Goal: Task Accomplishment & Management: Manage account settings

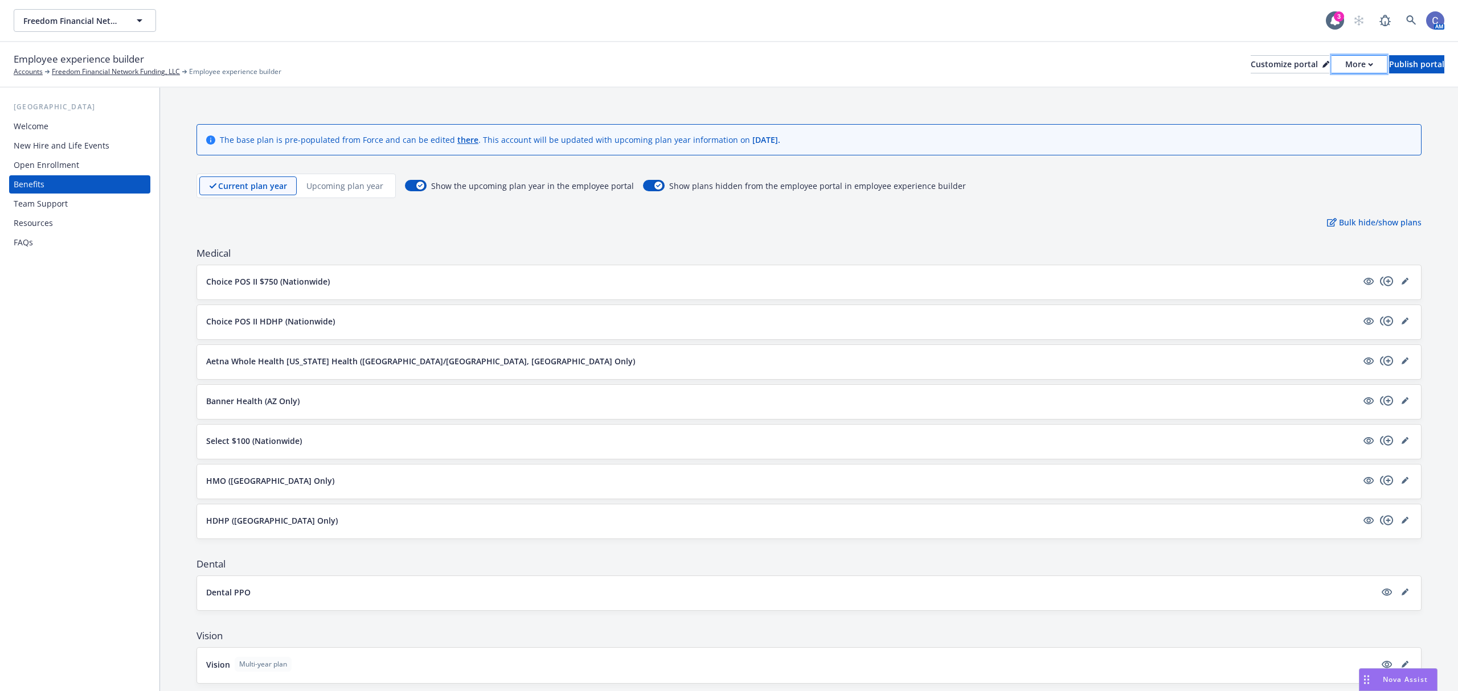
click at [1345, 68] on div "More" at bounding box center [1359, 64] width 28 height 17
click at [1294, 88] on link "Copy preview link" at bounding box center [1298, 89] width 104 height 23
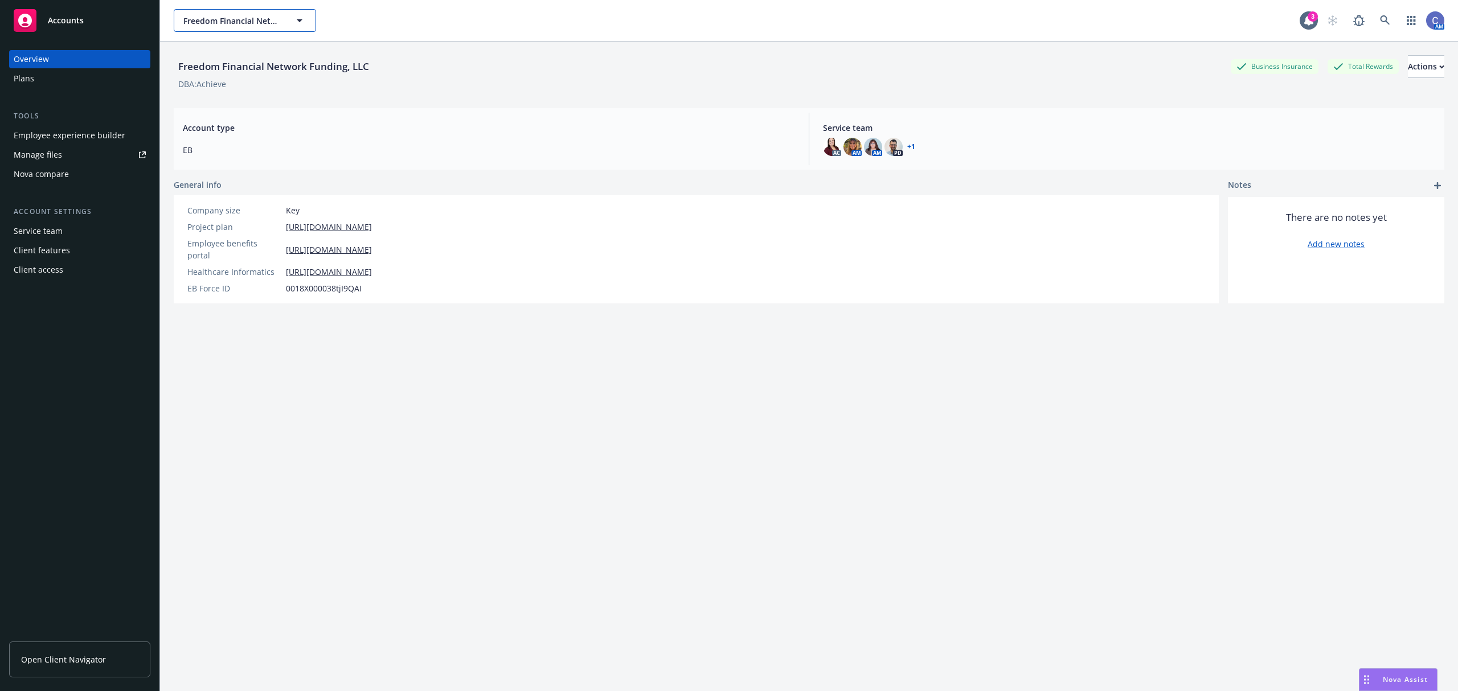
click at [276, 17] on span "Freedom Financial Network Funding, LLC" at bounding box center [232, 21] width 98 height 12
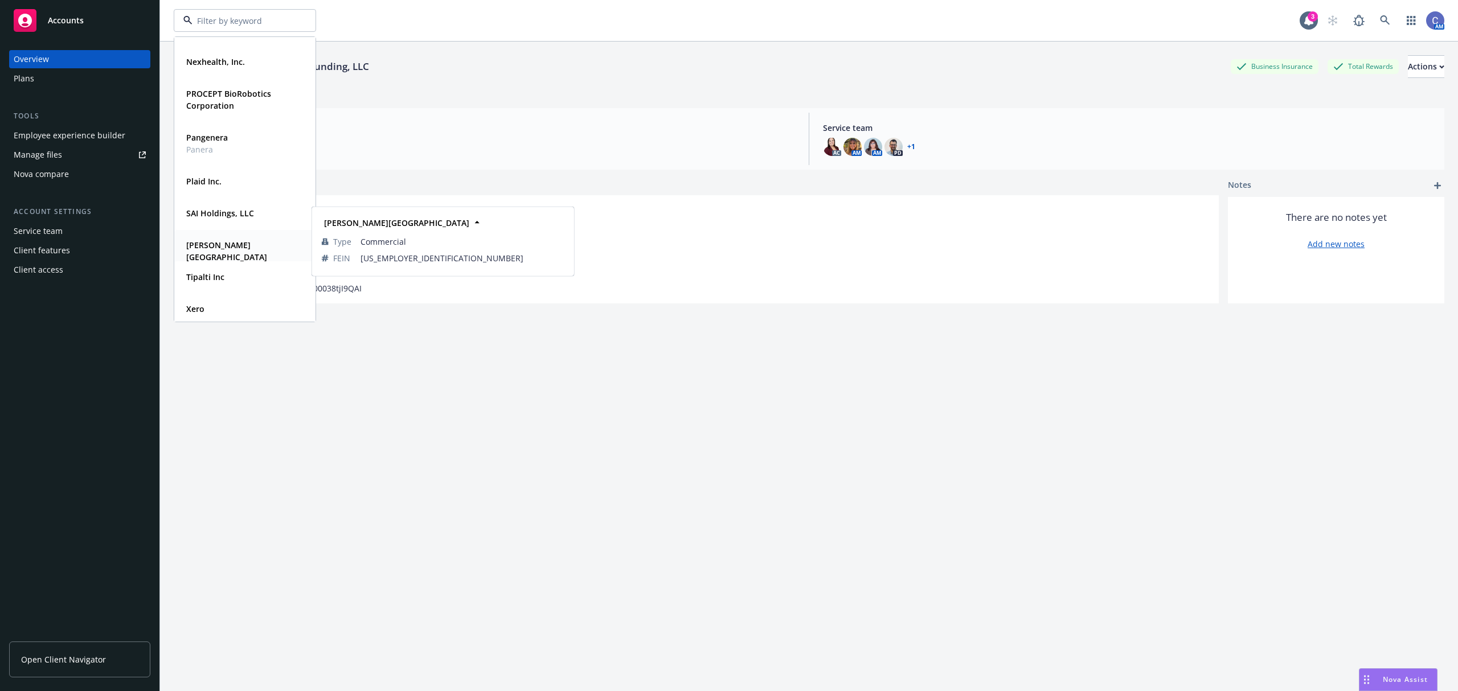
scroll to position [241, 0]
click at [206, 305] on div "Xero" at bounding box center [194, 305] width 25 height 17
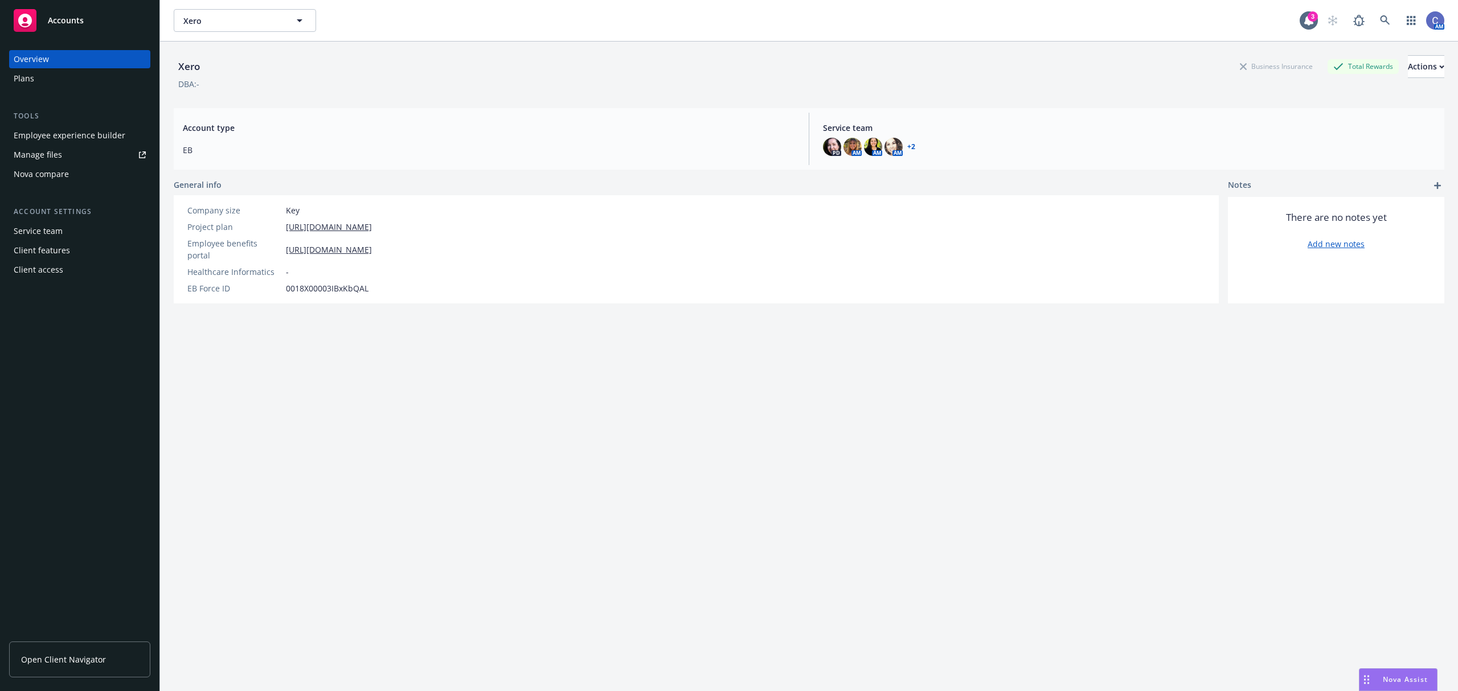
click at [71, 134] on div "Employee experience builder" at bounding box center [70, 135] width 112 height 18
click at [43, 74] on div "Plans" at bounding box center [80, 78] width 132 height 18
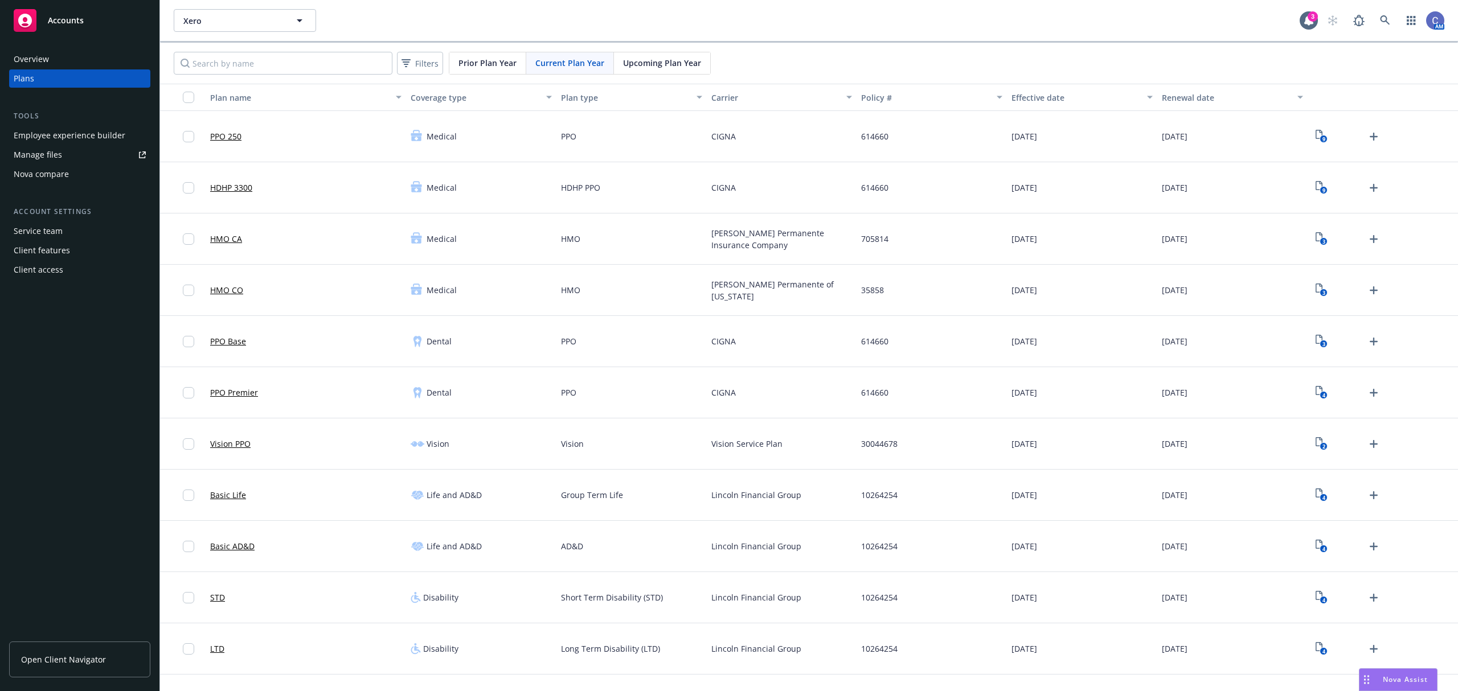
click at [237, 187] on link "HDHP 3300" at bounding box center [231, 188] width 42 height 12
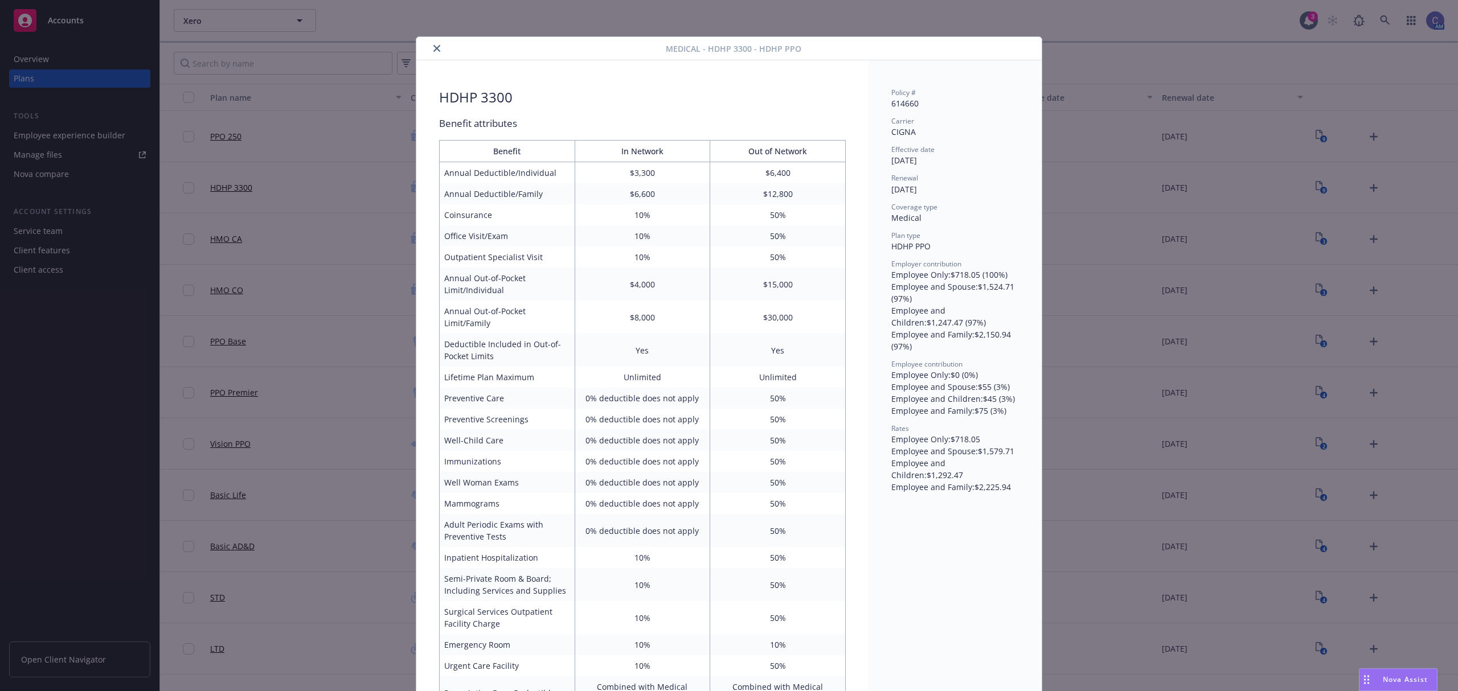
click at [433, 49] on icon "close" at bounding box center [436, 48] width 7 height 7
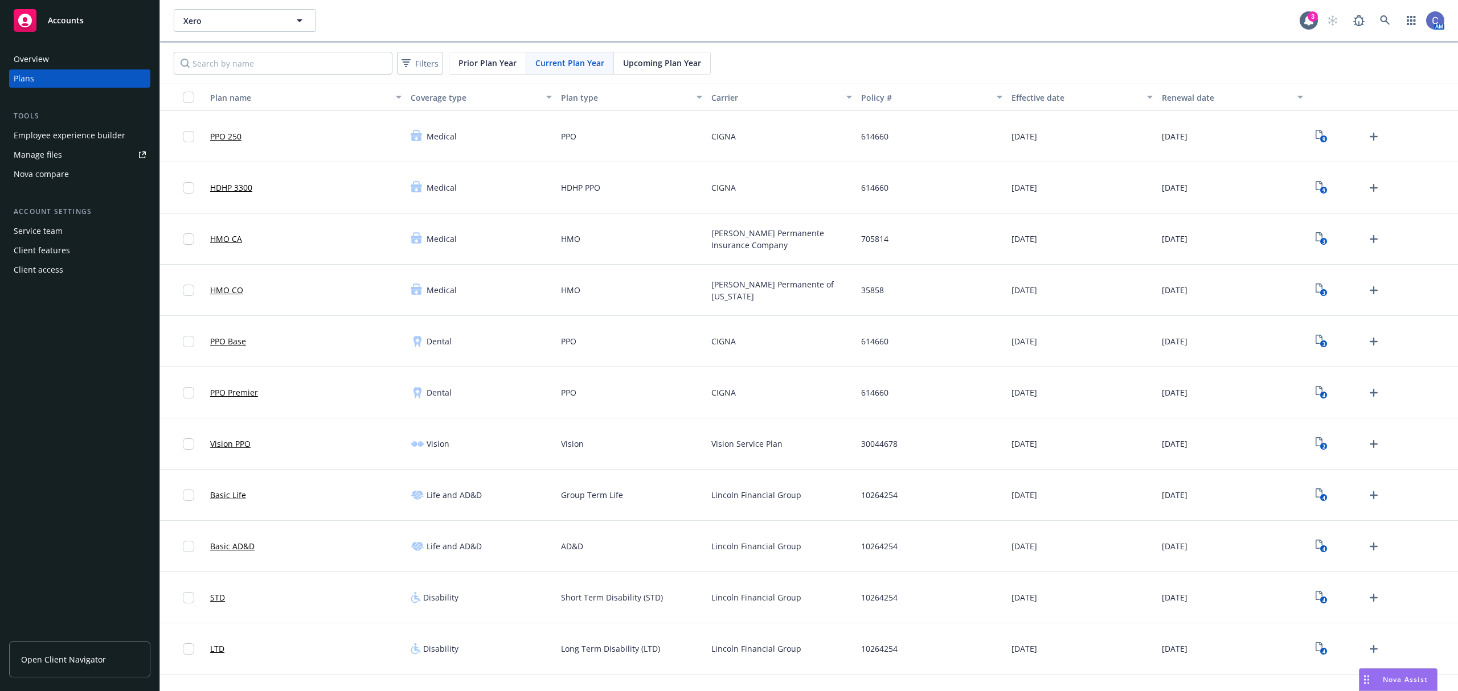
click at [236, 137] on link "PPO 250" at bounding box center [225, 136] width 31 height 12
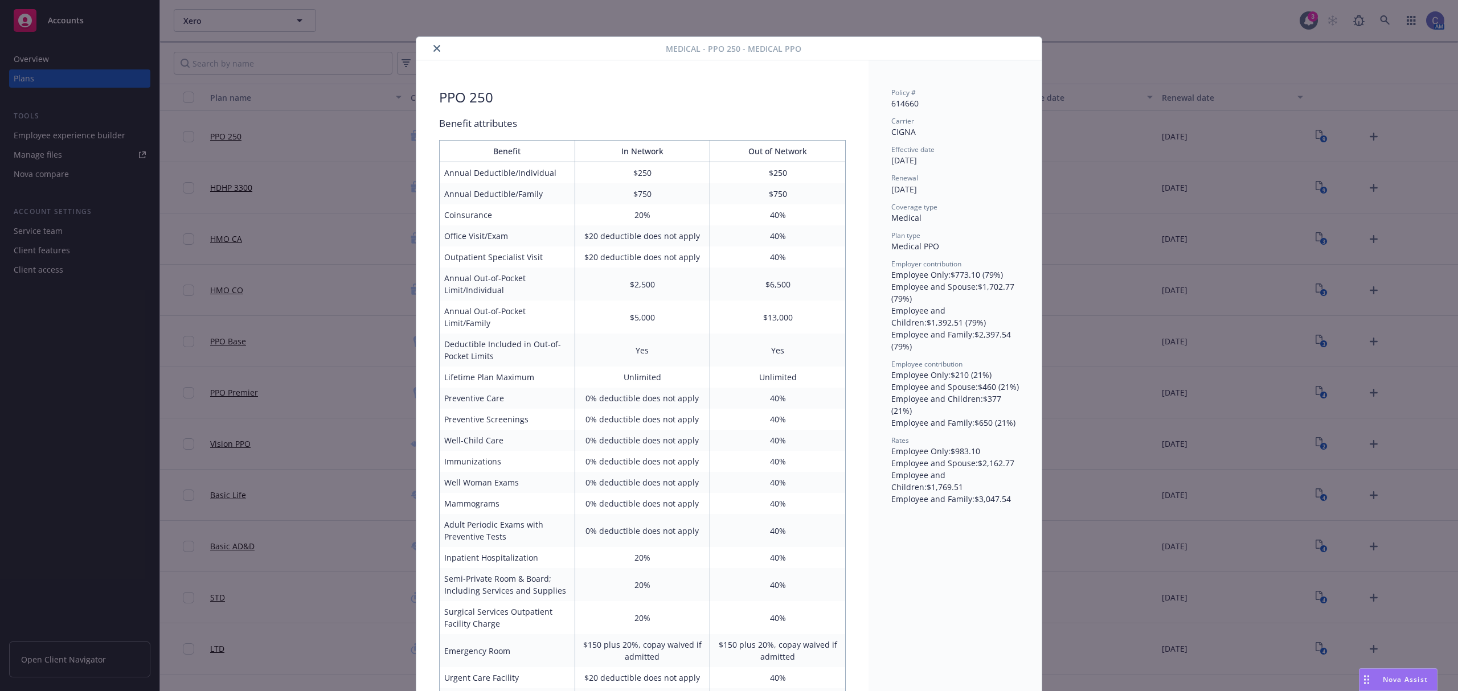
click at [430, 44] on button "close" at bounding box center [437, 49] width 14 height 14
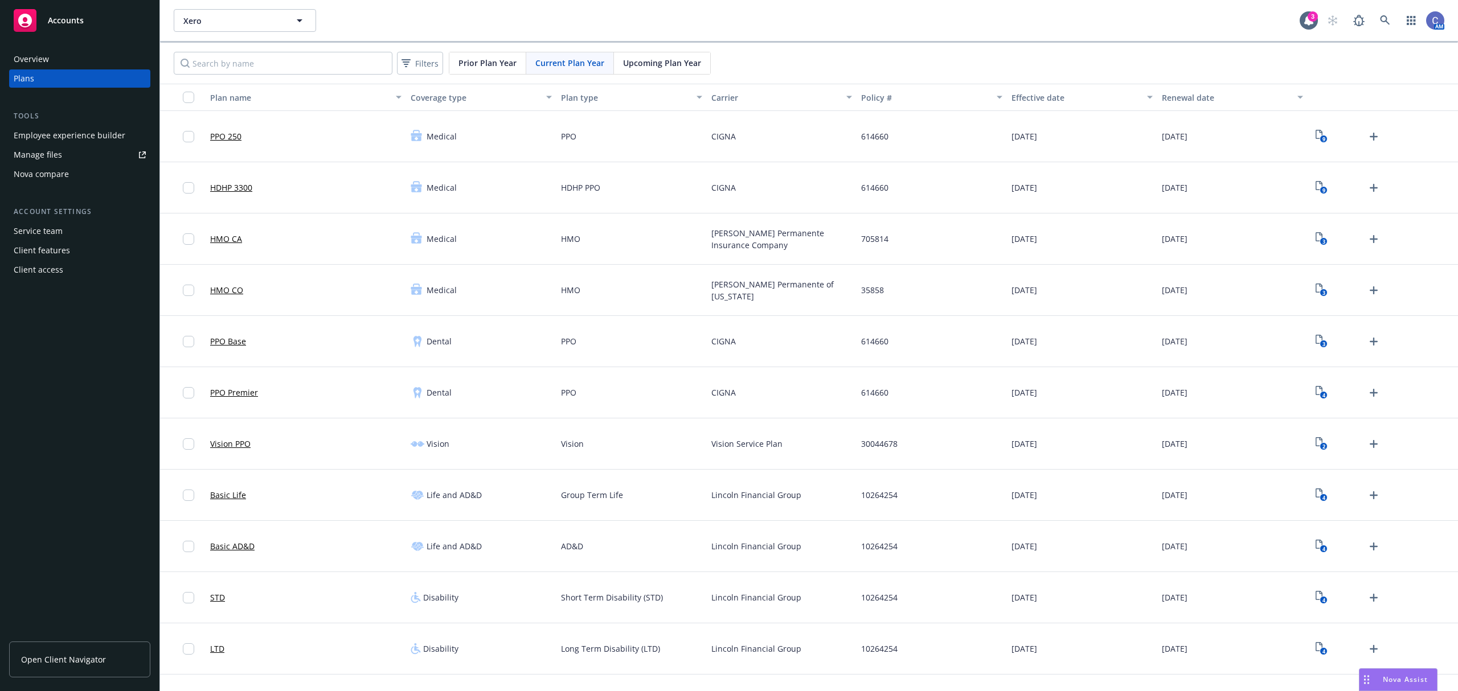
click at [228, 241] on link "HMO CA" at bounding box center [226, 239] width 32 height 12
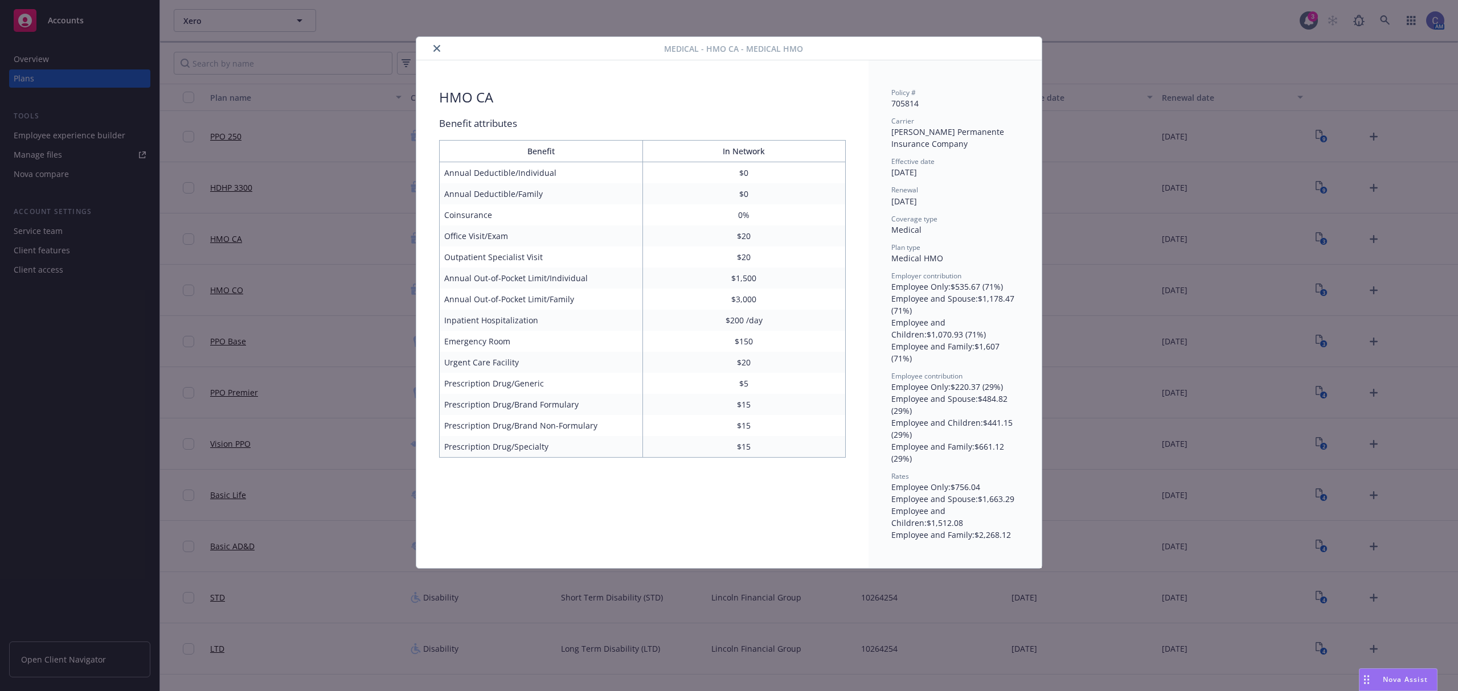
click at [437, 48] on icon "close" at bounding box center [436, 48] width 7 height 7
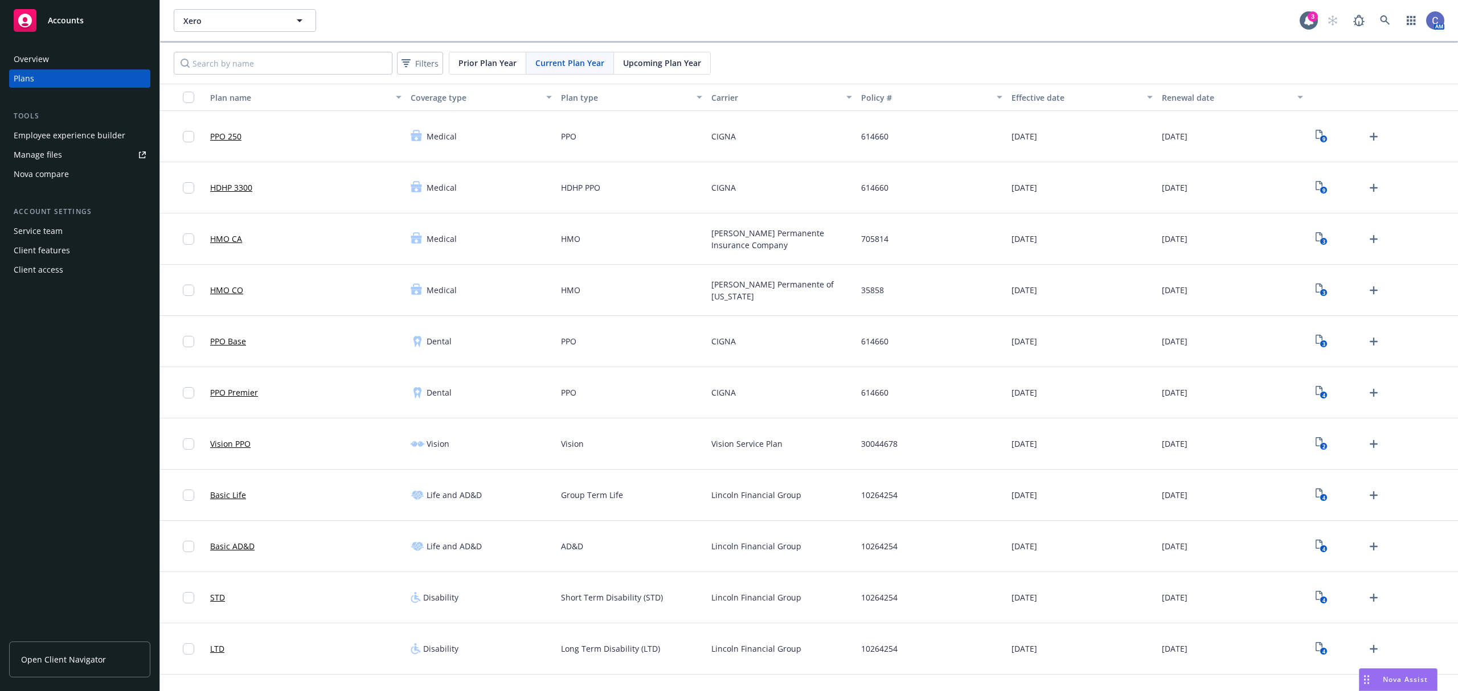
click at [224, 293] on link "HMO CO" at bounding box center [226, 290] width 33 height 12
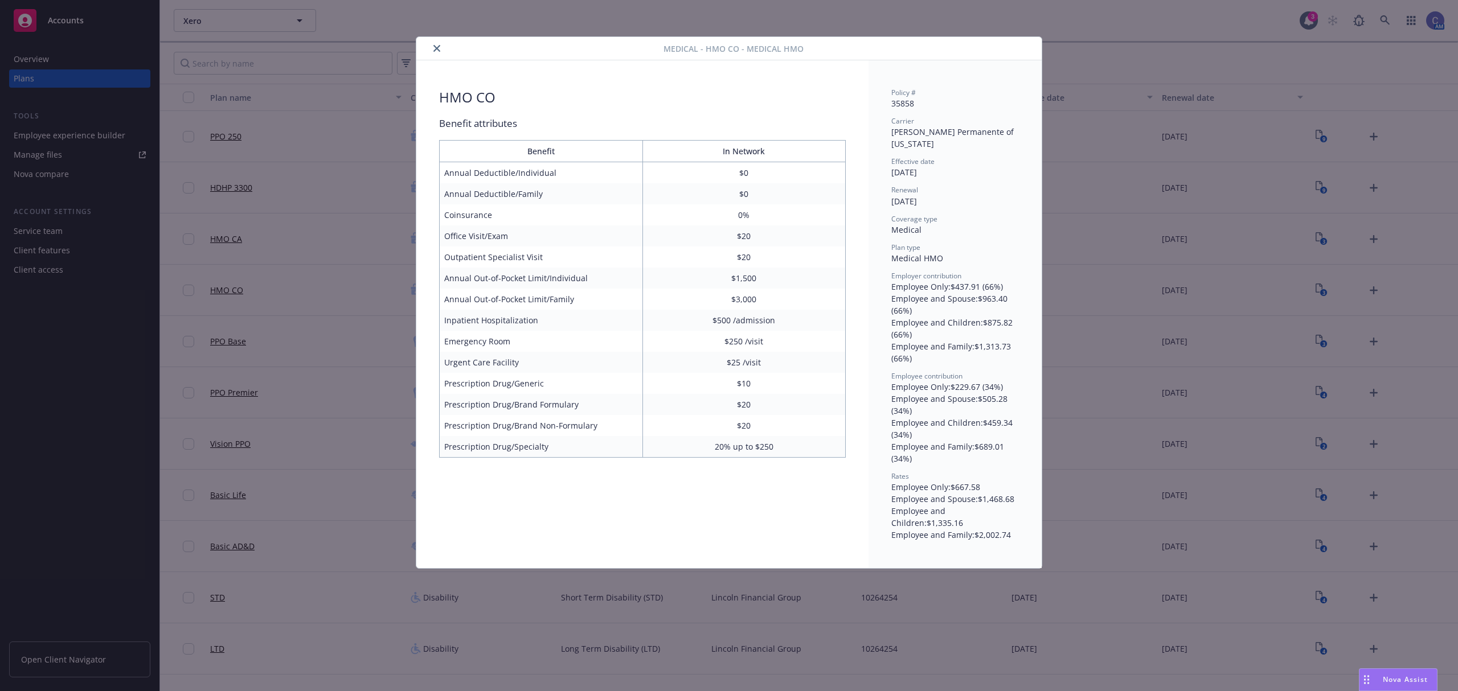
click at [433, 48] on button "close" at bounding box center [437, 49] width 14 height 14
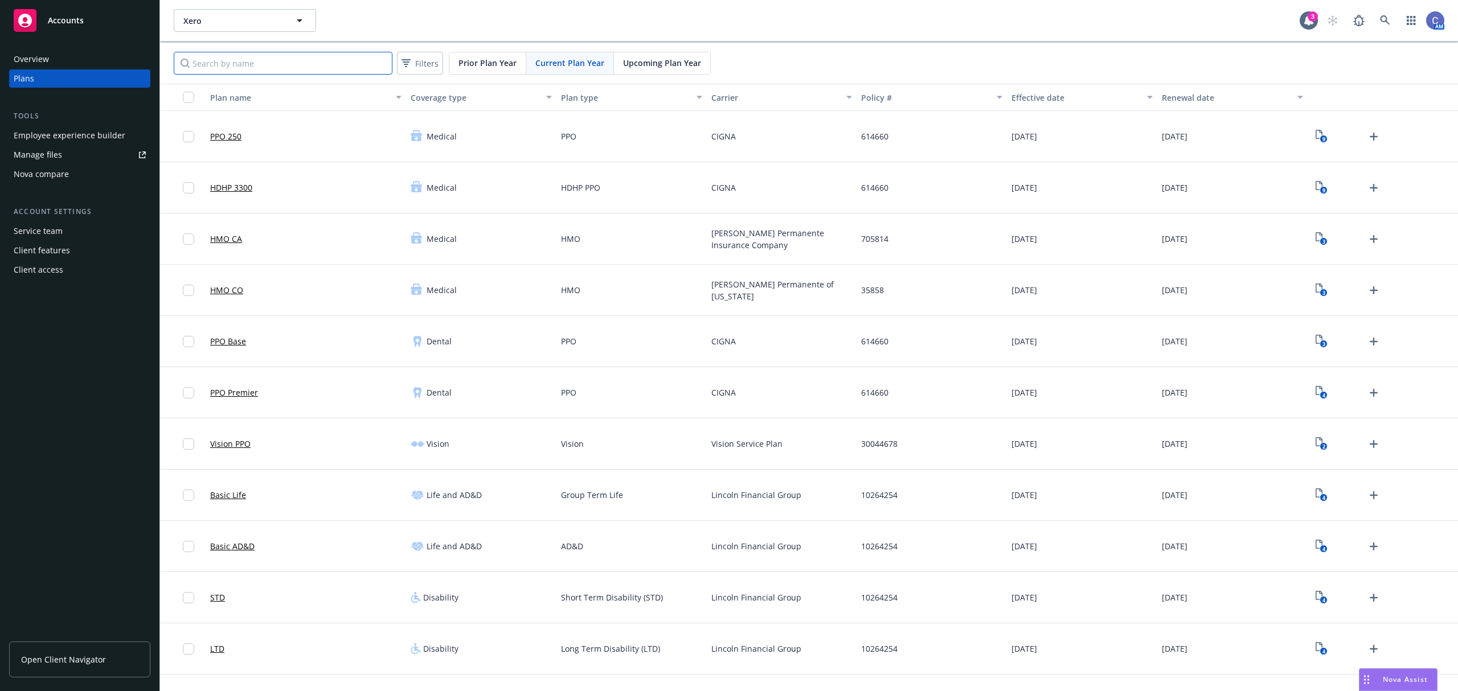
click at [310, 65] on input "Search by name" at bounding box center [283, 63] width 219 height 23
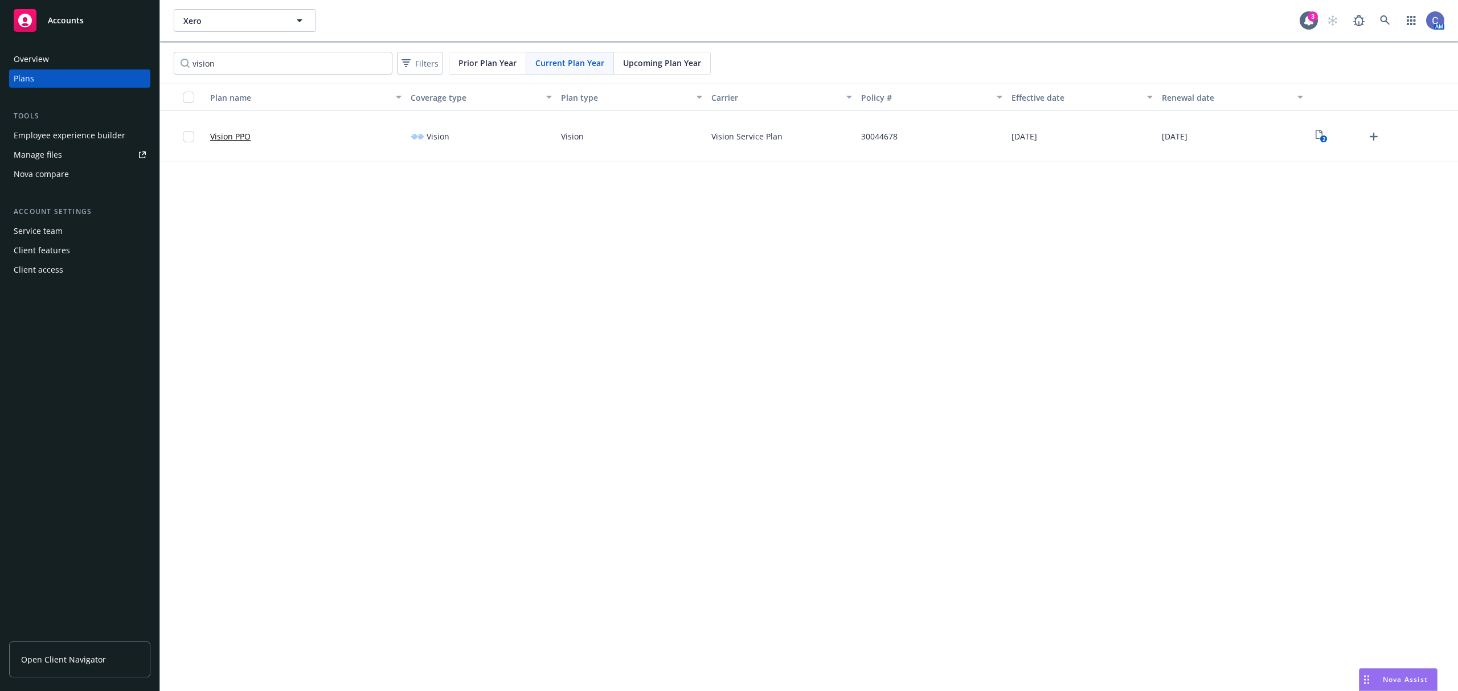
click at [219, 133] on link "Vision PPO" at bounding box center [230, 136] width 40 height 12
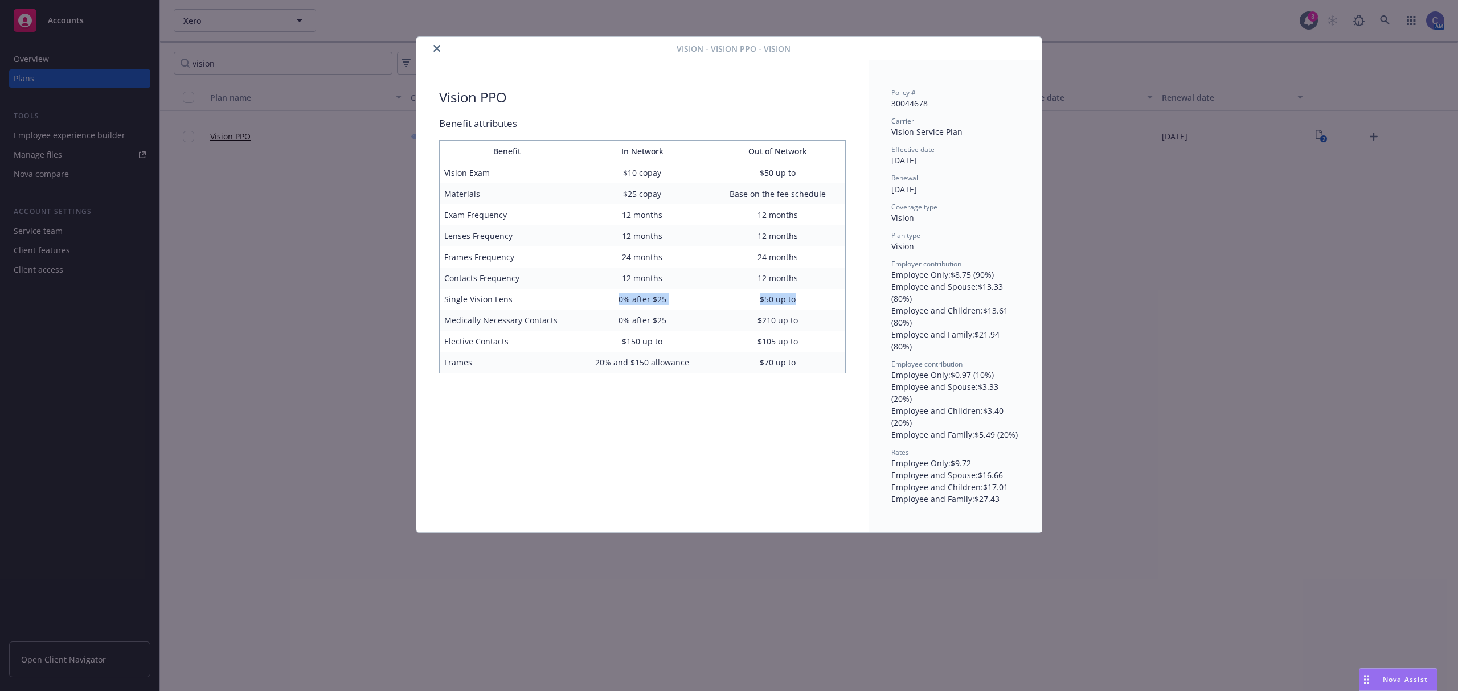
drag, startPoint x: 618, startPoint y: 299, endPoint x: 820, endPoint y: 305, distance: 202.8
click at [820, 305] on tr "Single Vision Lens 0% after $25 $50 up to" at bounding box center [643, 299] width 406 height 21
drag, startPoint x: 582, startPoint y: 365, endPoint x: 686, endPoint y: 363, distance: 104.2
click at [686, 363] on td "20% and $150 allowance" at bounding box center [642, 363] width 136 height 22
click at [433, 51] on icon "close" at bounding box center [436, 48] width 7 height 7
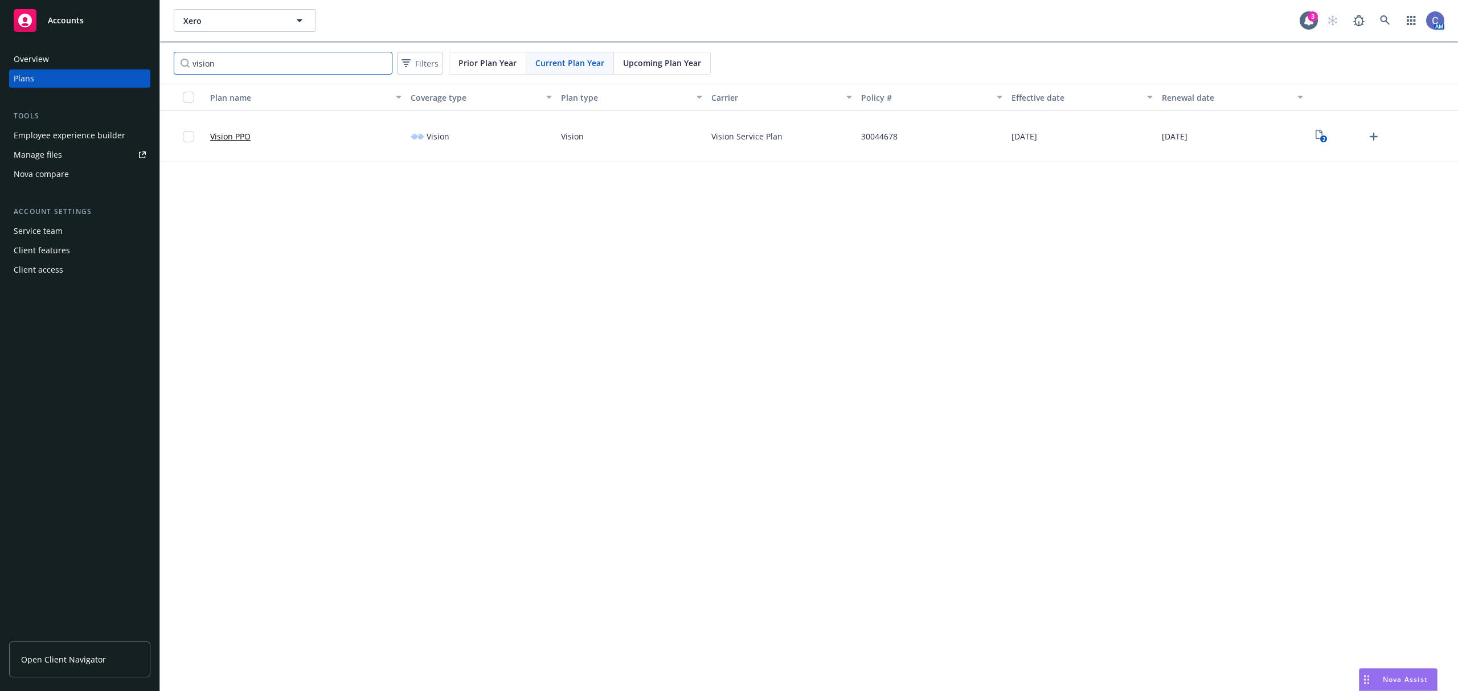
drag, startPoint x: 242, startPoint y: 63, endPoint x: 162, endPoint y: 62, distance: 79.7
click at [162, 62] on div "vision Filters Prior Plan Year Current Plan Year Upcoming Plan Year" at bounding box center [809, 63] width 1298 height 41
click at [1324, 138] on text "4" at bounding box center [1322, 139] width 3 height 7
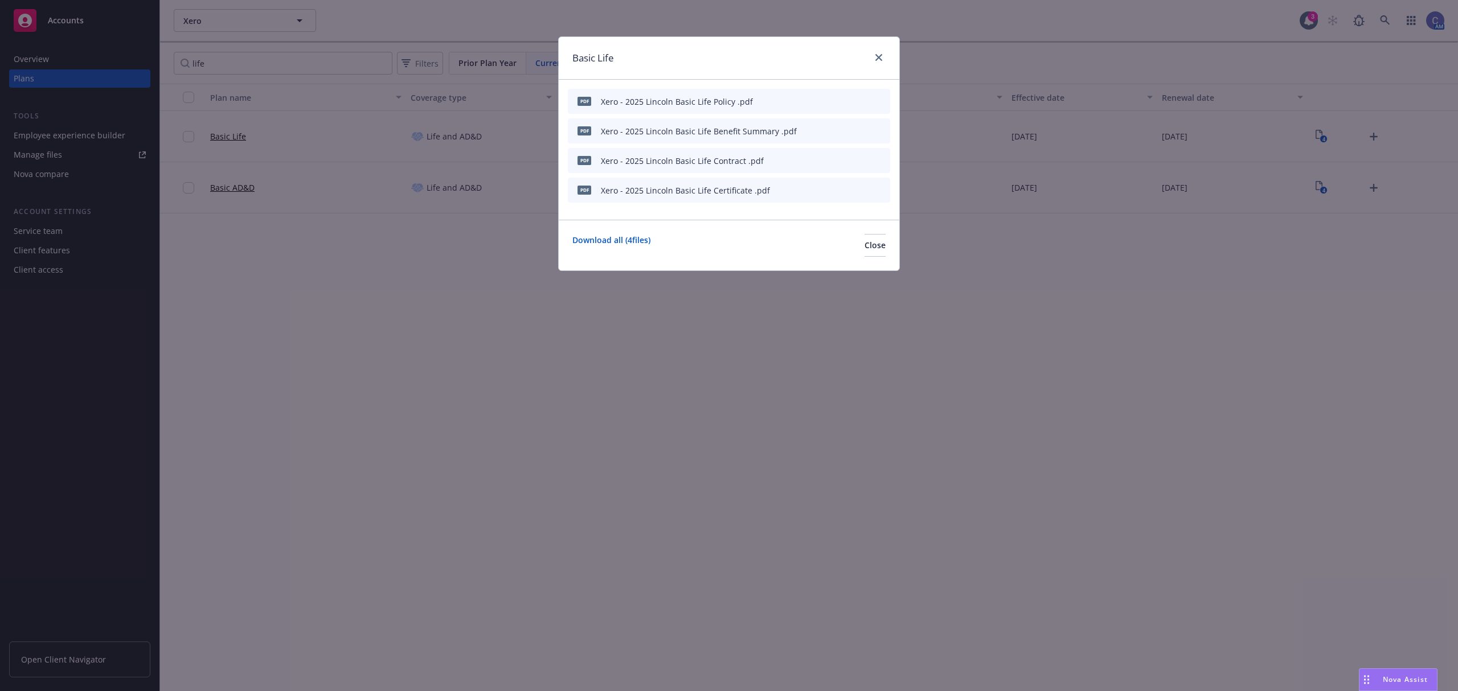
click at [862, 133] on icon "preview file" at bounding box center [861, 130] width 10 height 8
click at [864, 243] on span "Close" at bounding box center [874, 245] width 21 height 11
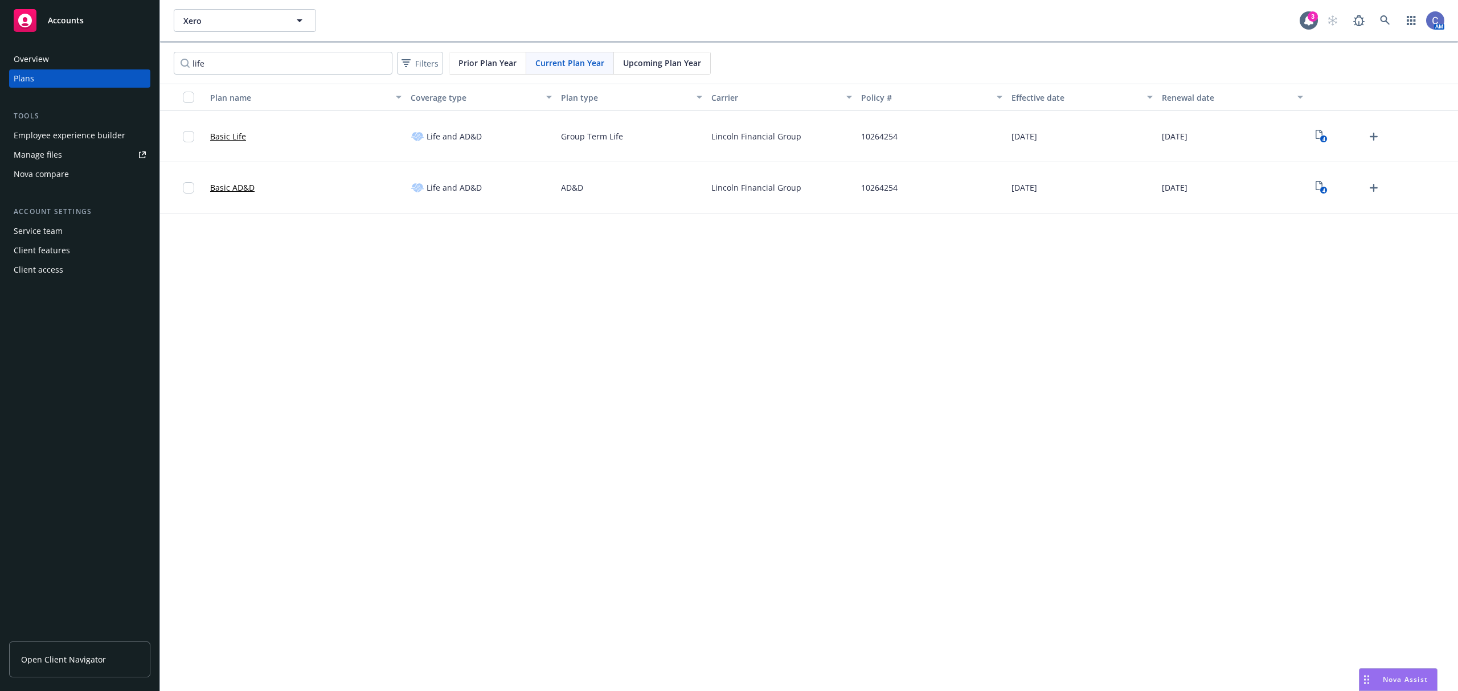
click at [244, 136] on link "Basic Life" at bounding box center [228, 136] width 36 height 12
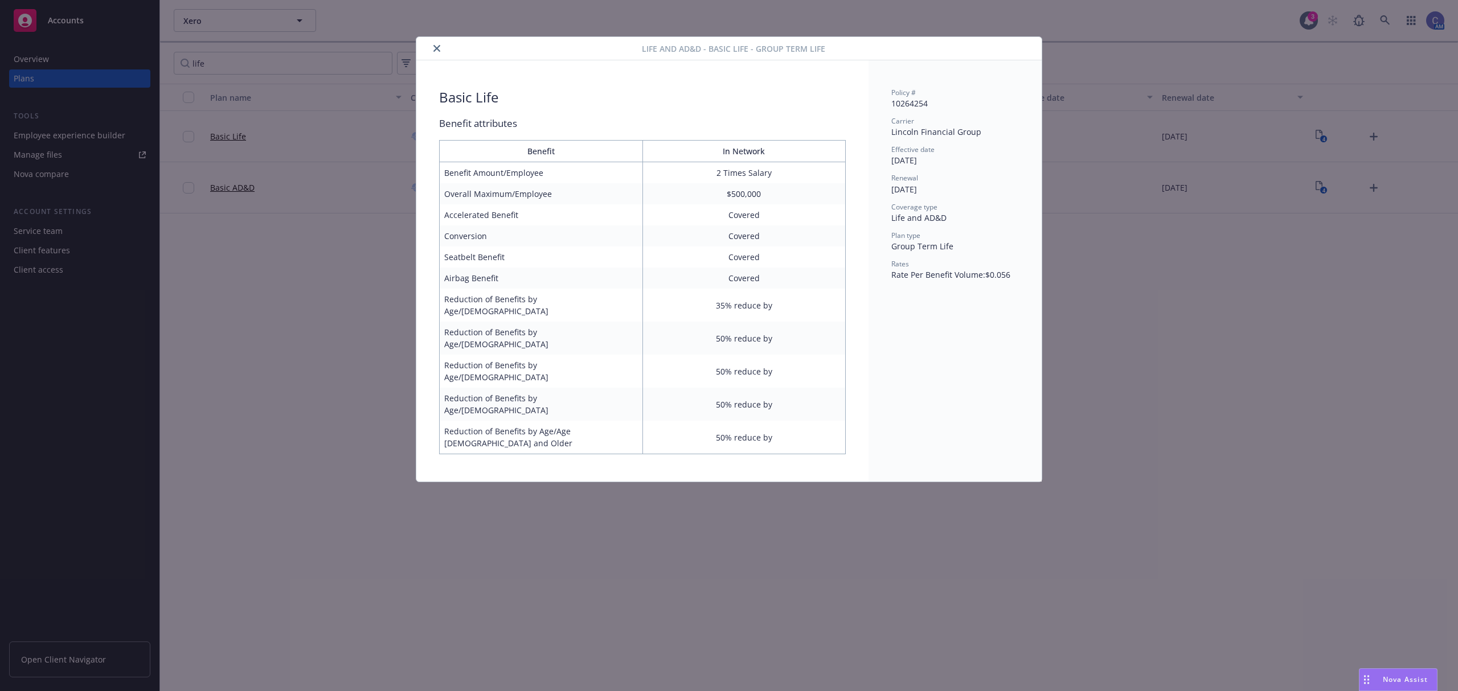
click at [438, 49] on icon "close" at bounding box center [436, 48] width 7 height 7
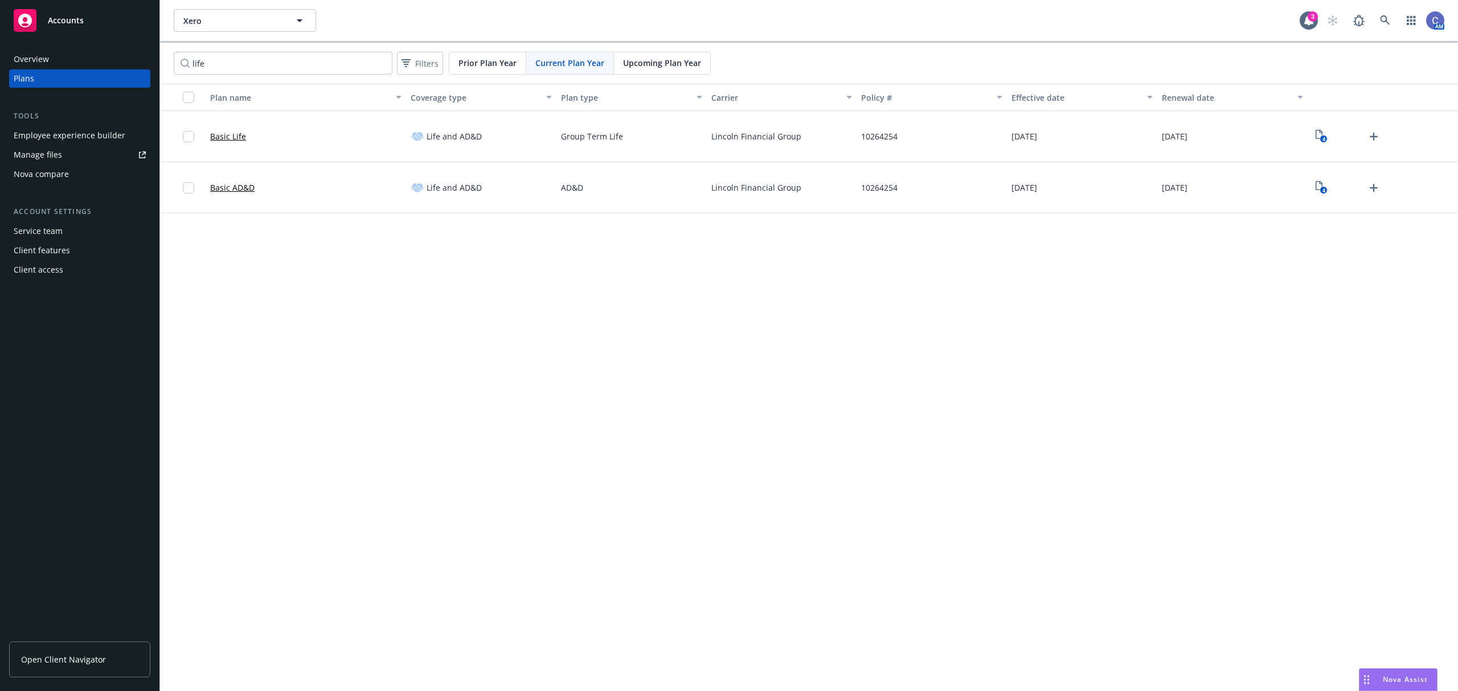
click at [237, 179] on div "Basic AD&D" at bounding box center [232, 187] width 44 height 37
click at [235, 184] on link "Basic AD&D" at bounding box center [232, 188] width 44 height 12
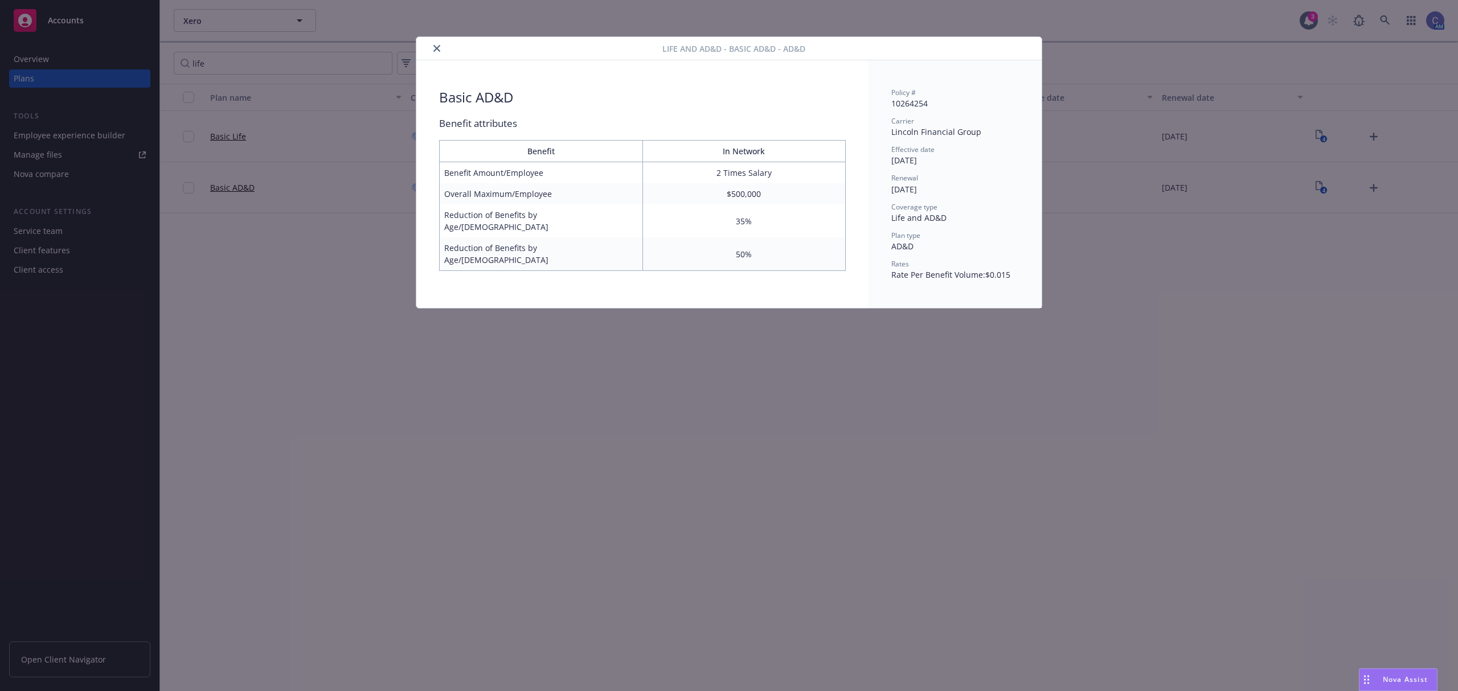
click at [438, 50] on icon "close" at bounding box center [436, 48] width 7 height 7
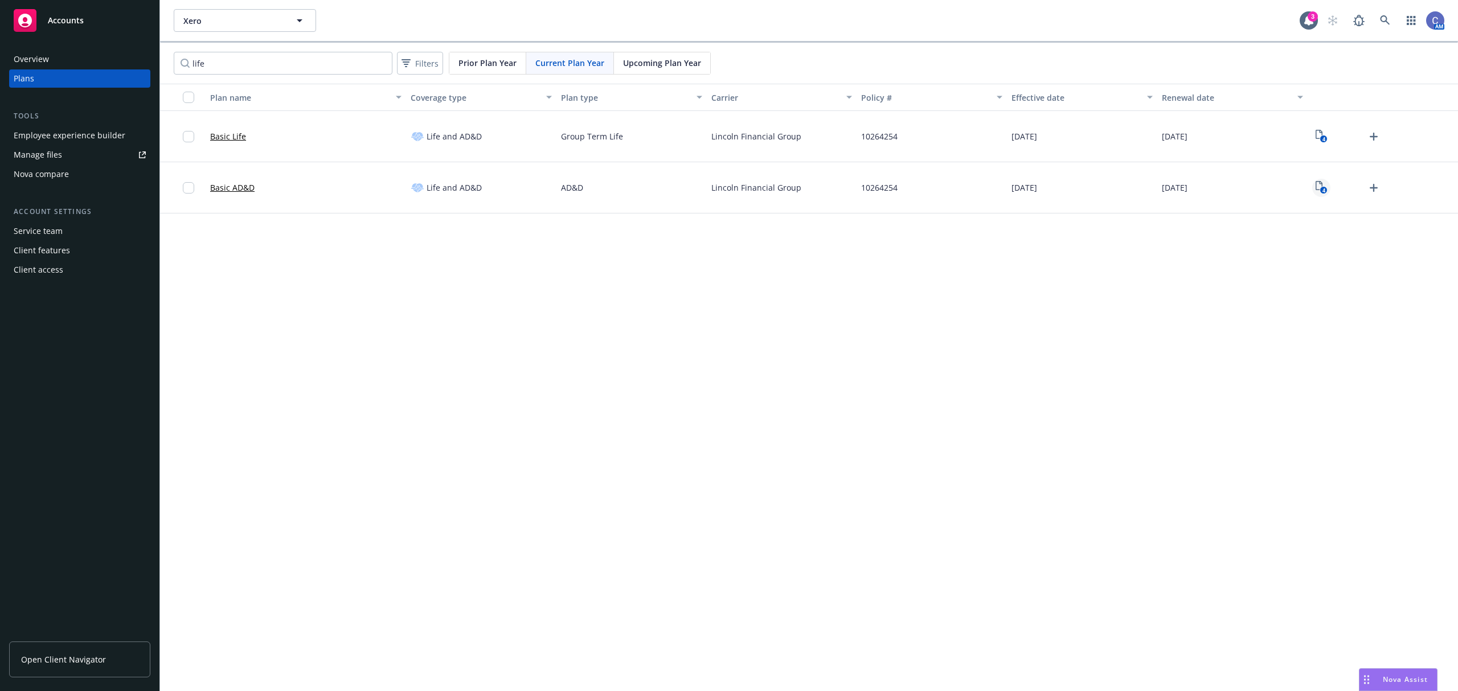
click at [1326, 190] on rect "View Plan Documents" at bounding box center [1322, 190] width 7 height 7
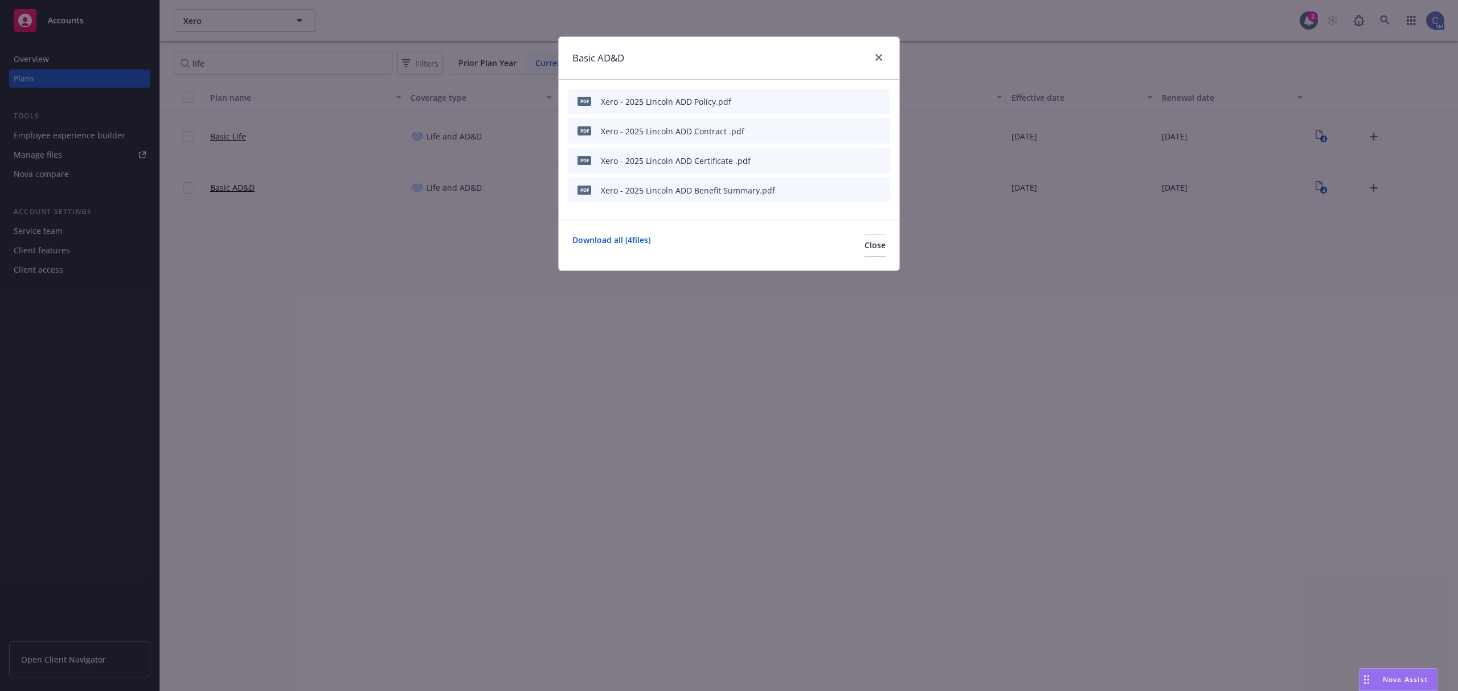
click at [861, 190] on icon "preview file" at bounding box center [861, 190] width 10 height 8
click at [832, 233] on div "Download all ( 4 files) Close" at bounding box center [729, 245] width 340 height 51
click at [864, 244] on button "Close" at bounding box center [874, 245] width 21 height 23
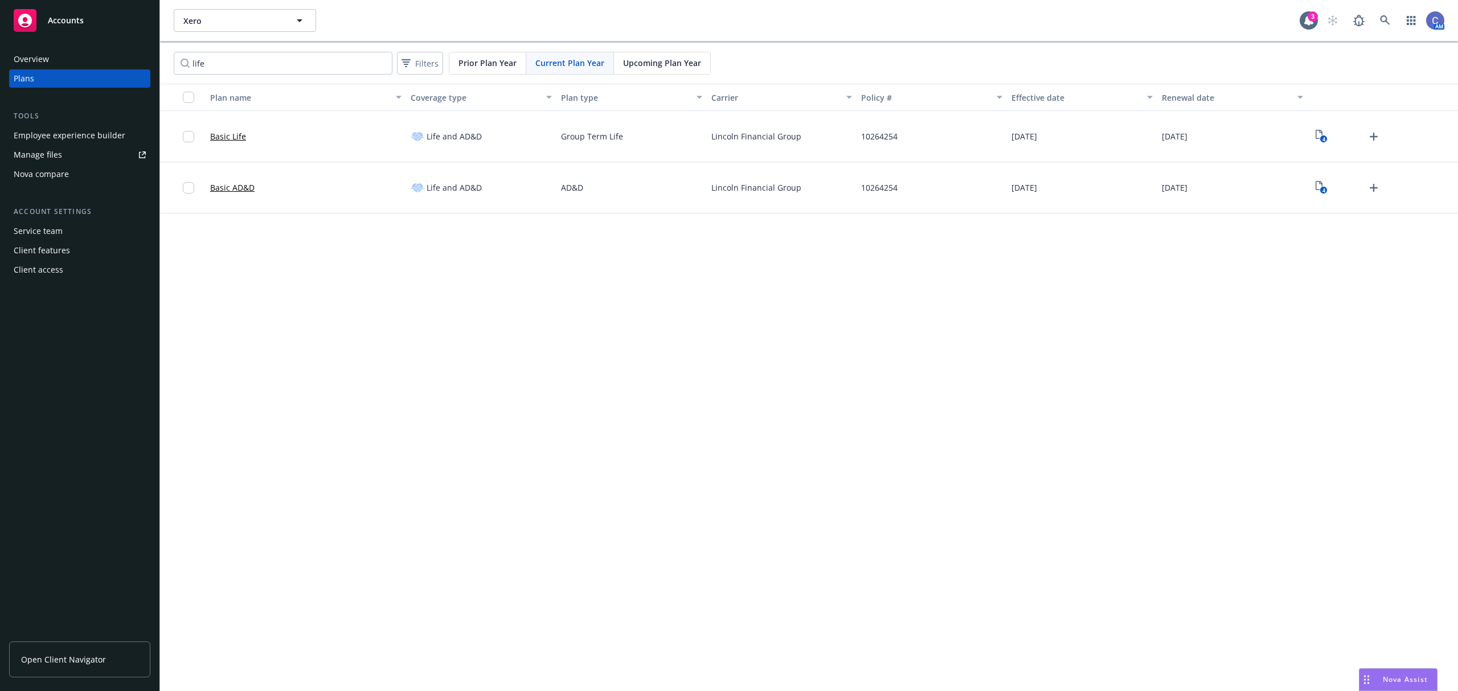
click at [240, 139] on link "Basic Life" at bounding box center [228, 136] width 36 height 12
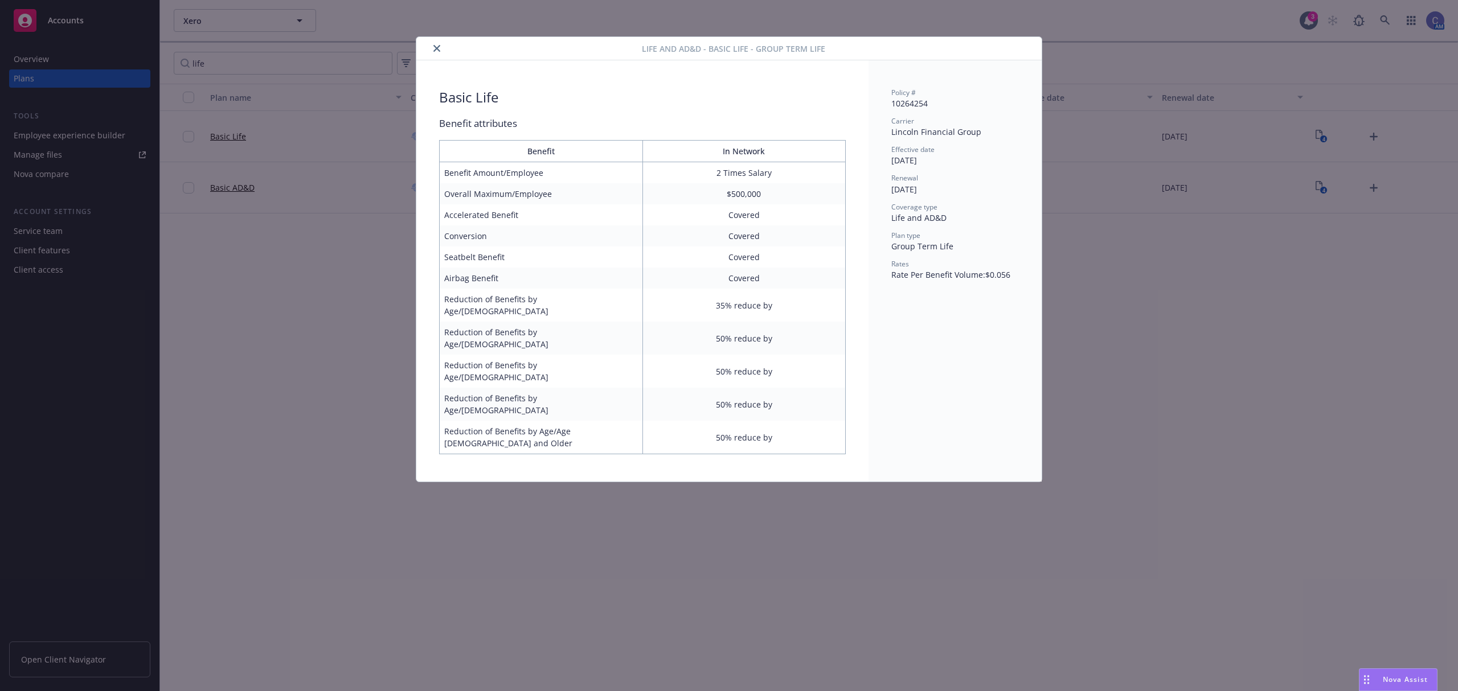
click at [436, 44] on button "close" at bounding box center [437, 49] width 14 height 14
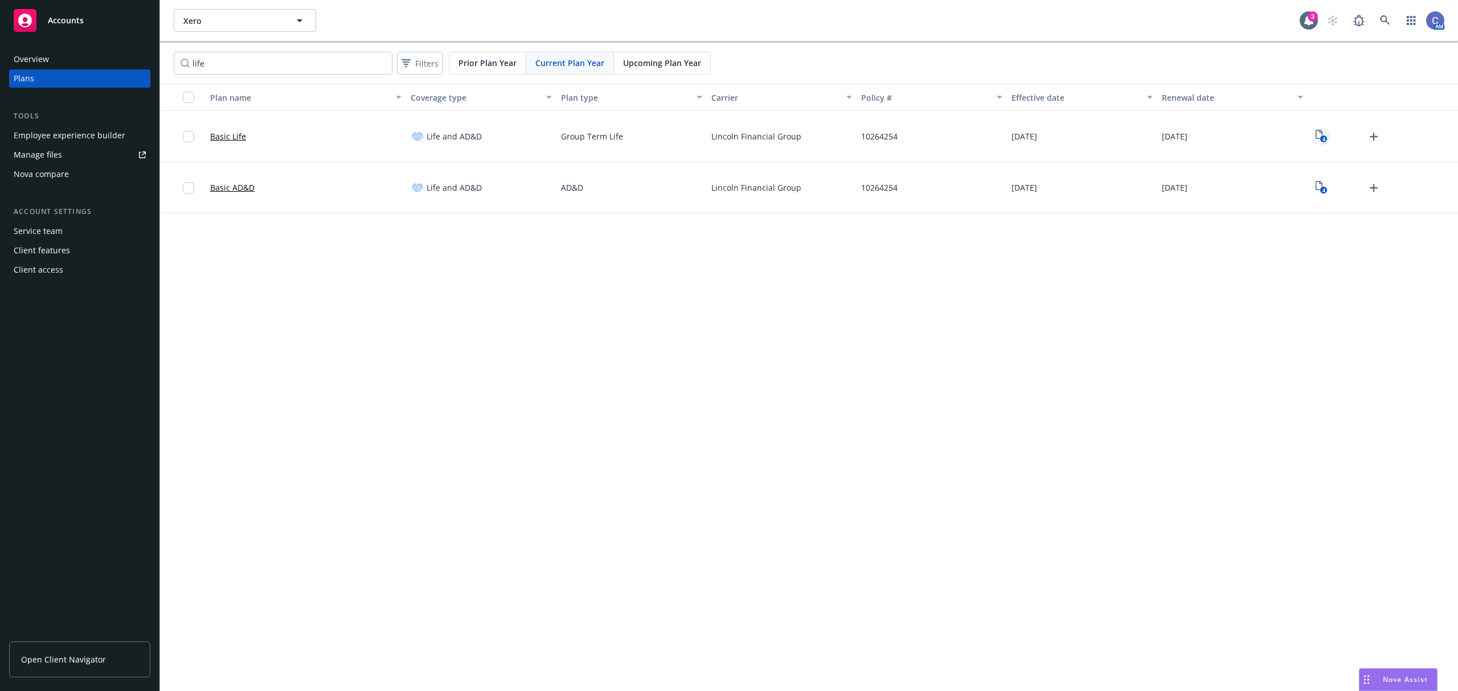
click at [1324, 138] on text "4" at bounding box center [1322, 139] width 3 height 7
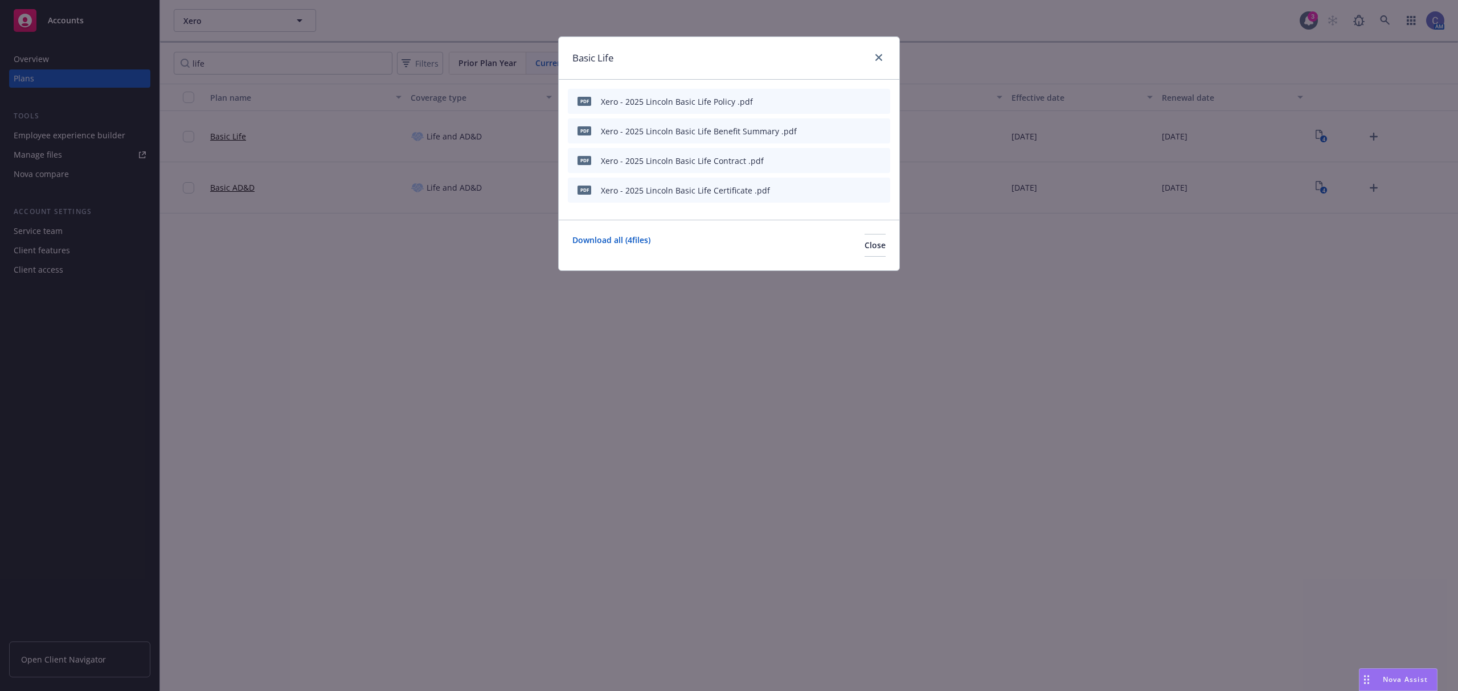
click at [864, 191] on icon "preview file" at bounding box center [861, 190] width 10 height 8
click at [864, 247] on span "Close" at bounding box center [874, 245] width 21 height 11
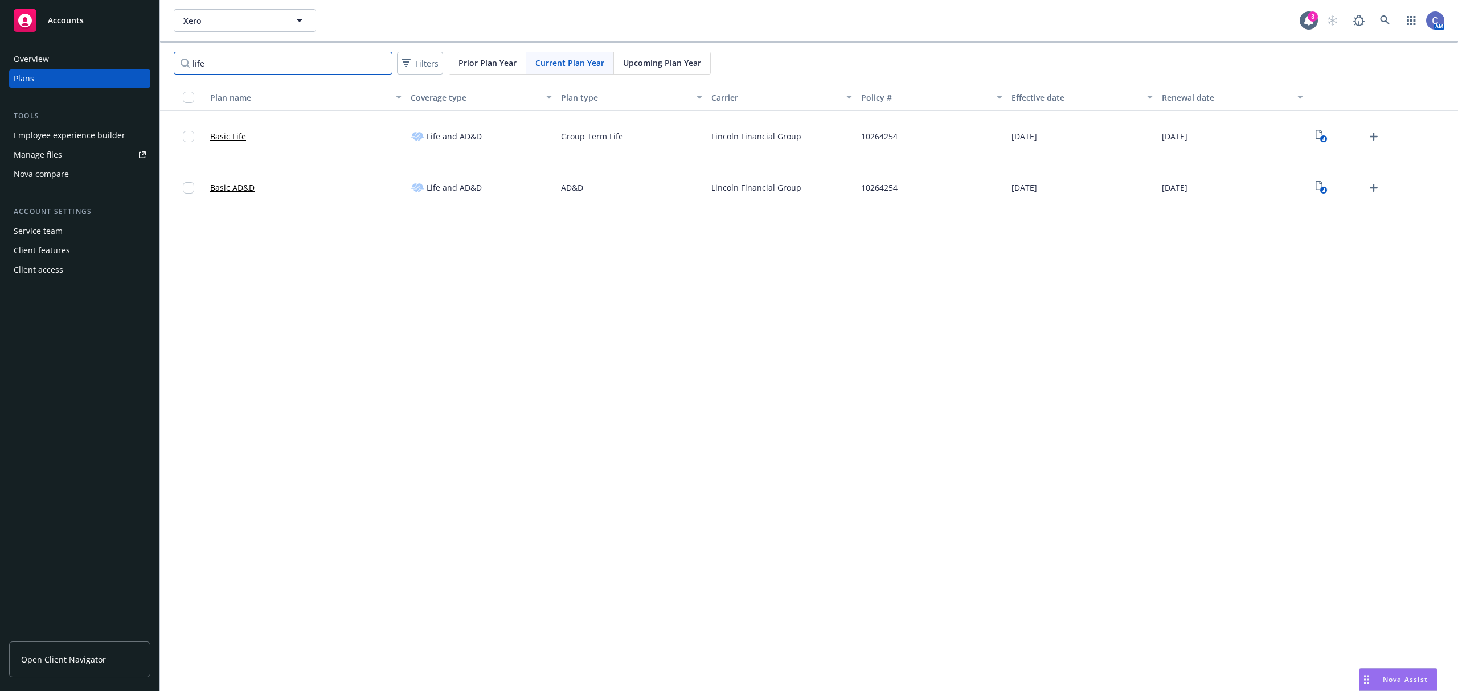
drag, startPoint x: 307, startPoint y: 73, endPoint x: 145, endPoint y: 52, distance: 164.1
click at [145, 52] on div "Accounts Overview Plans Tools Employee experience builder Manage files Nova com…" at bounding box center [729, 345] width 1458 height 691
click at [221, 137] on link "LTD" at bounding box center [217, 136] width 14 height 12
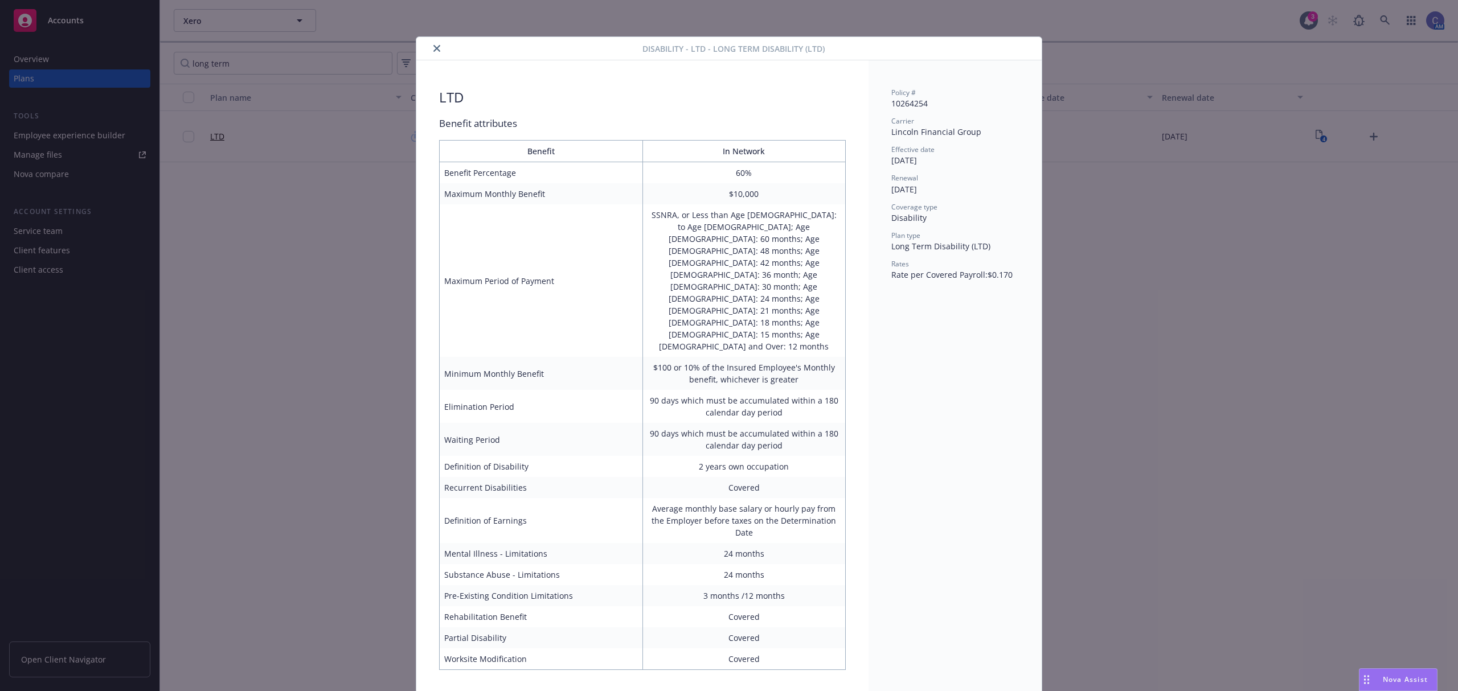
click at [436, 45] on icon "close" at bounding box center [436, 48] width 7 height 7
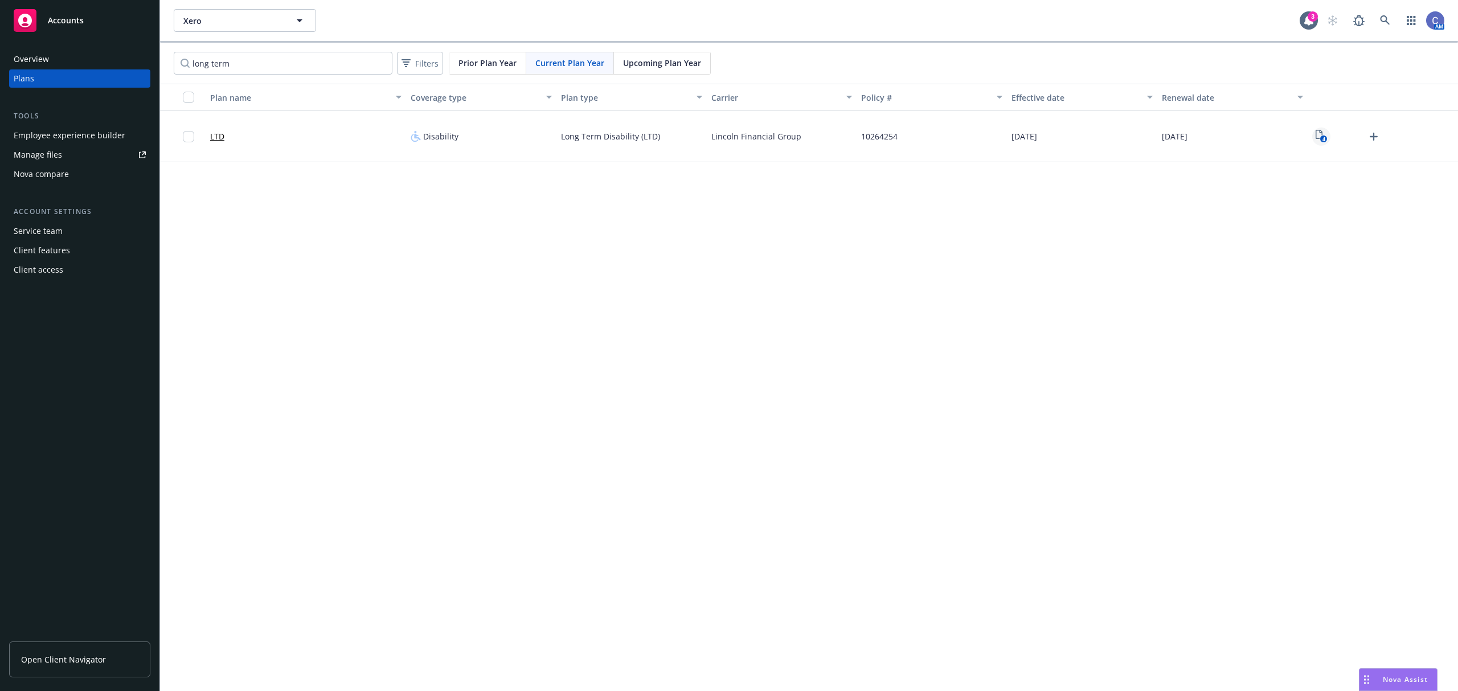
click at [1318, 138] on icon "4" at bounding box center [1321, 136] width 12 height 13
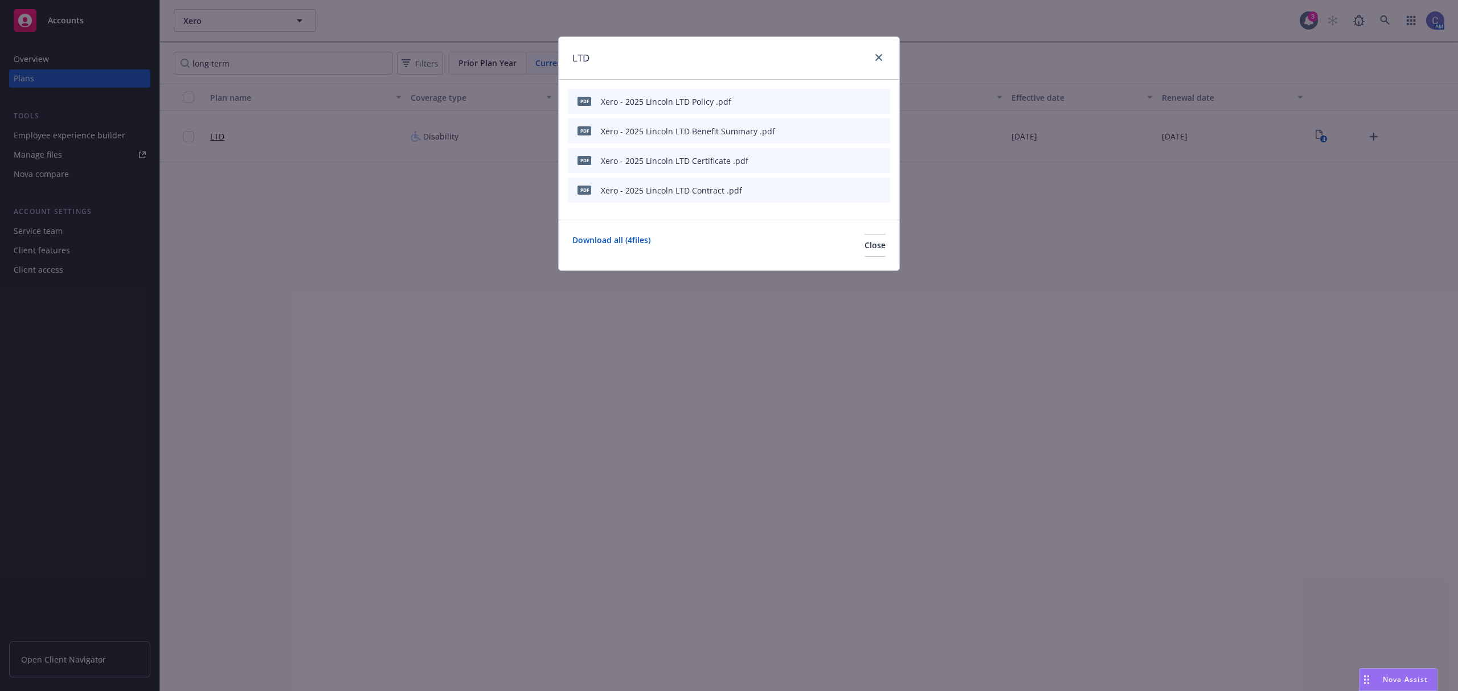
click at [857, 128] on icon "preview file" at bounding box center [861, 130] width 10 height 8
click at [864, 254] on button "Close" at bounding box center [874, 245] width 21 height 23
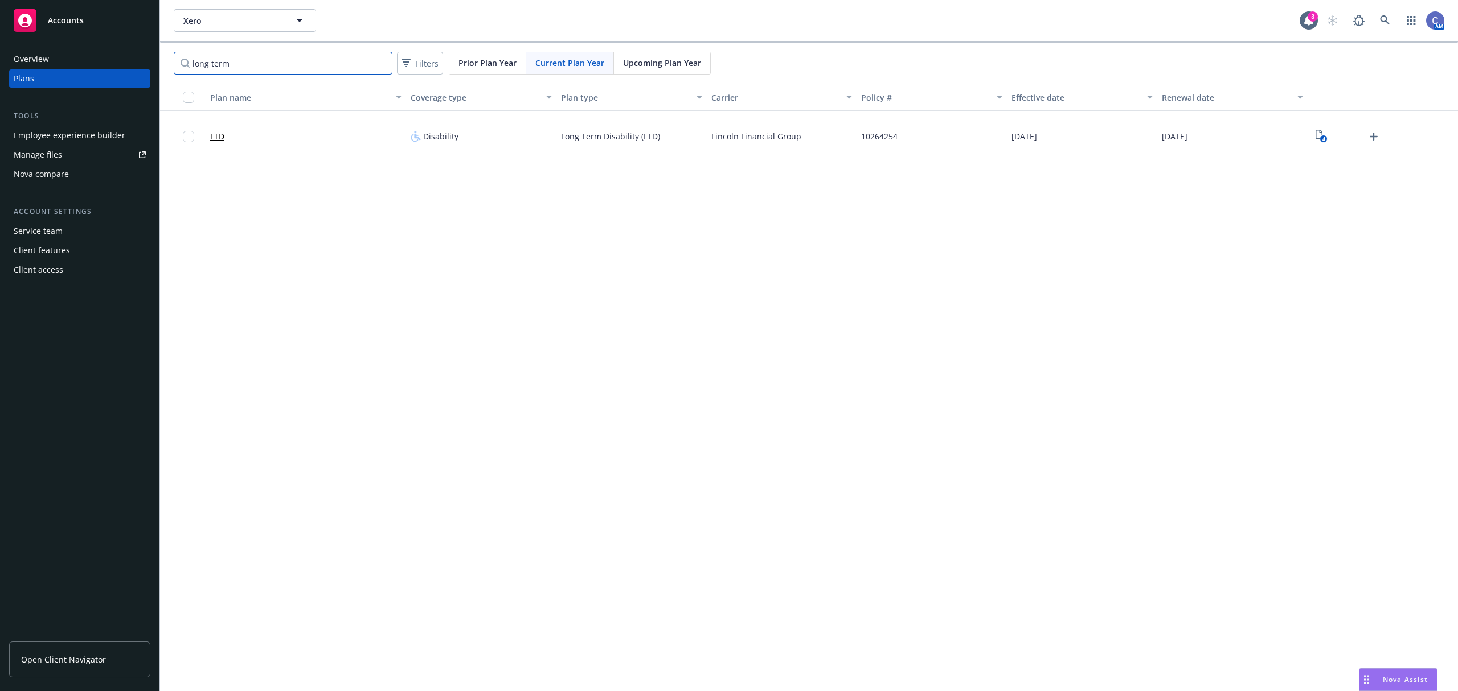
drag, startPoint x: 245, startPoint y: 67, endPoint x: 85, endPoint y: 54, distance: 160.6
click at [85, 54] on div "Accounts Overview Plans Tools Employee experience builder Manage files Nova com…" at bounding box center [729, 345] width 1458 height 691
type input "perk"
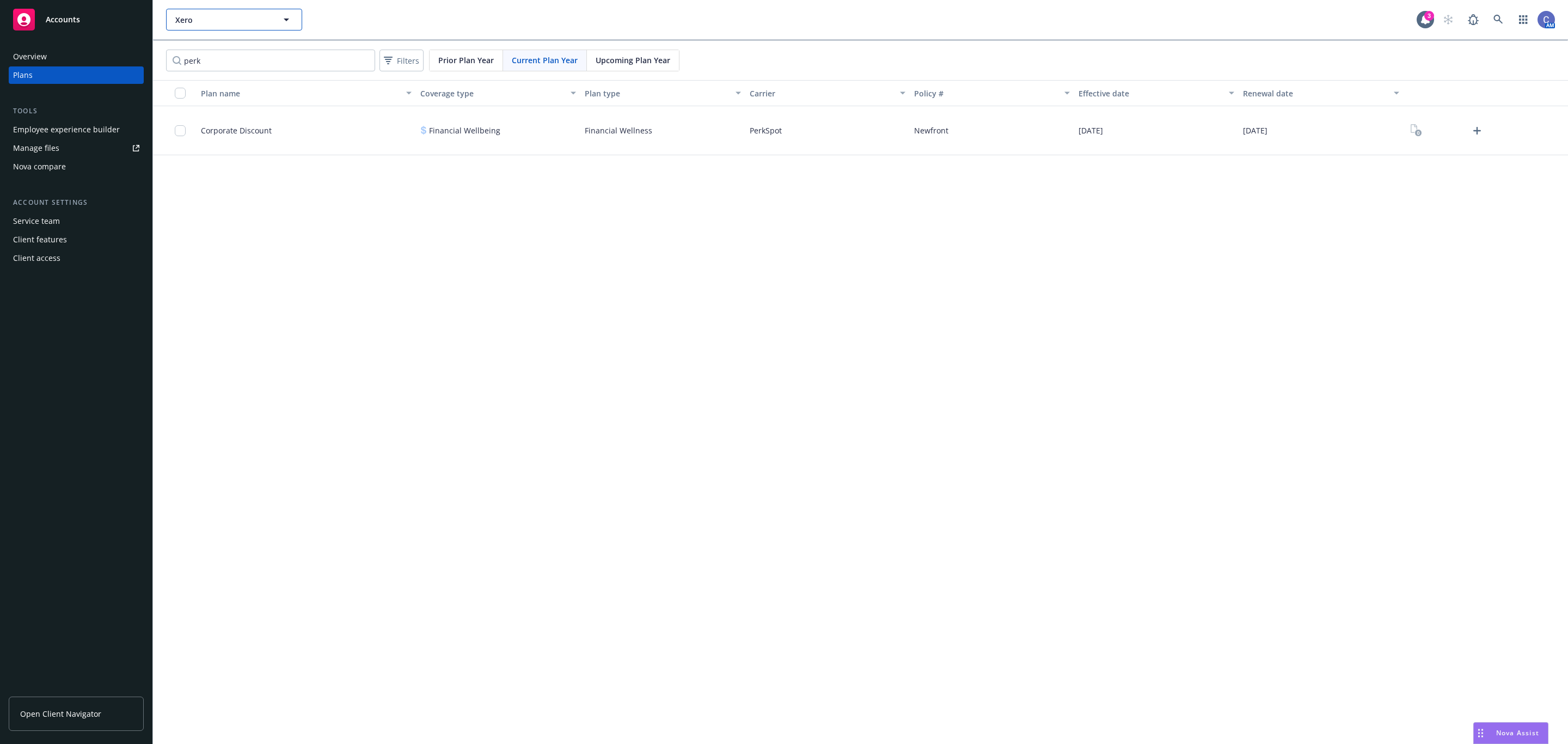
click at [251, 25] on button "Xero" at bounding box center [234, 19] width 136 height 22
click at [194, 179] on strong "Melio" at bounding box center [188, 175] width 21 height 11
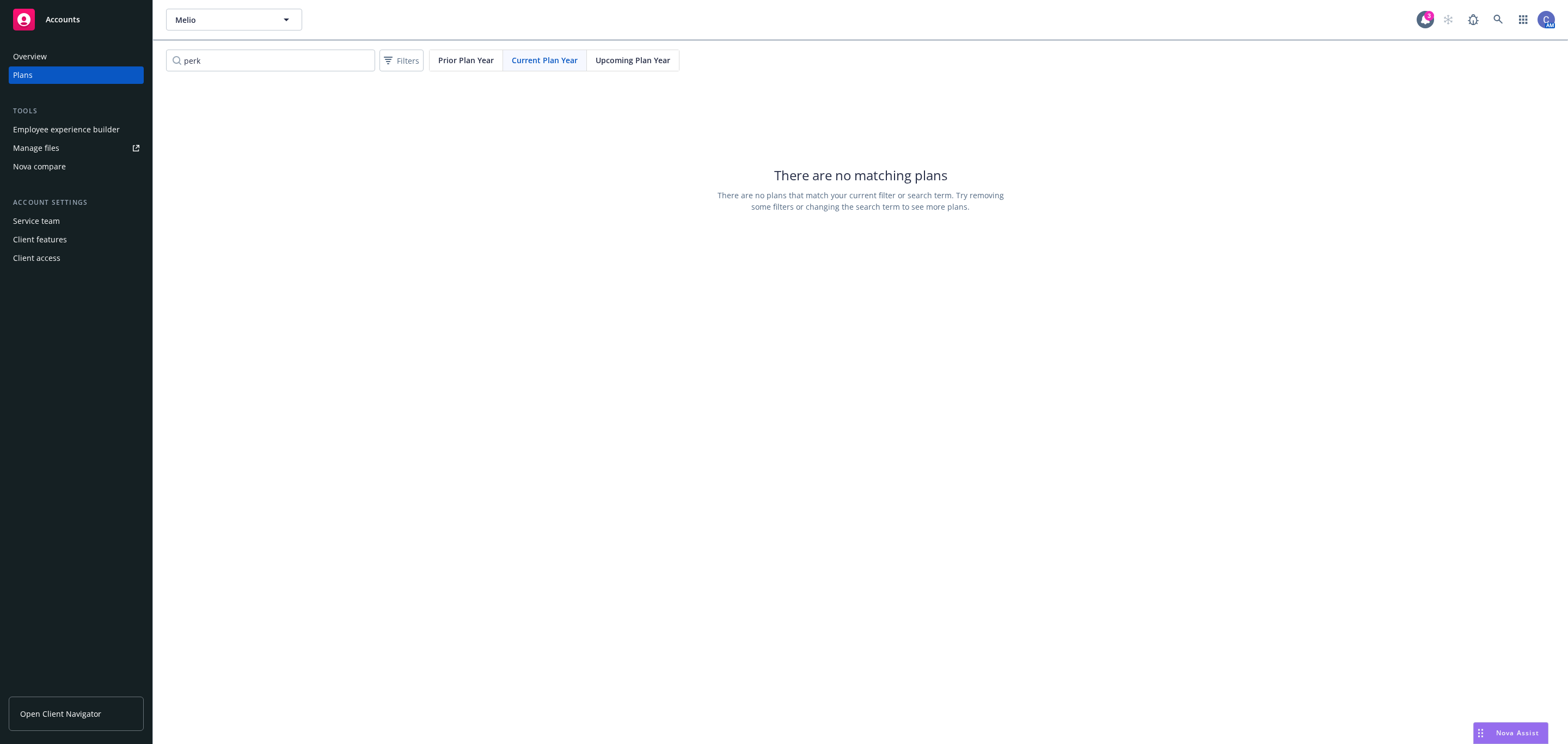
click at [68, 149] on link "Manage files" at bounding box center [76, 148] width 135 height 17
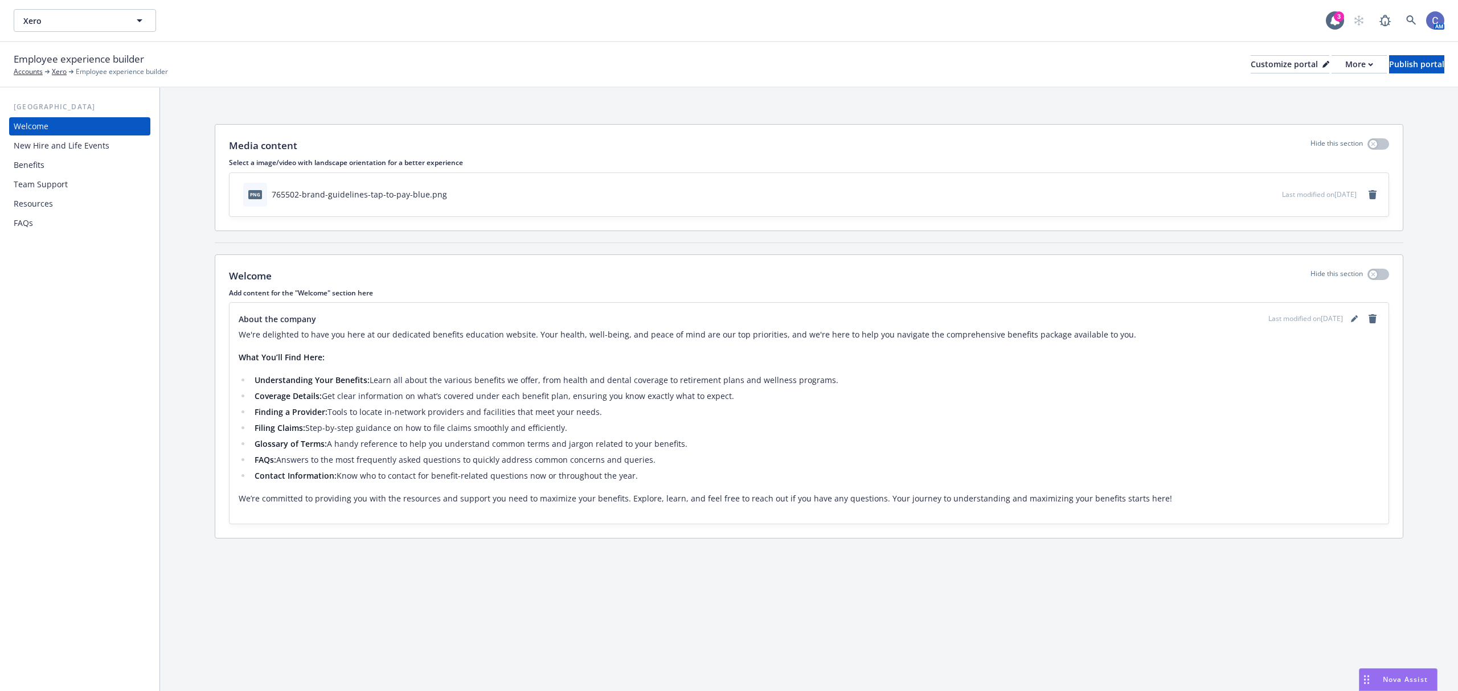
drag, startPoint x: 32, startPoint y: 163, endPoint x: 118, endPoint y: 124, distance: 94.3
click at [32, 163] on div "Benefits" at bounding box center [29, 165] width 31 height 18
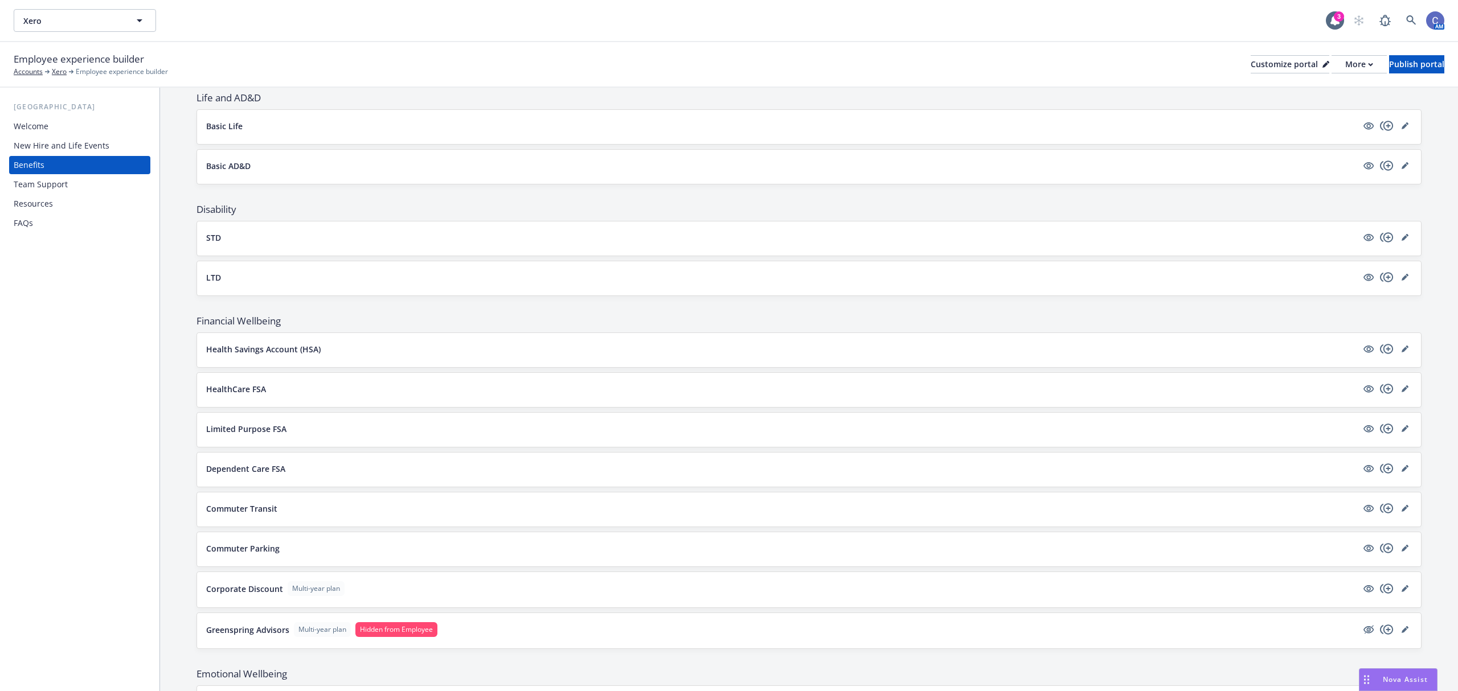
scroll to position [455, 0]
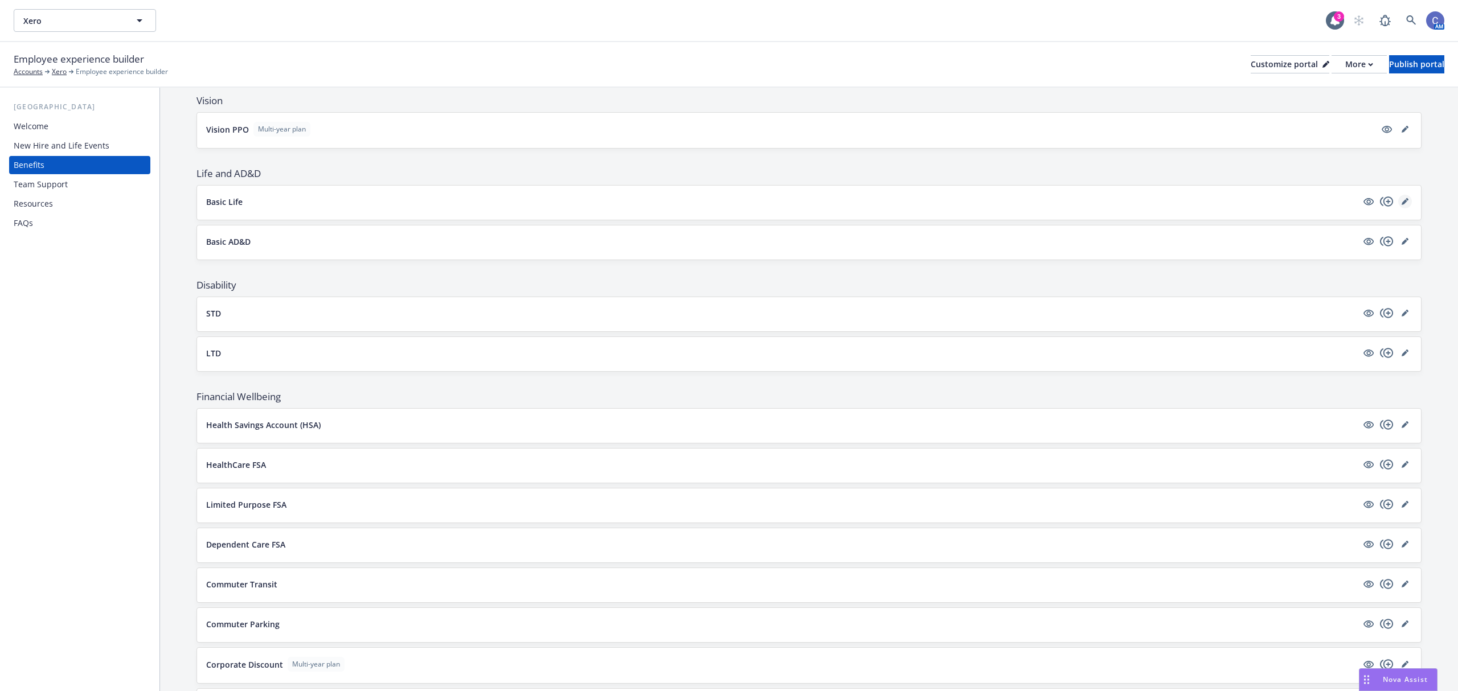
click at [1401, 205] on icon "editPencil" at bounding box center [1404, 202] width 6 height 6
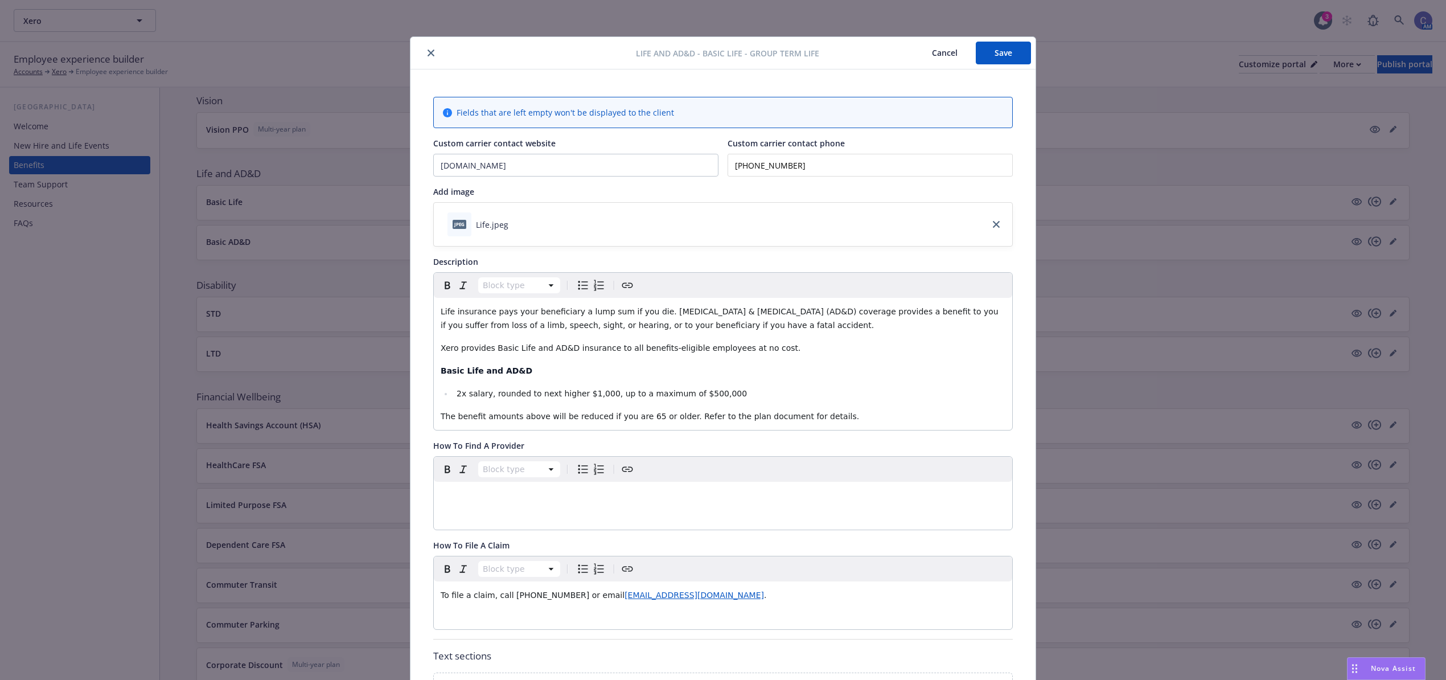
click at [934, 58] on button "Cancel" at bounding box center [945, 53] width 62 height 23
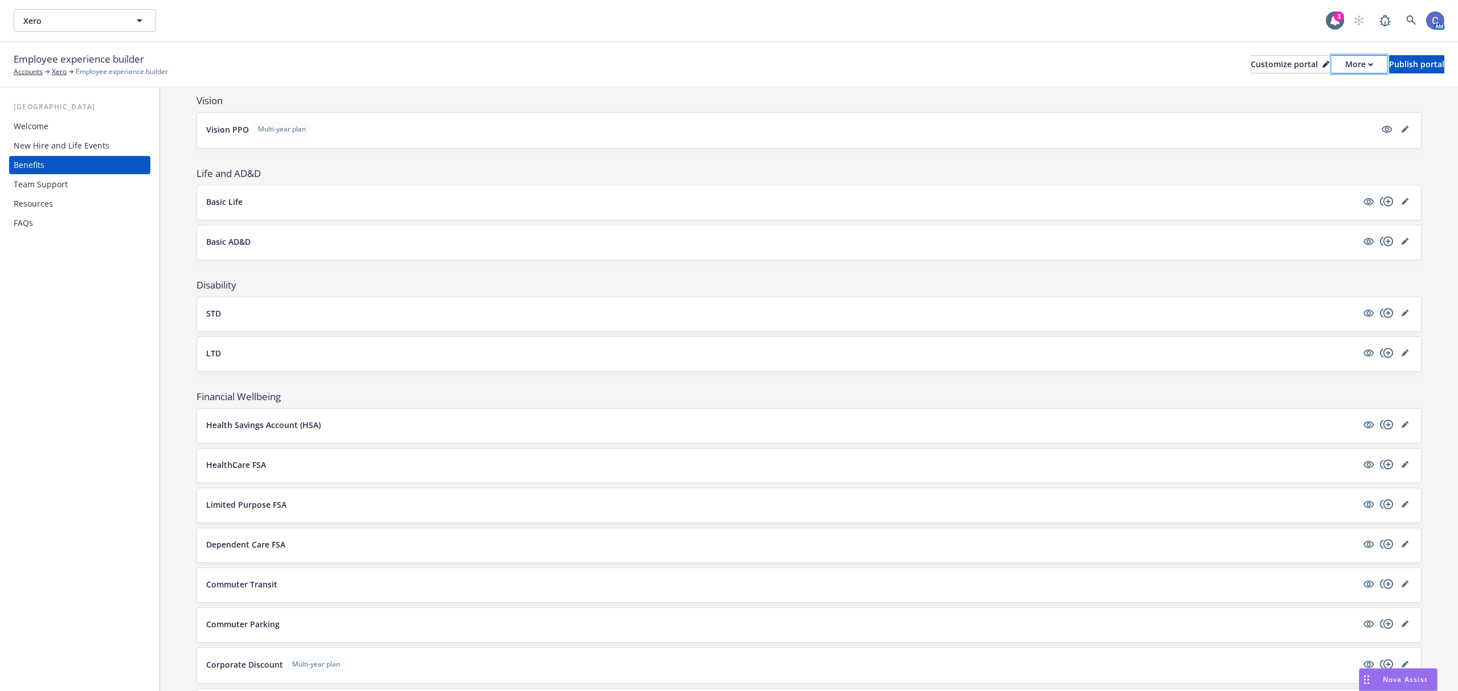
click at [1345, 69] on div "More" at bounding box center [1359, 64] width 28 height 17
drag, startPoint x: 1319, startPoint y: 93, endPoint x: 1118, endPoint y: 14, distance: 216.2
click at [1319, 93] on link "Copy preview link" at bounding box center [1298, 89] width 104 height 23
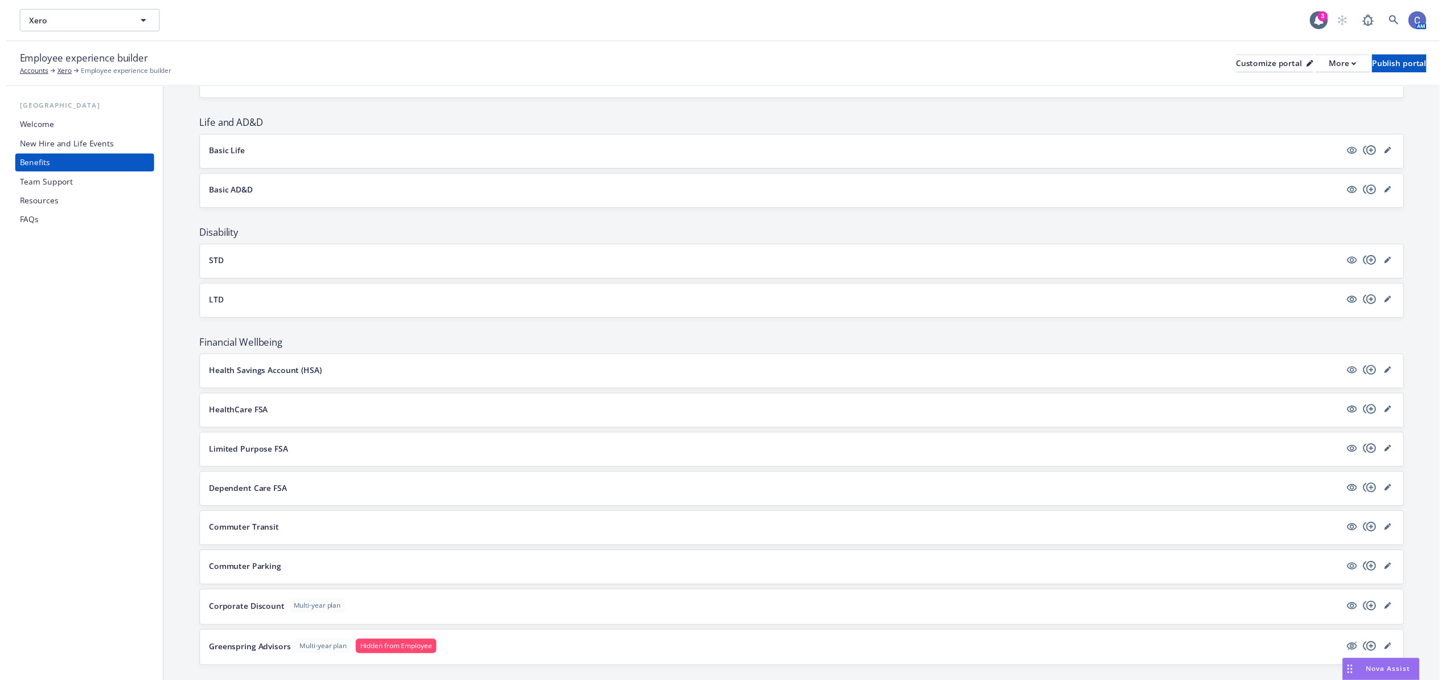
scroll to position [531, 0]
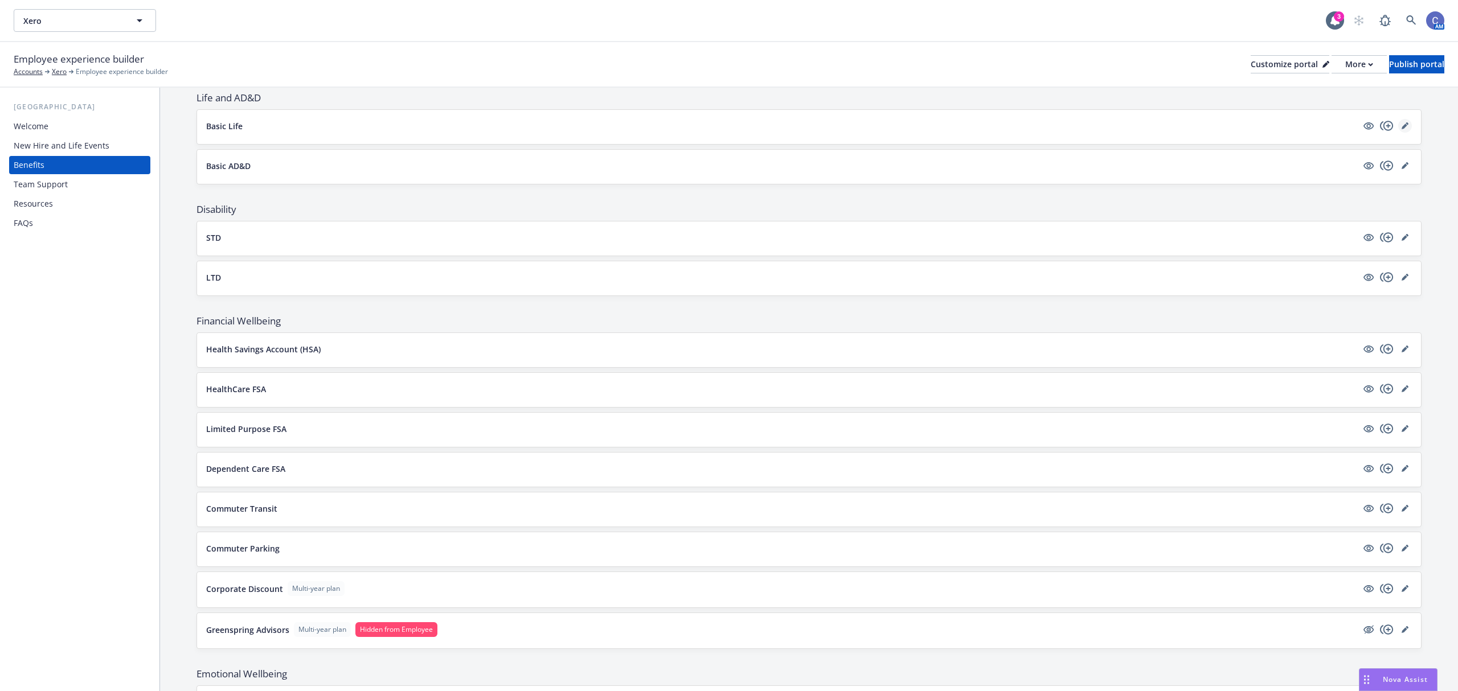
click at [1401, 129] on icon "editPencil" at bounding box center [1404, 125] width 7 height 7
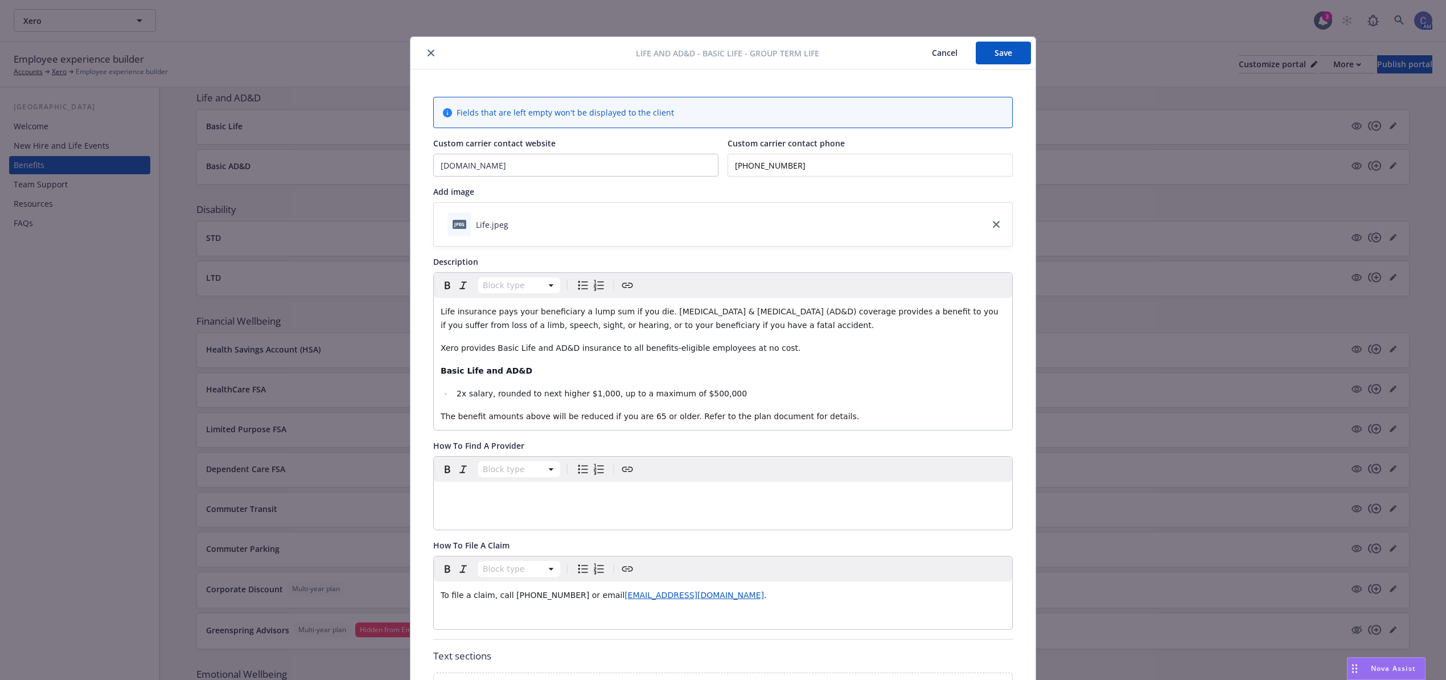
scroll to position [34, 0]
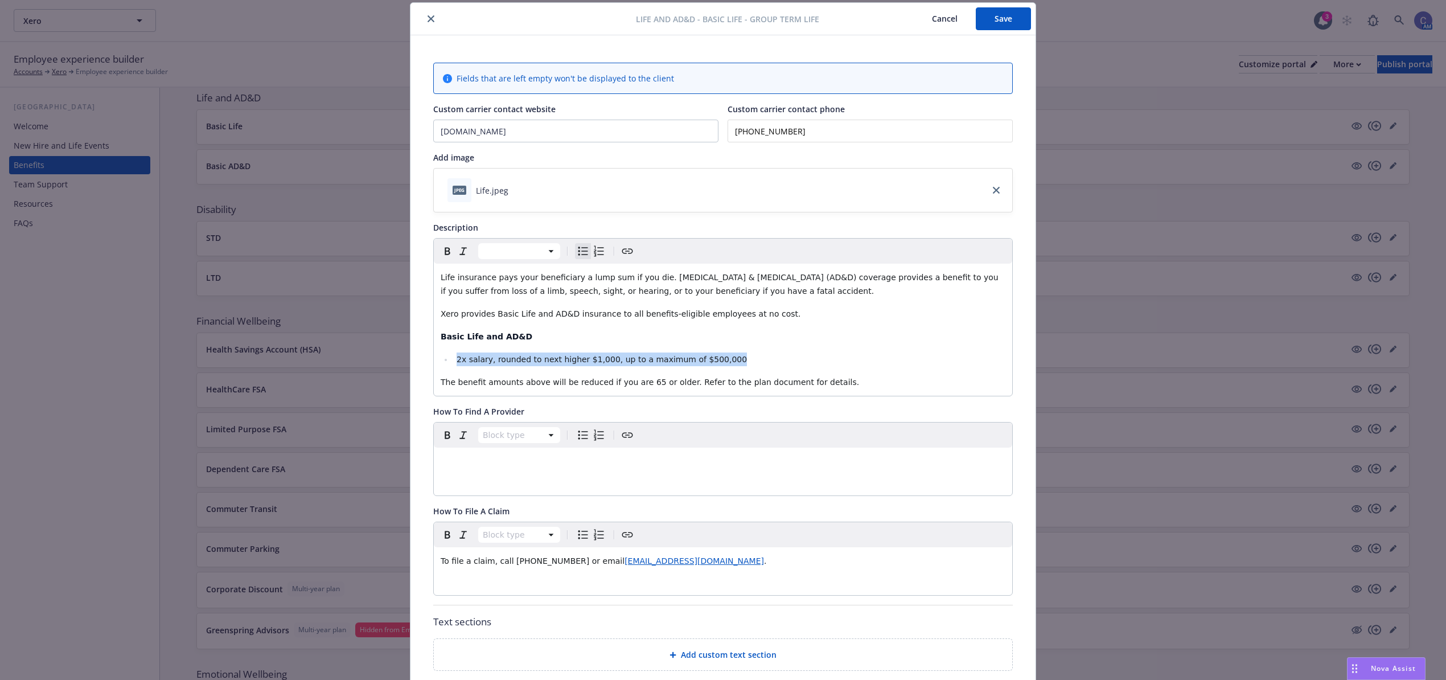
drag, startPoint x: 711, startPoint y: 358, endPoint x: 445, endPoint y: 360, distance: 265.3
click at [445, 360] on ul "2x salary, rounded to next higher $1,000, up to a maximum of $500,000" at bounding box center [723, 359] width 565 height 14
copy span "2x salary, rounded to next higher $1,000, up to a maximum of $500,000"
click at [461, 364] on span "2x salary, rounded to next higher $1,000, up to a maximum of $500,000" at bounding box center [602, 359] width 290 height 9
click at [459, 361] on span "2x salary, rounded to next higher $1,000, up to a maximum of $500,000" at bounding box center [602, 359] width 290 height 9
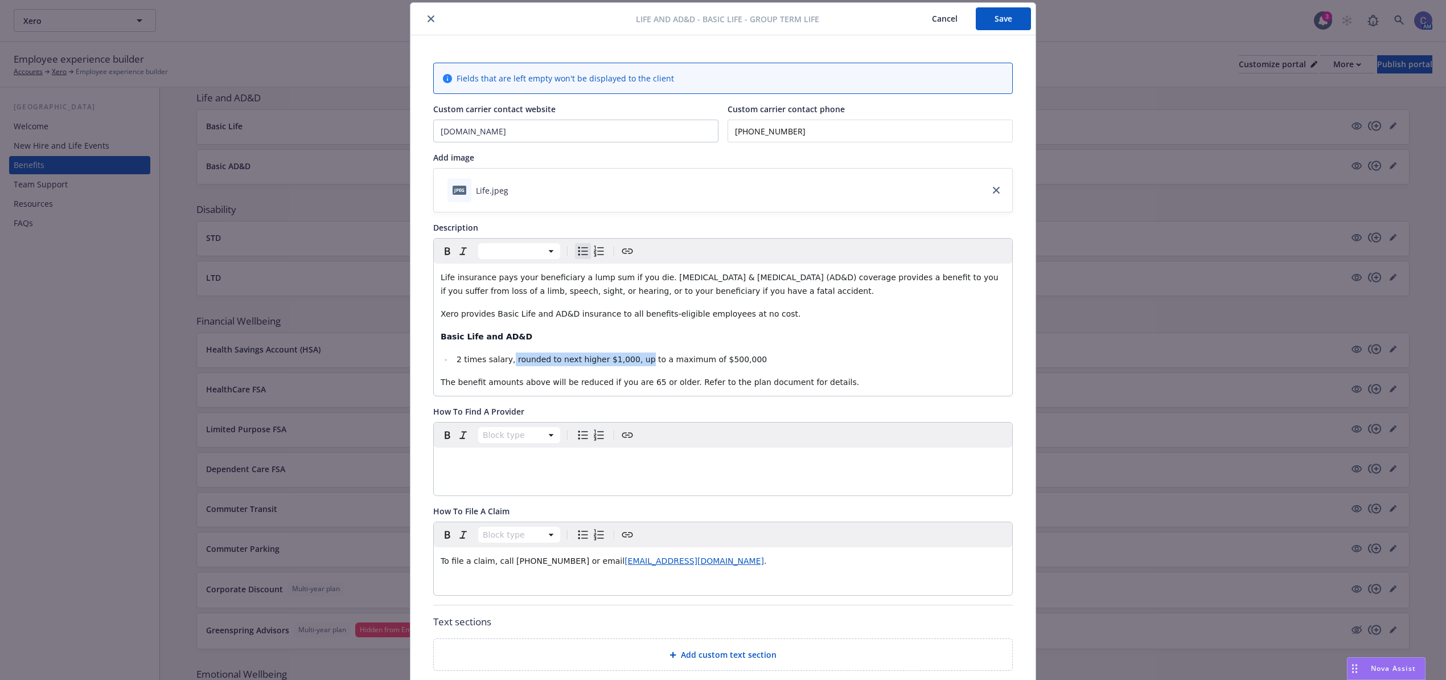
drag, startPoint x: 533, startPoint y: 363, endPoint x: 623, endPoint y: 364, distance: 90.0
click at [623, 364] on span "2 times salary, rounded to next higher $1,000, up to a maximum of $500,000" at bounding box center [612, 359] width 310 height 9
click at [540, 360] on span "2 times salary to a maximum of $500,000" at bounding box center [542, 359] width 170 height 9
click at [504, 360] on span "2 times salary to of $500,000" at bounding box center [517, 359] width 120 height 9
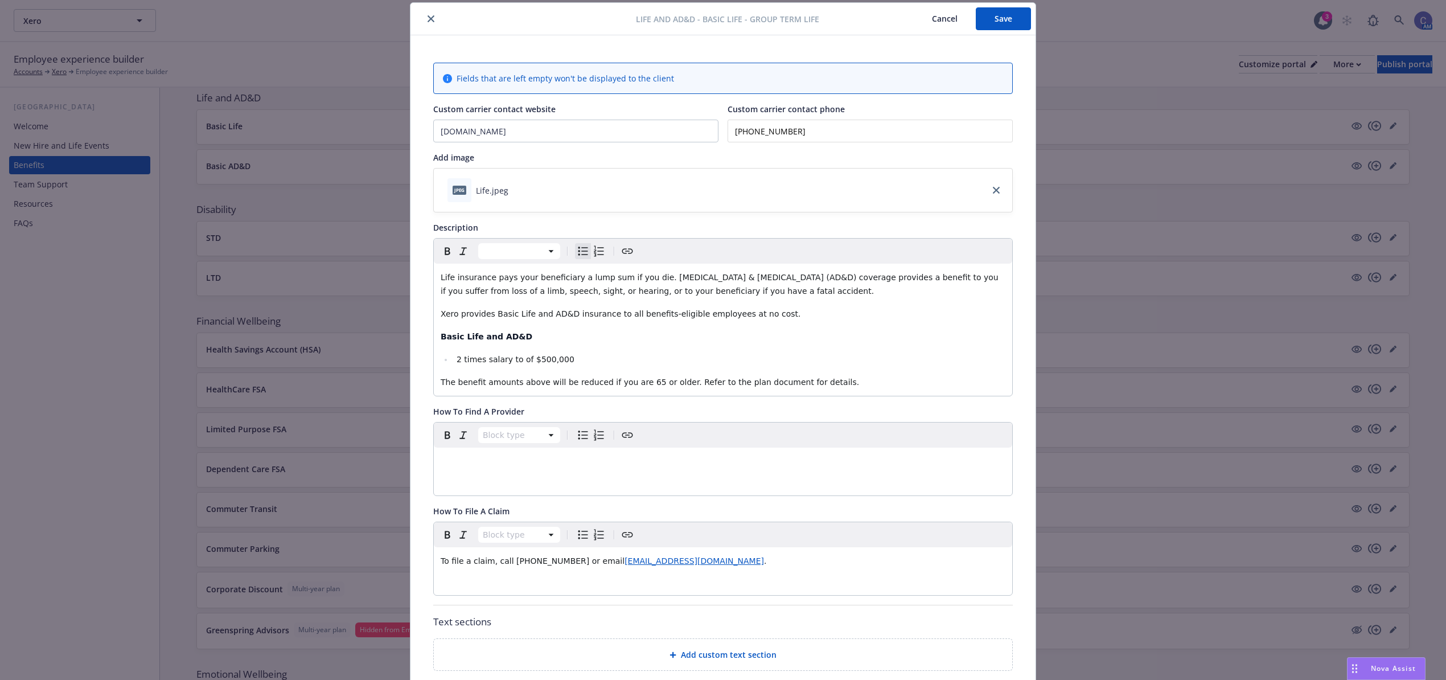
click at [517, 358] on span "2 times salary to of $500,000" at bounding box center [516, 359] width 118 height 9
drag, startPoint x: 551, startPoint y: 358, endPoint x: 442, endPoint y: 358, distance: 108.7
click at [442, 358] on ul "2 times salary to $500,000" at bounding box center [723, 359] width 565 height 14
copy span "2 times salary to $500,000"
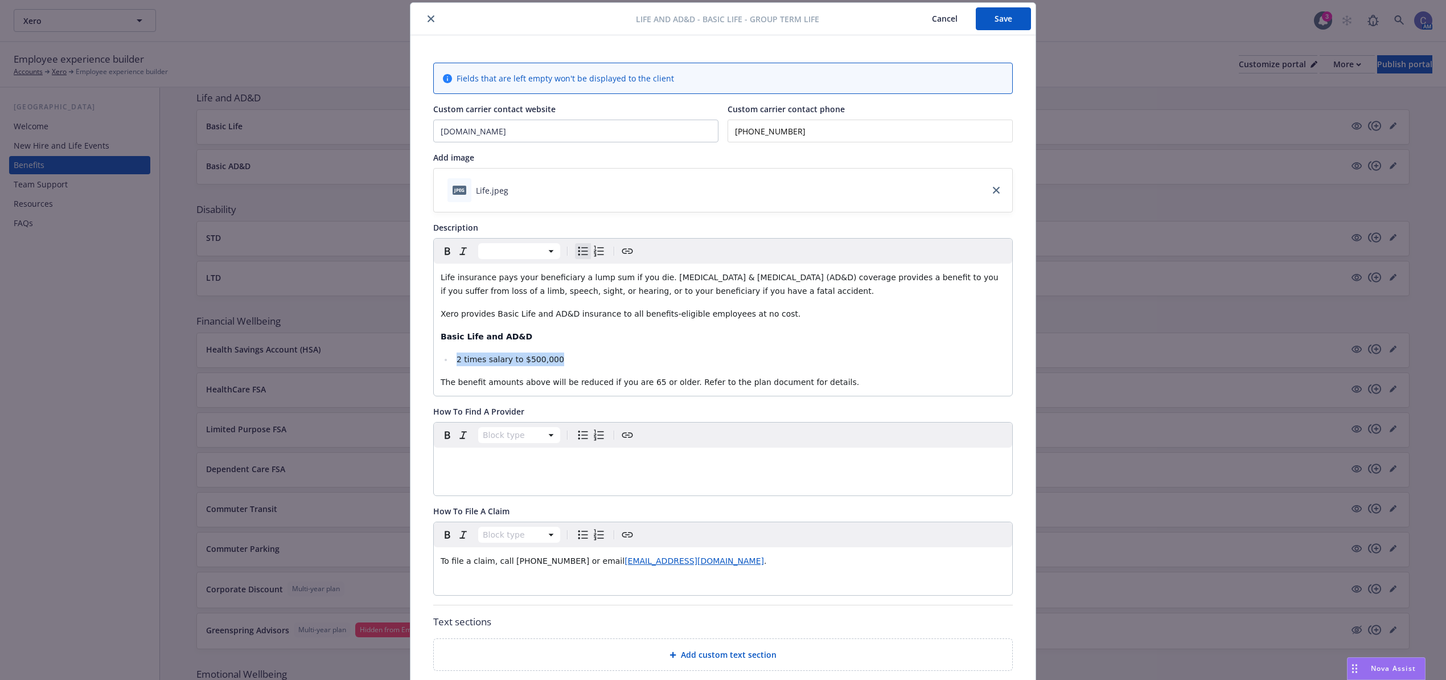
click at [976, 17] on button "Save" at bounding box center [1003, 18] width 55 height 23
click at [947, 22] on button "Cancel" at bounding box center [945, 18] width 62 height 23
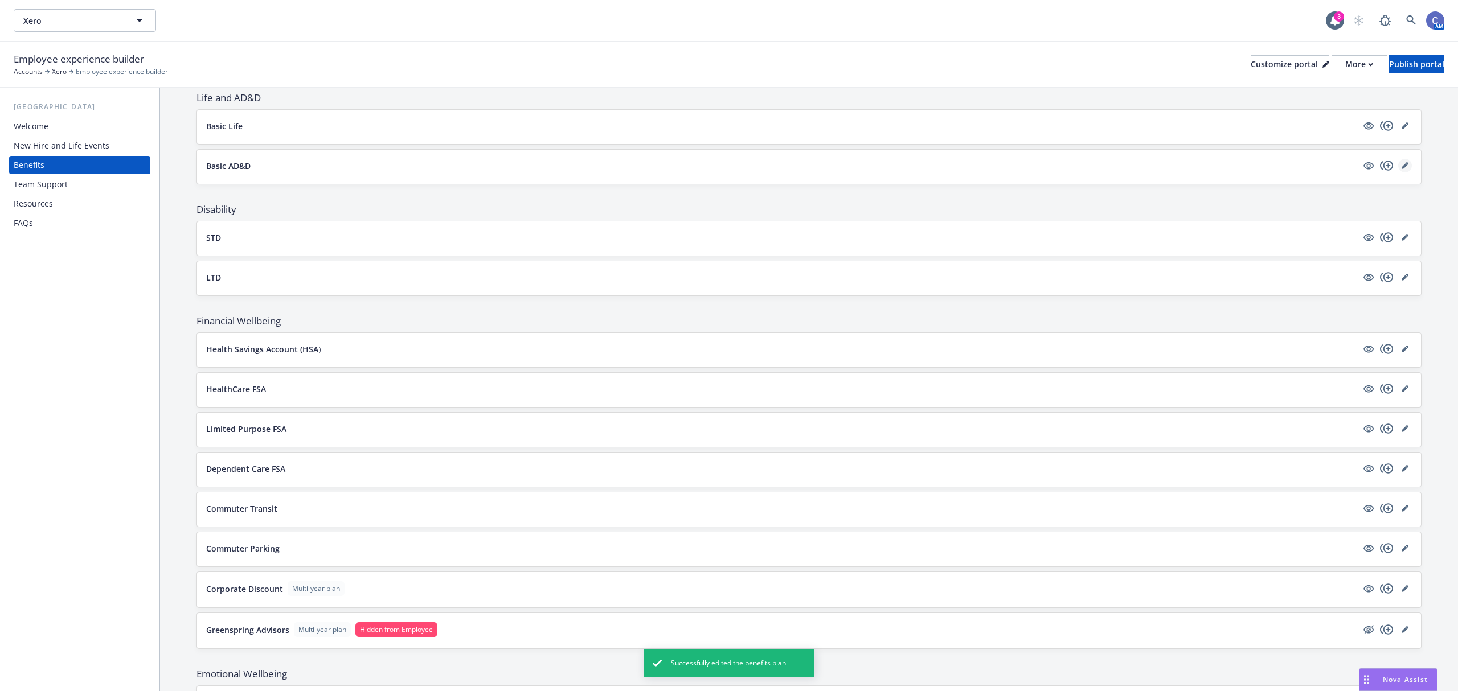
click at [1401, 169] on icon "editPencil" at bounding box center [1404, 166] width 6 height 6
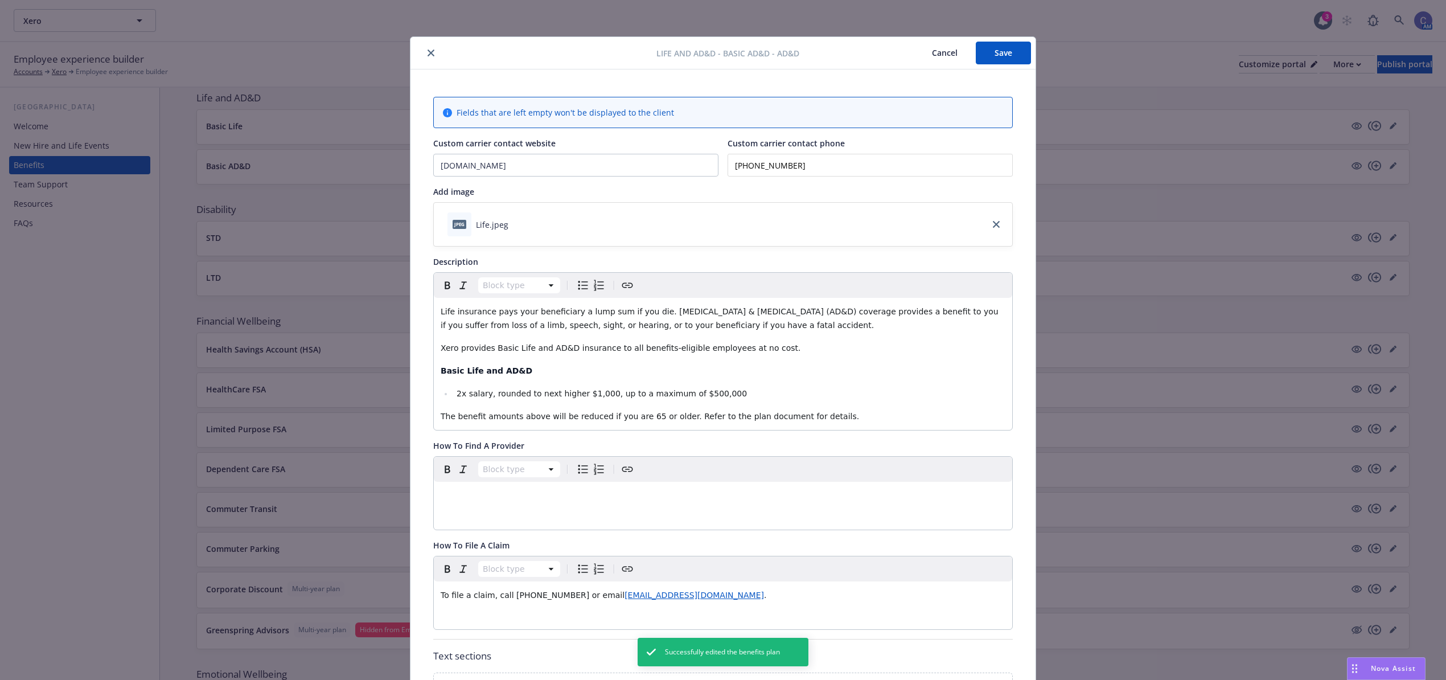
scroll to position [34, 0]
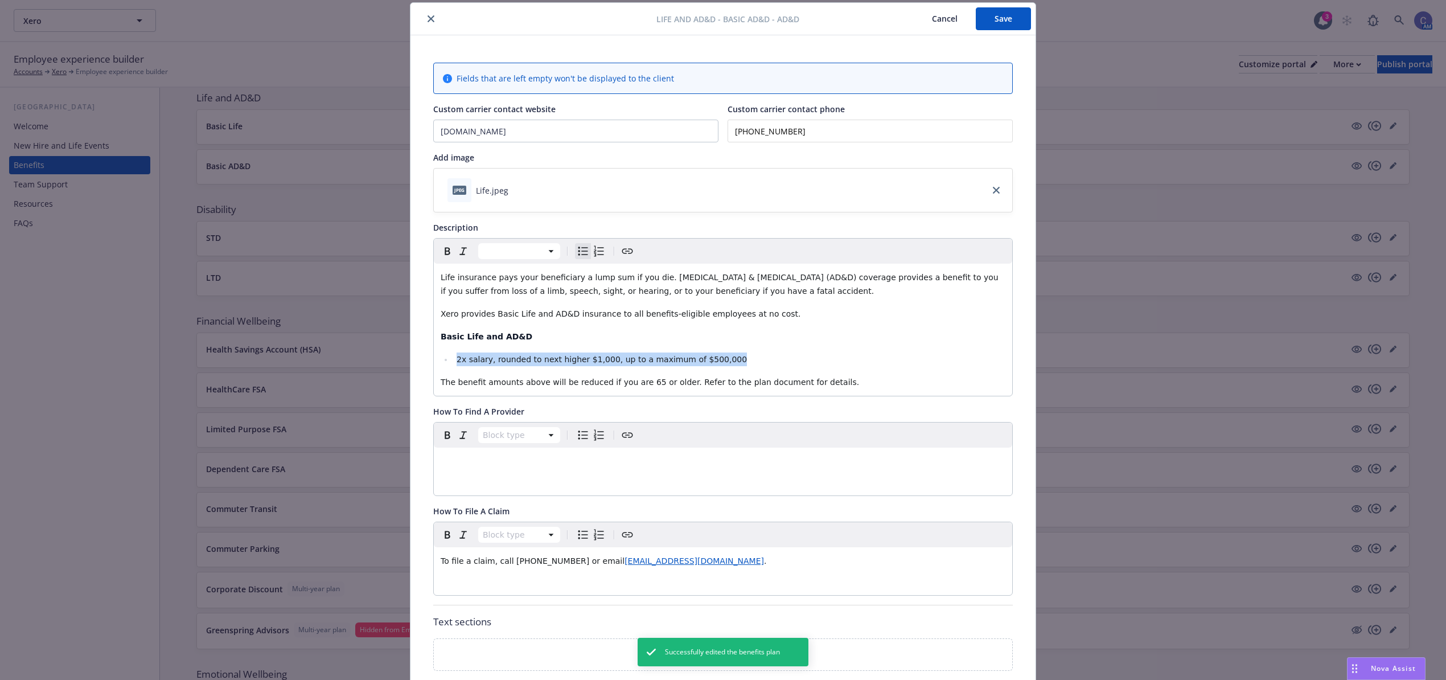
drag, startPoint x: 709, startPoint y: 360, endPoint x: 417, endPoint y: 363, distance: 292.1
click at [417, 364] on div "Fields that are left empty won't be displayed to the client Custom carrier cont…" at bounding box center [723, 546] width 625 height 1023
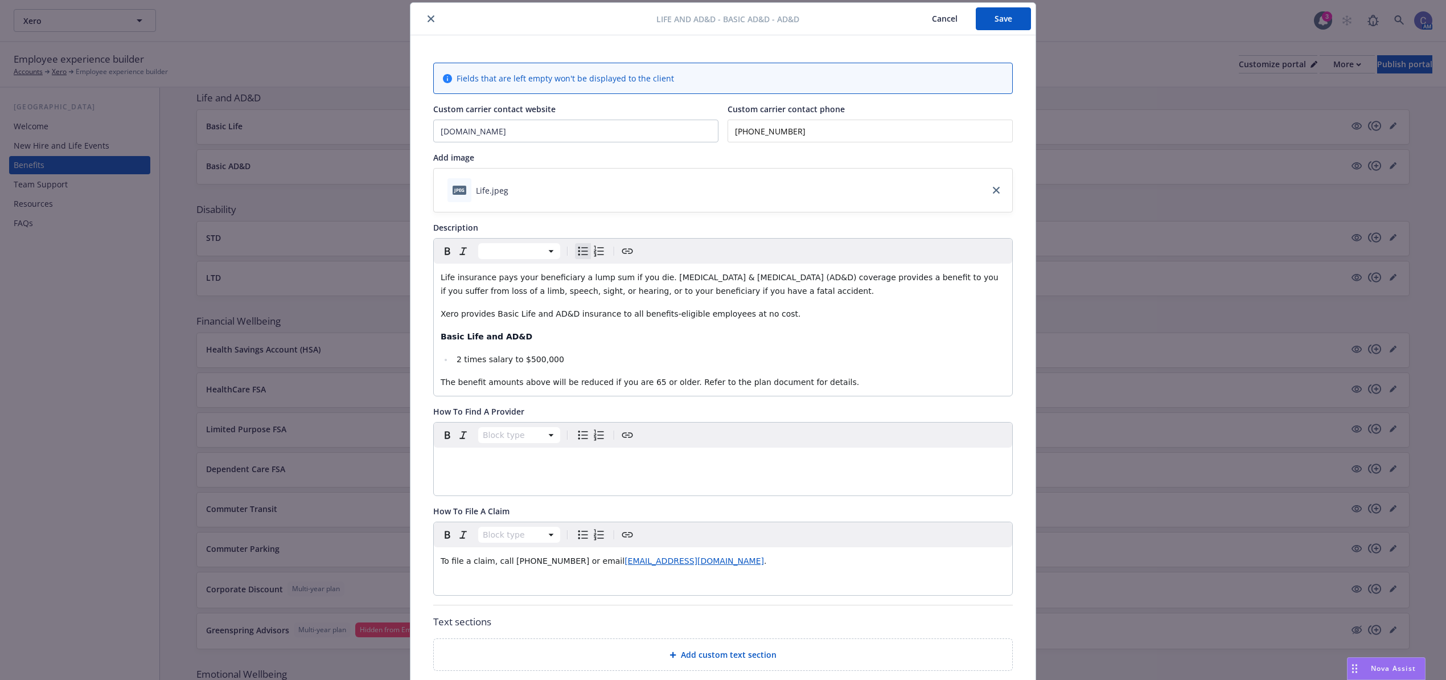
click at [994, 23] on button "Save" at bounding box center [1003, 18] width 55 height 23
click at [933, 18] on button "Cancel" at bounding box center [945, 18] width 62 height 23
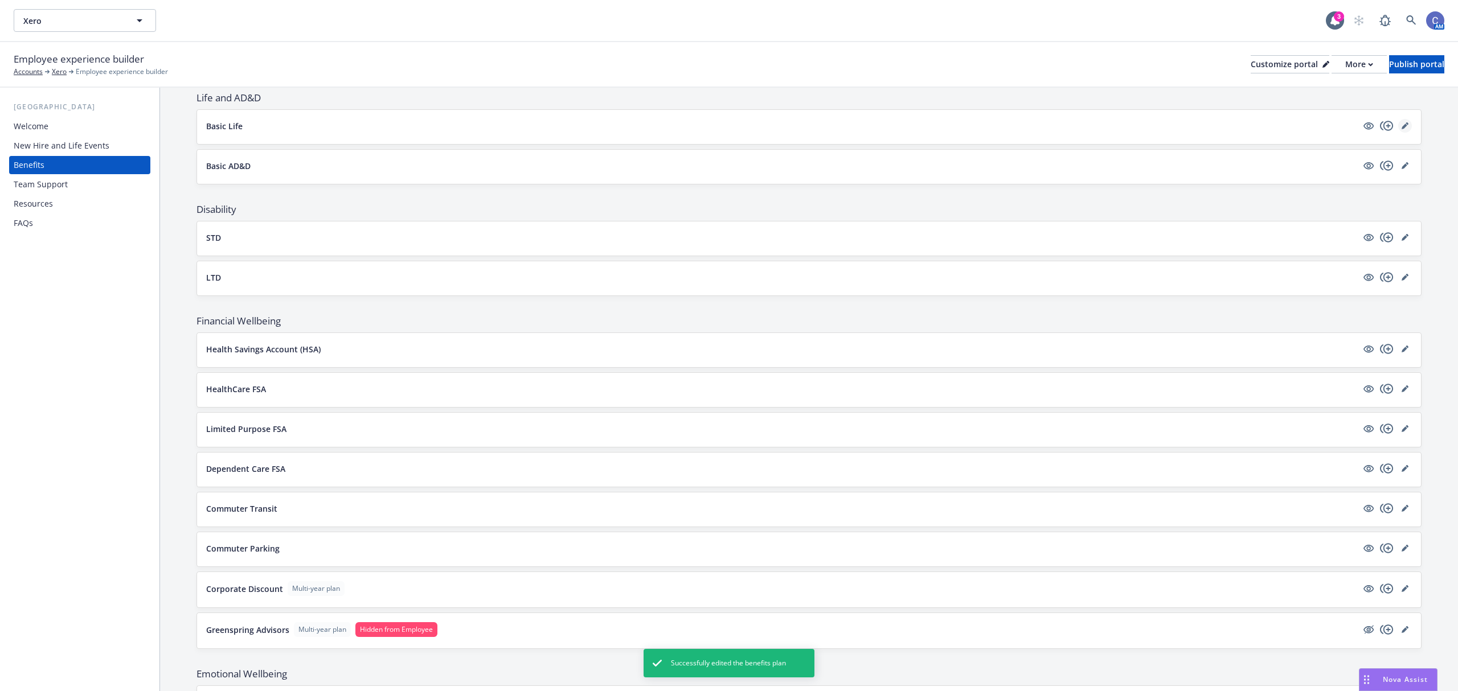
click at [1401, 128] on icon "editPencil" at bounding box center [1404, 125] width 7 height 7
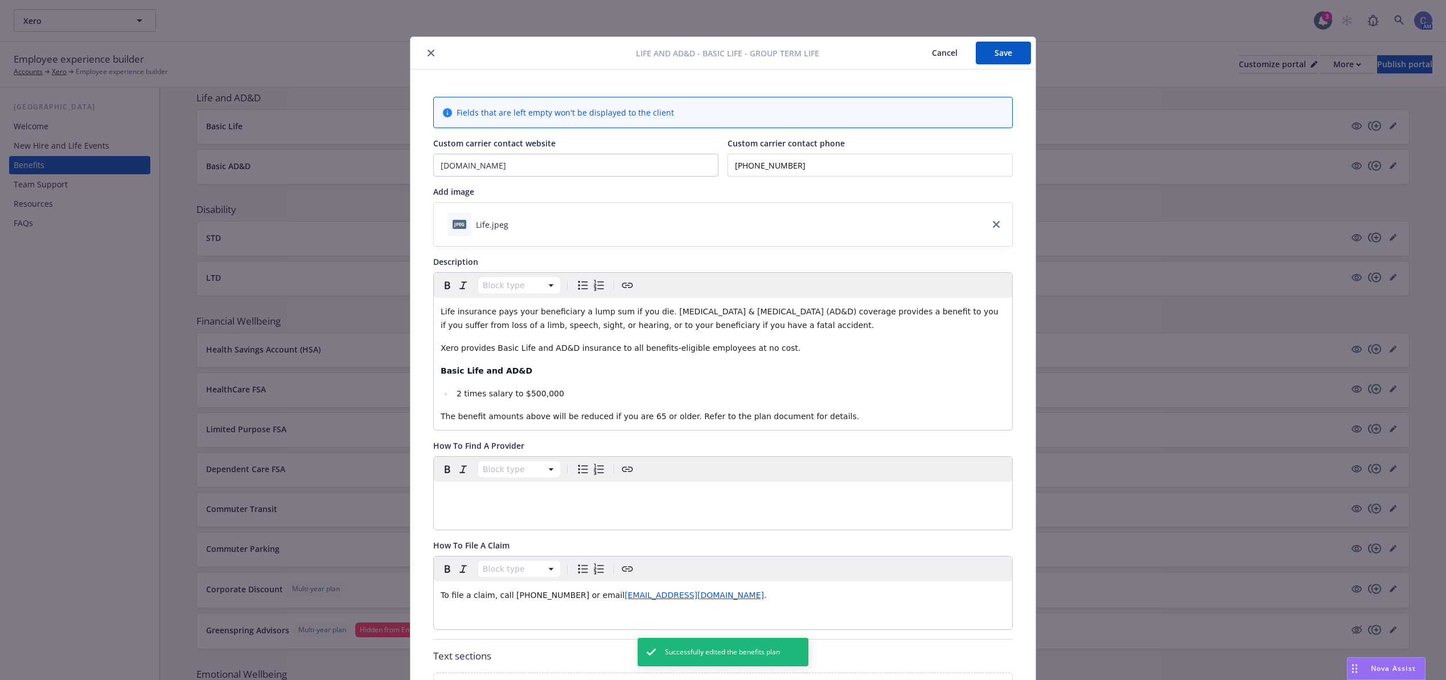
scroll to position [34, 0]
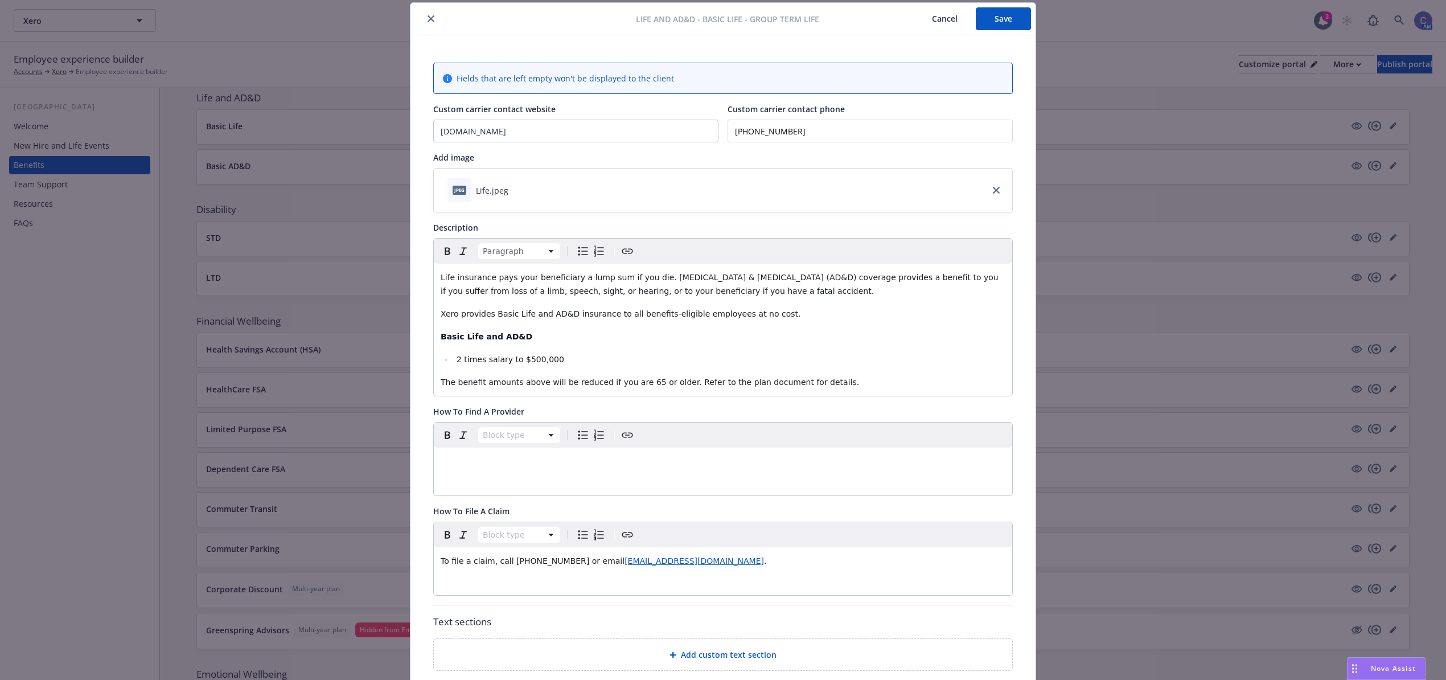
click at [590, 381] on span "The benefit amounts above will be reduced if you are 65 or older. Refer to the …" at bounding box center [650, 381] width 418 height 9
drag, startPoint x: 692, startPoint y: 383, endPoint x: 655, endPoint y: 386, distance: 37.7
click at [655, 386] on span "The benefit amounts above will be reduced by 35% if you are 65 or older. Refer …" at bounding box center [666, 381] width 451 height 9
click at [687, 381] on span "The benefit amounts above will be reduced by 35% if you are 65 or older. Refer …" at bounding box center [666, 381] width 451 height 9
drag, startPoint x: 692, startPoint y: 383, endPoint x: 665, endPoint y: 381, distance: 27.4
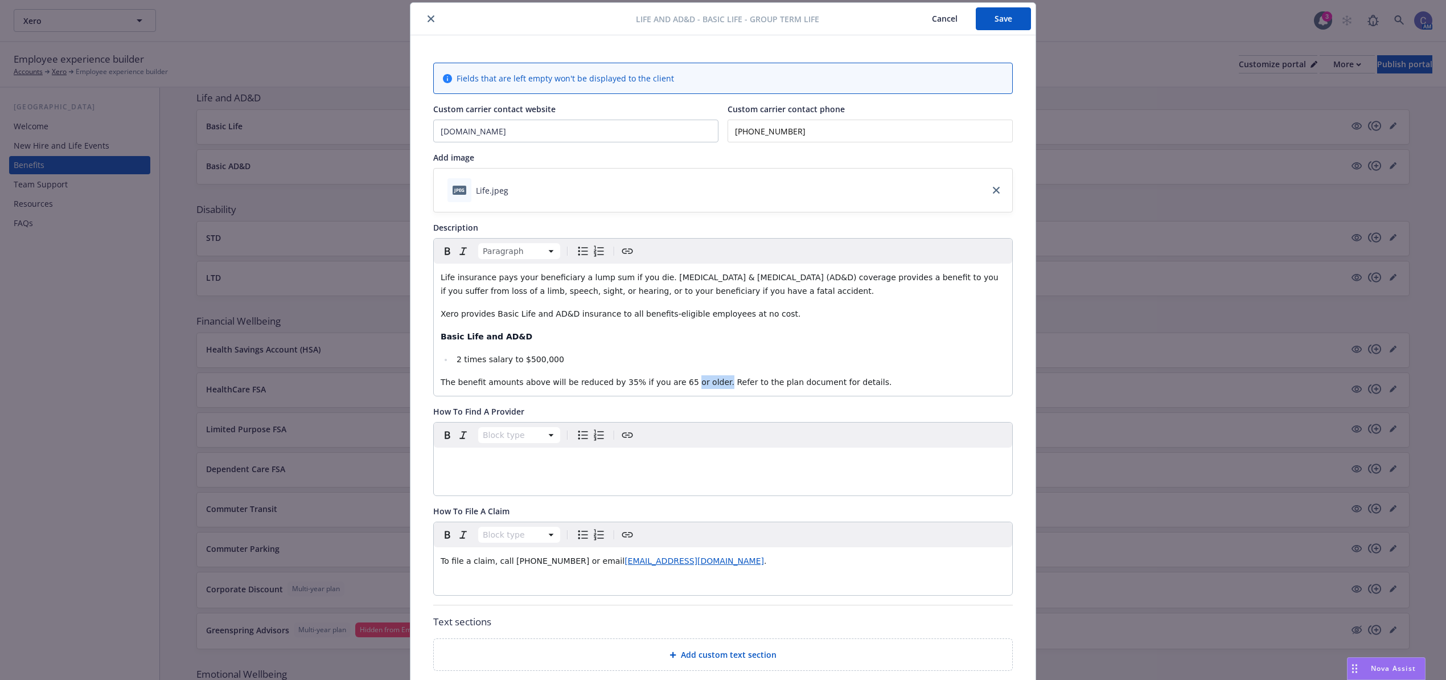
click at [665, 381] on span "The benefit amounts above will be reduced by 35% if you are 65 or older. Refer …" at bounding box center [666, 381] width 451 height 9
drag, startPoint x: 652, startPoint y: 384, endPoint x: 619, endPoint y: 385, distance: 32.5
click at [619, 385] on span "The benefit amounts above will be reduced by 35% if you are 65, and 50% Refer t…" at bounding box center [670, 381] width 459 height 9
click at [729, 387] on span "The benefit amounts above will be reduced by 35% when you reach age 65, and 50%…" at bounding box center [716, 381] width 550 height 9
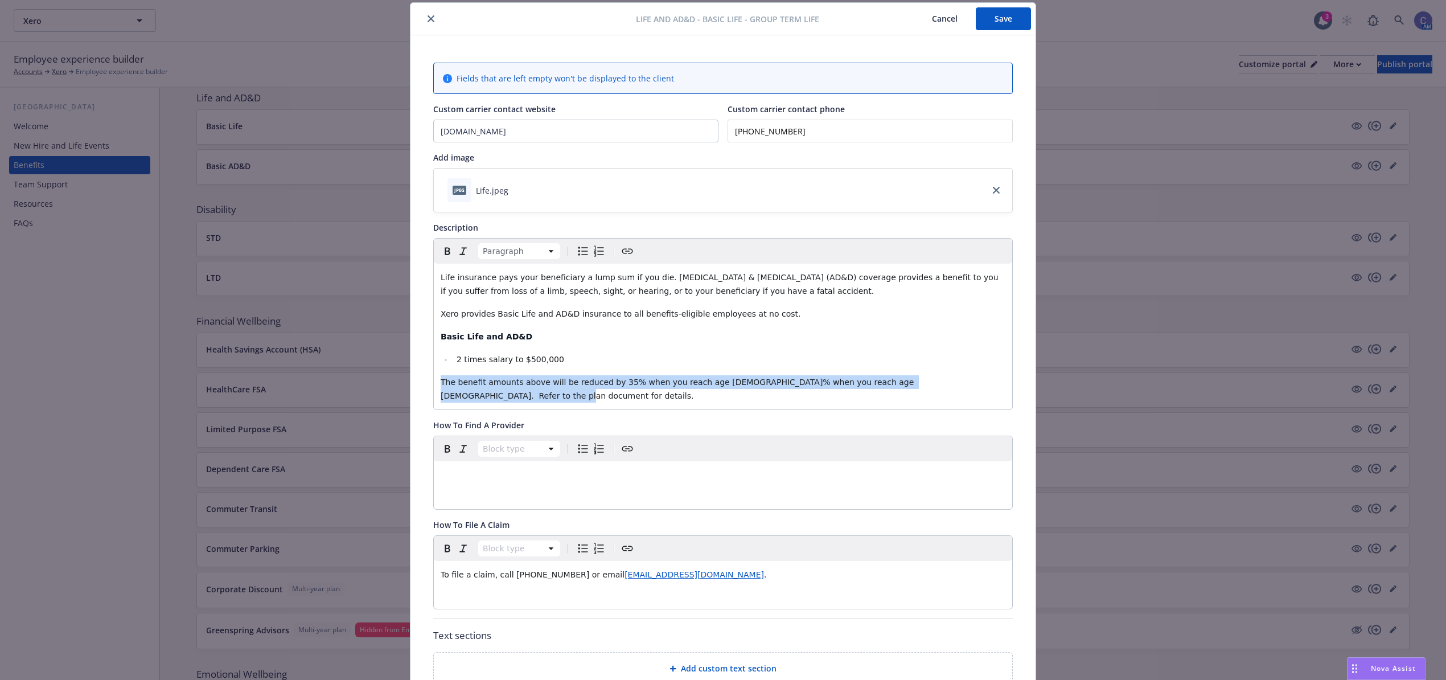
drag, startPoint x: 962, startPoint y: 379, endPoint x: 388, endPoint y: 397, distance: 574.8
click at [388, 397] on div "Life and AD&D - Basic Life - Group Term Life Cancel Save Fields that are left e…" at bounding box center [723, 340] width 1446 height 680
copy span "The benefit amounts above will be reduced by 35% when you reach age 65, and 50%…"
click at [983, 19] on button "Save" at bounding box center [1003, 18] width 55 height 23
drag, startPoint x: 939, startPoint y: 18, endPoint x: 1233, endPoint y: 130, distance: 313.9
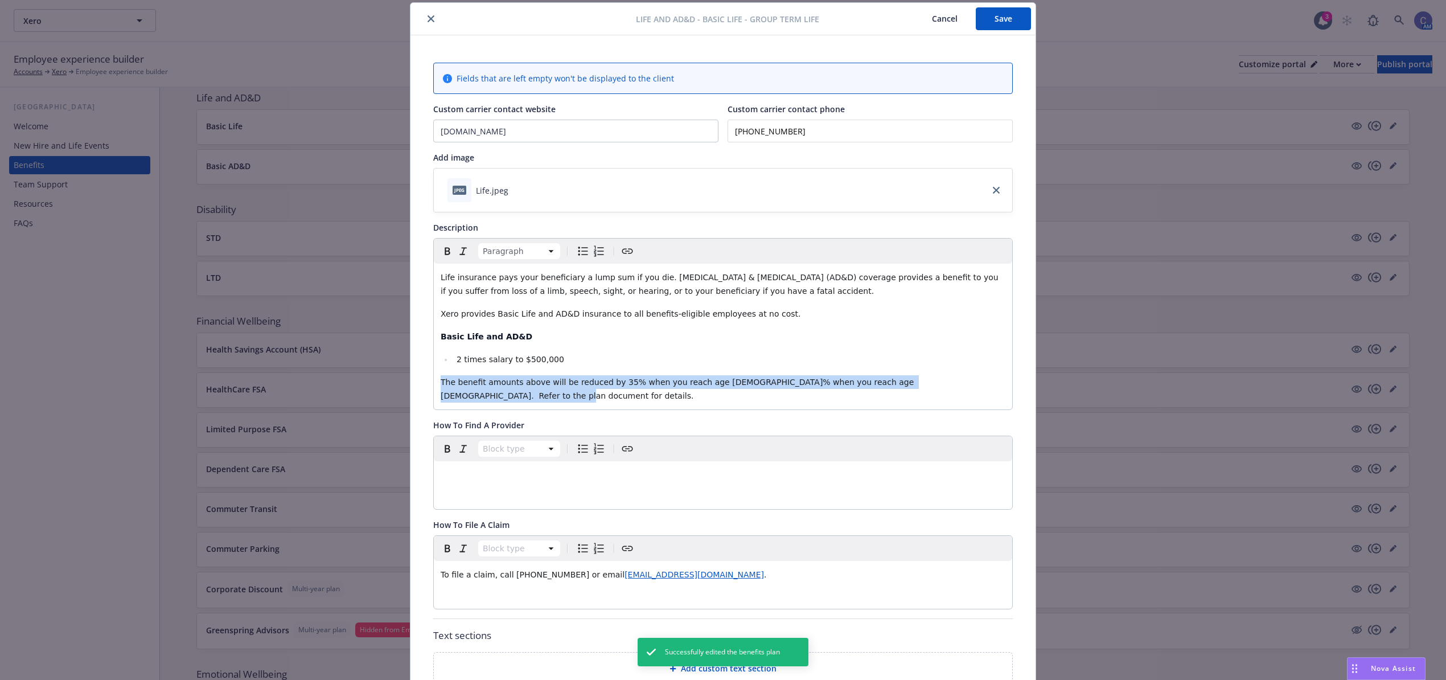
click at [939, 17] on button "Cancel" at bounding box center [945, 18] width 62 height 23
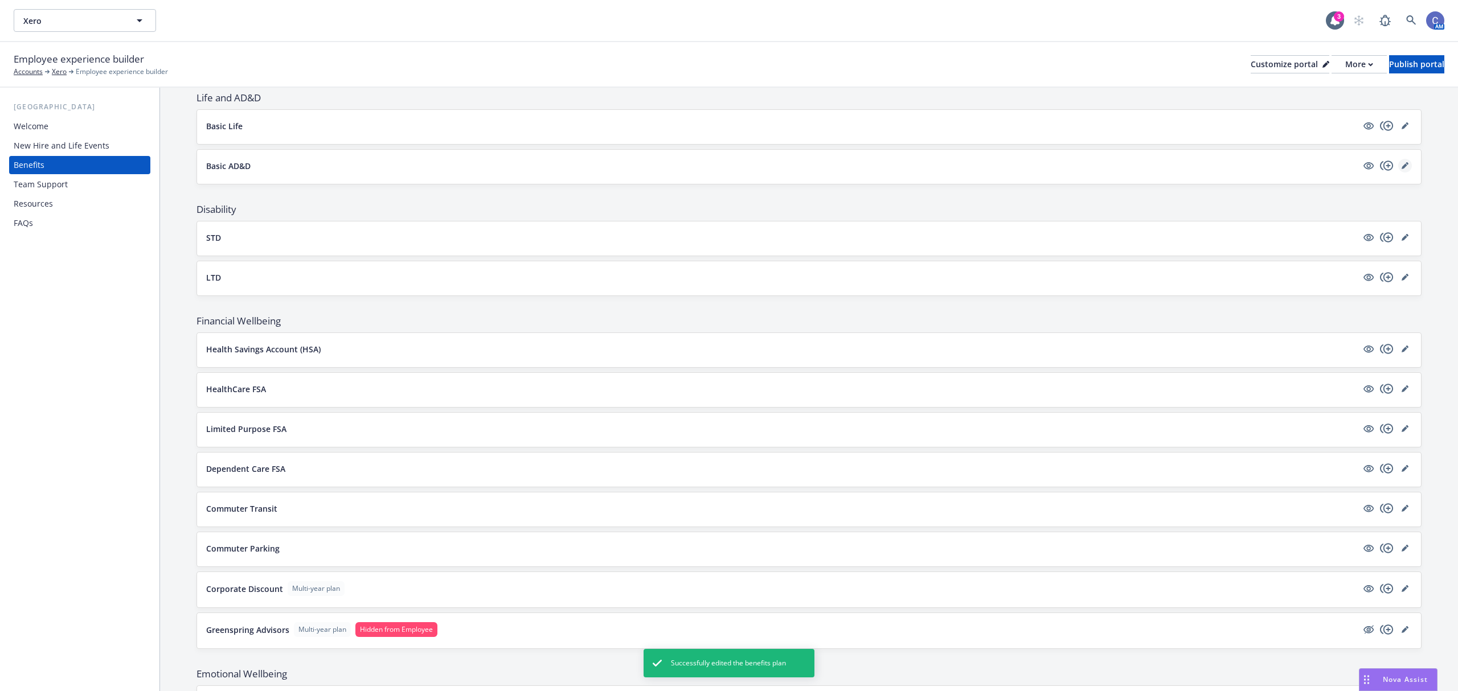
click at [1398, 173] on link "editPencil" at bounding box center [1405, 166] width 14 height 14
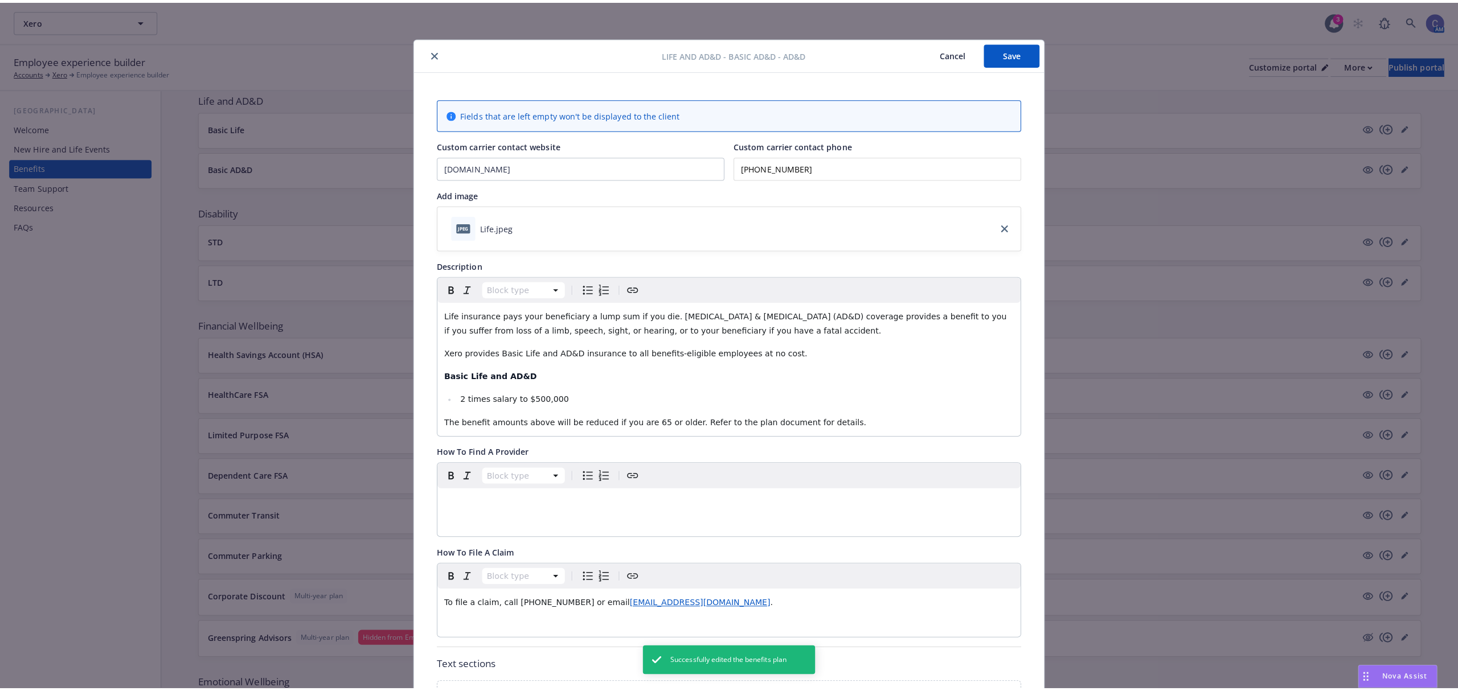
scroll to position [34, 0]
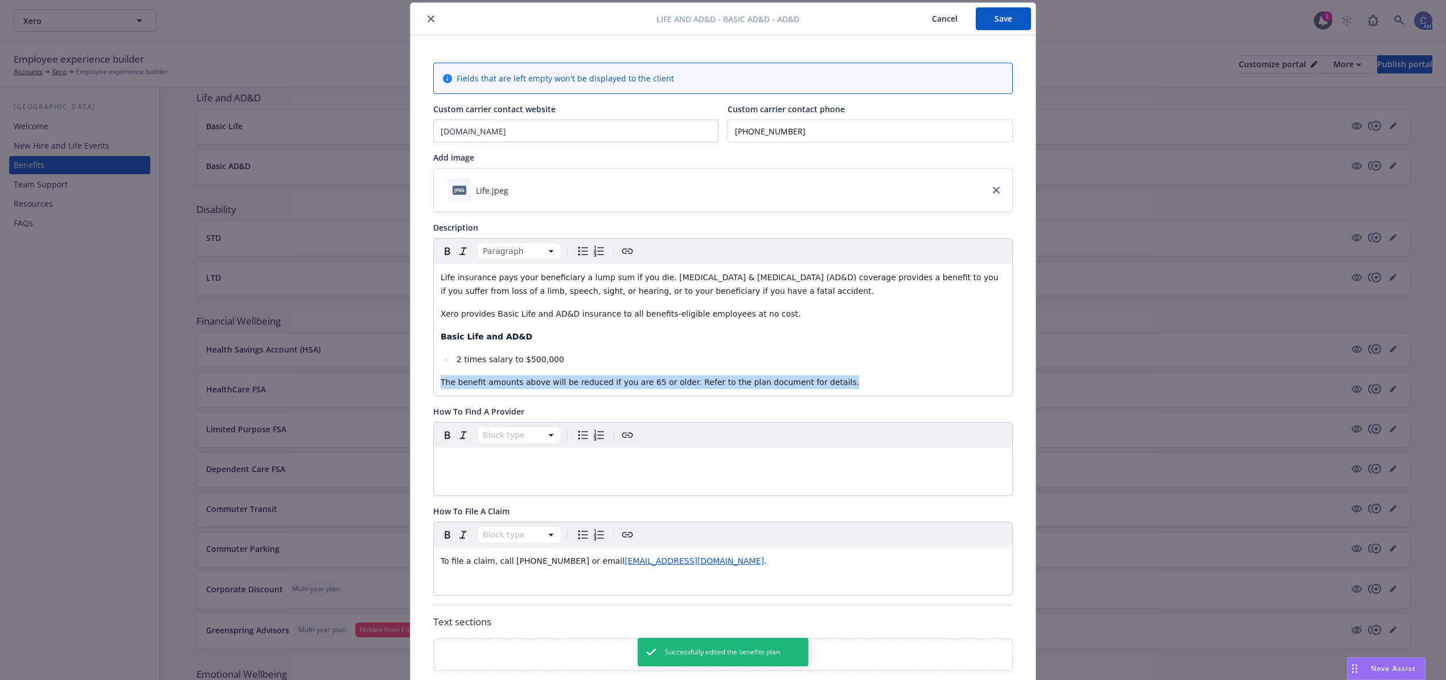
drag, startPoint x: 816, startPoint y: 385, endPoint x: 310, endPoint y: 397, distance: 506.3
click at [310, 397] on div "Life and AD&D - Basic AD&D - AD&D Cancel Save Fields that are left empty won't …" at bounding box center [723, 340] width 1446 height 680
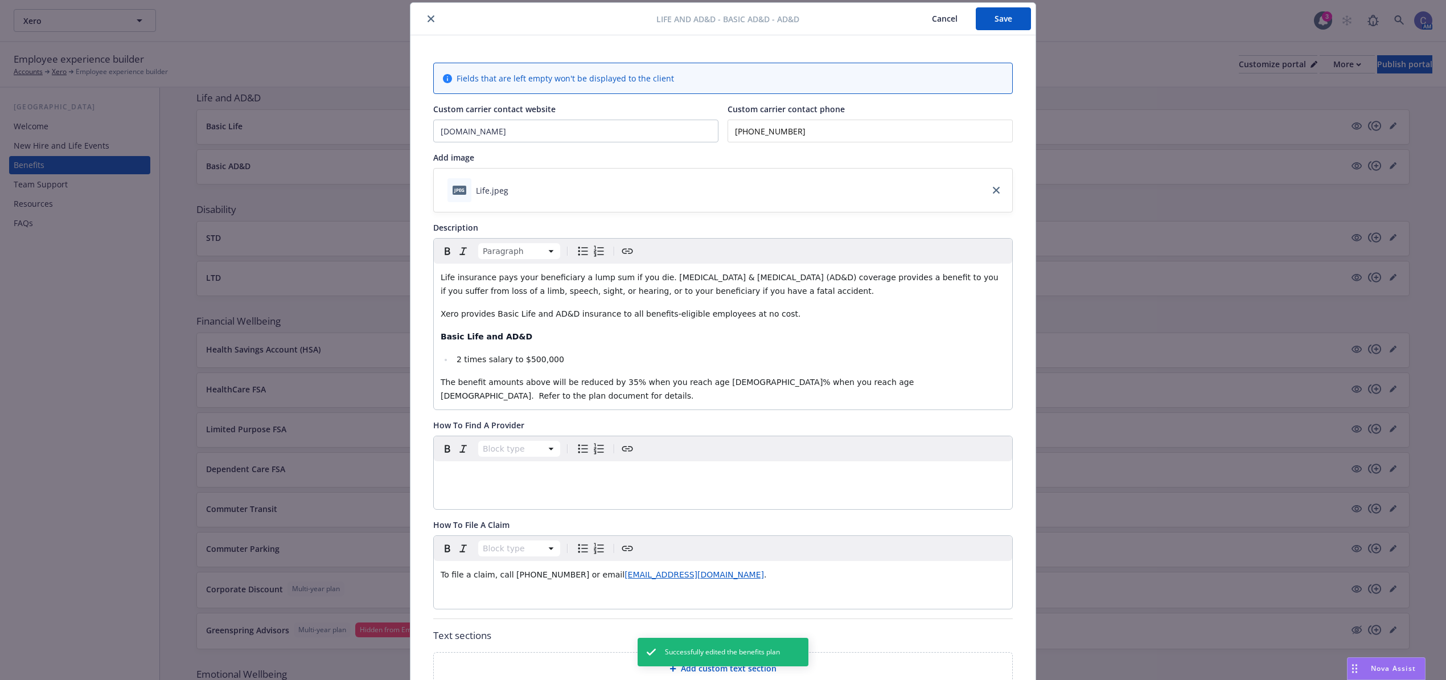
click at [1005, 24] on button "Save" at bounding box center [1003, 18] width 55 height 23
click at [943, 21] on button "Cancel" at bounding box center [945, 18] width 62 height 23
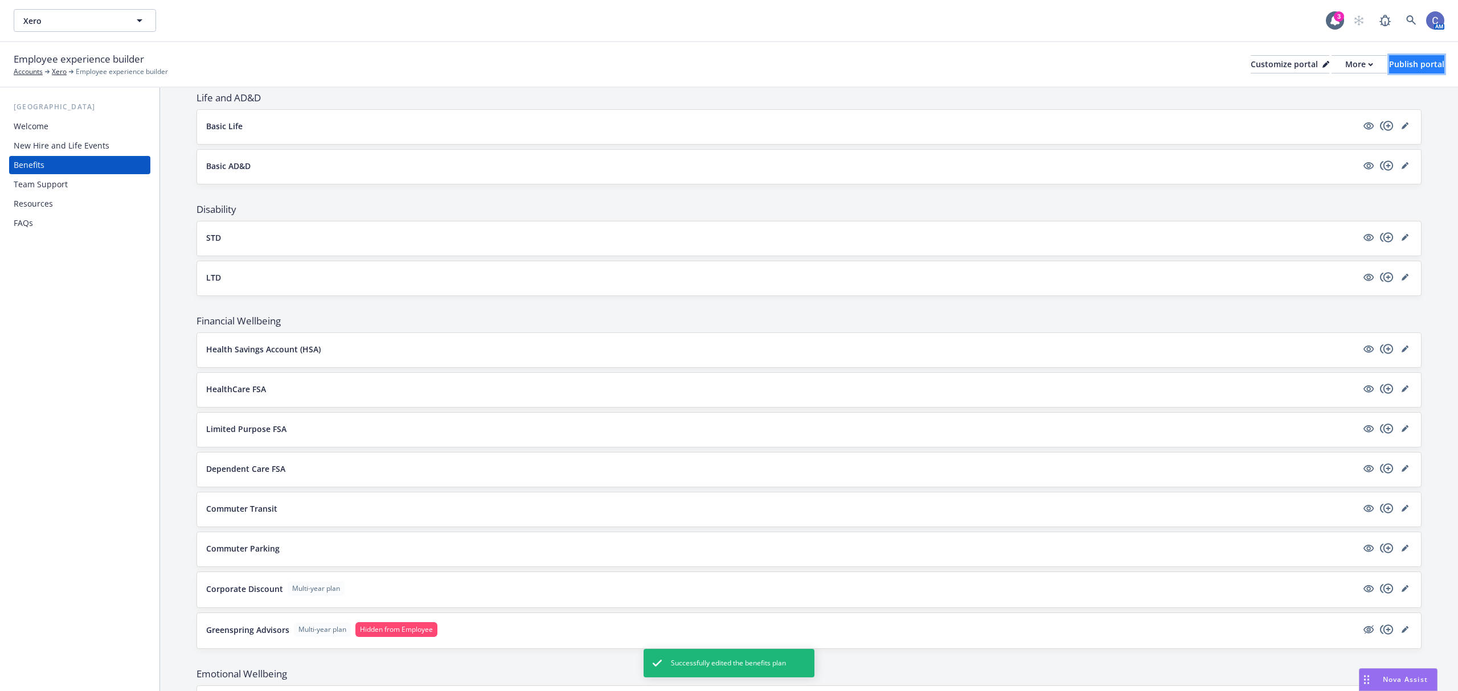
click at [1420, 67] on div "Publish portal" at bounding box center [1416, 64] width 55 height 17
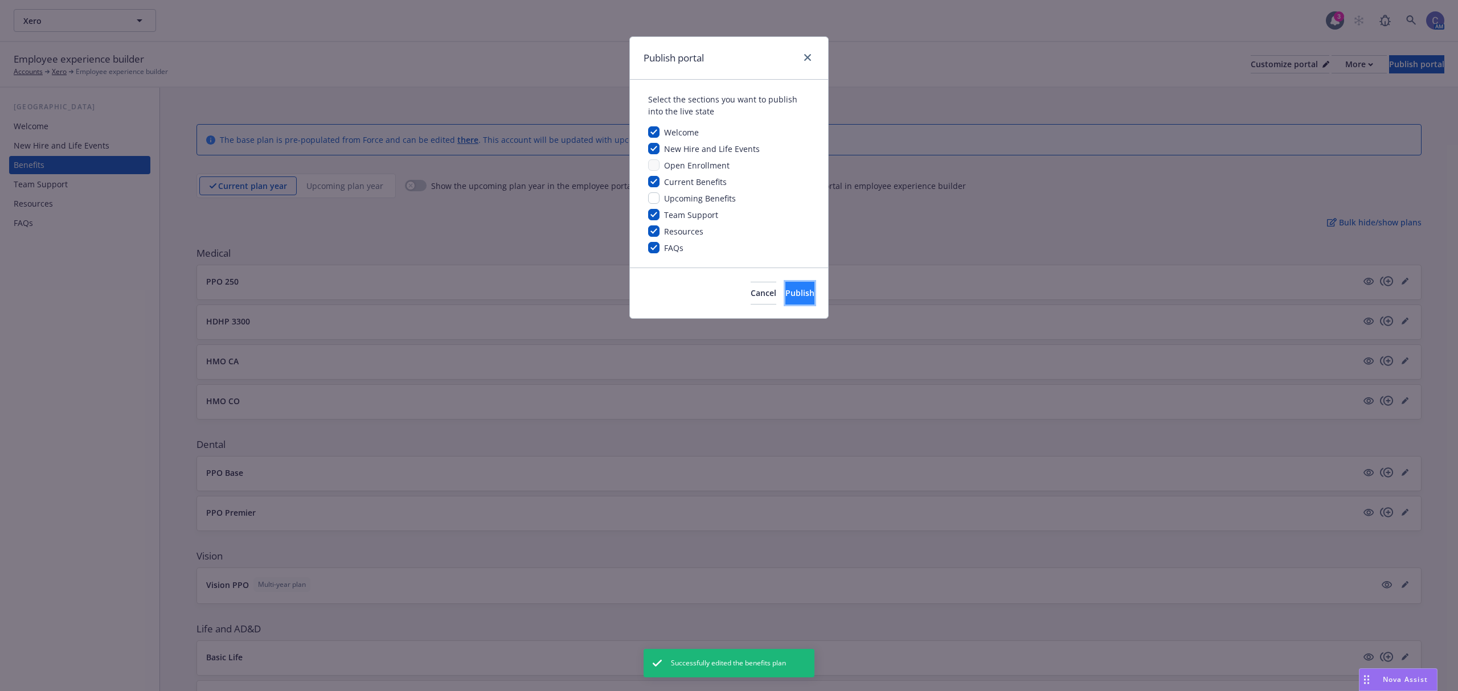
click at [794, 296] on span "Publish" at bounding box center [799, 293] width 29 height 11
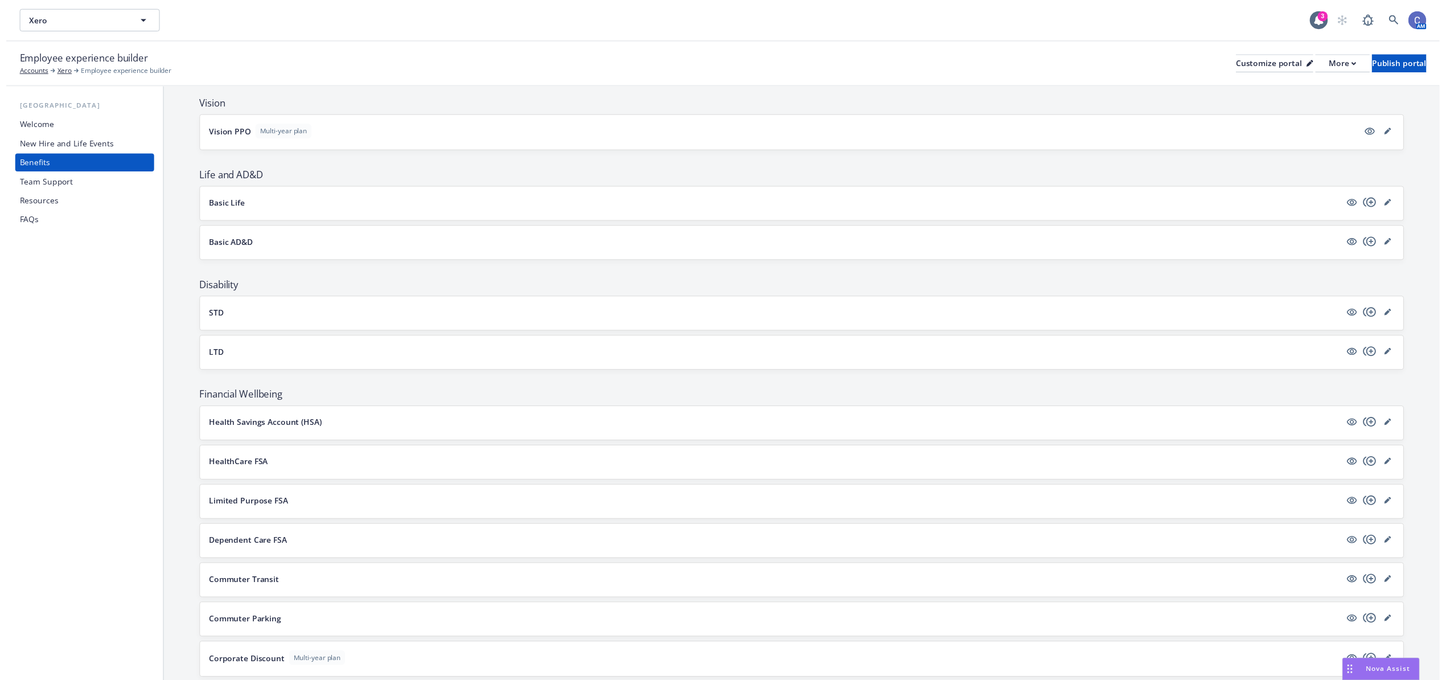
scroll to position [455, 0]
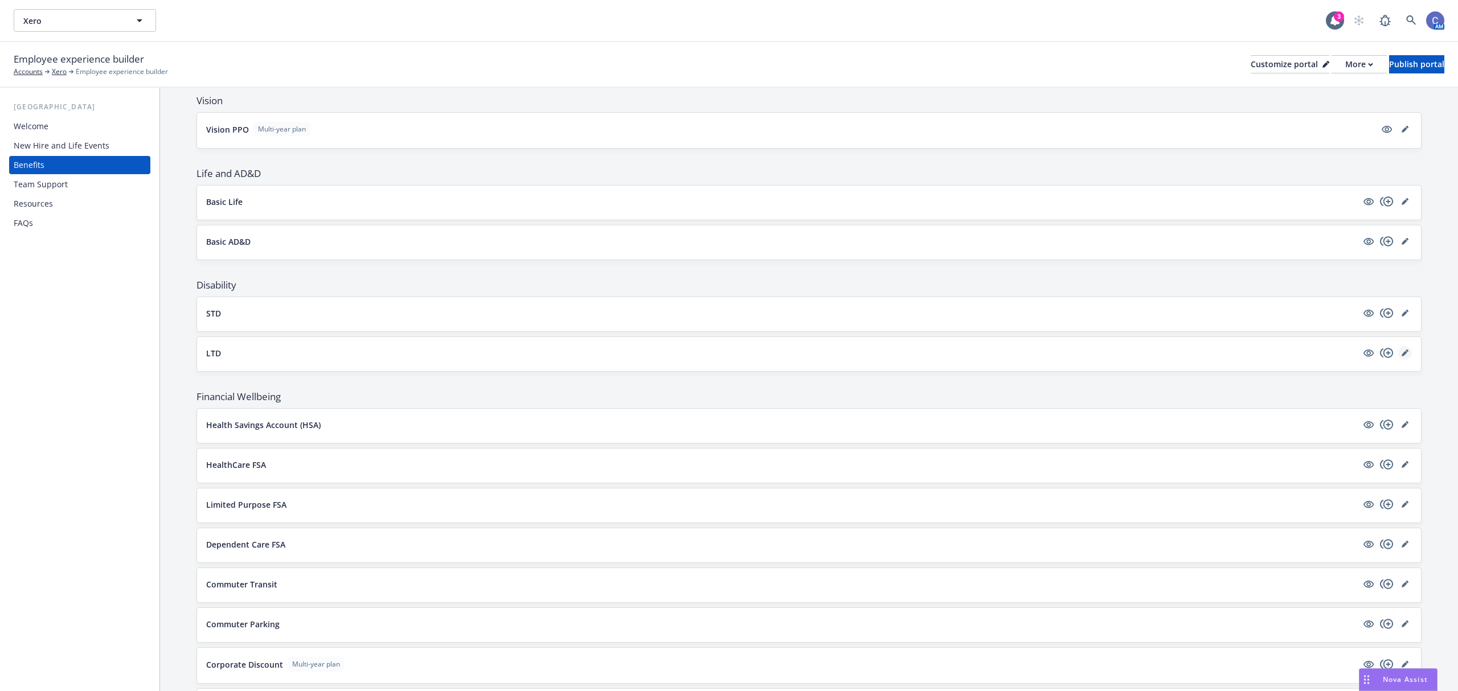
click at [1398, 360] on link "editPencil" at bounding box center [1405, 353] width 14 height 14
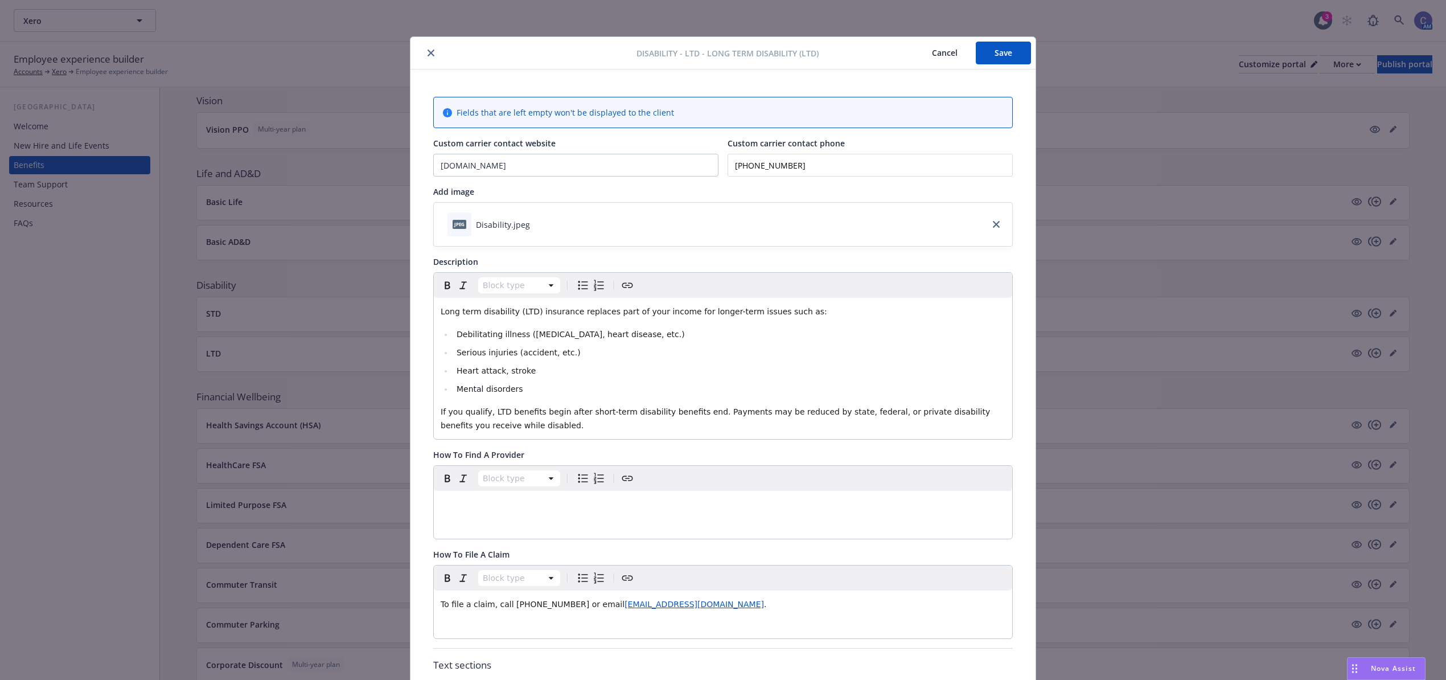
click at [1010, 57] on button "Save" at bounding box center [1003, 53] width 55 height 23
click at [926, 56] on button "Cancel" at bounding box center [945, 53] width 62 height 23
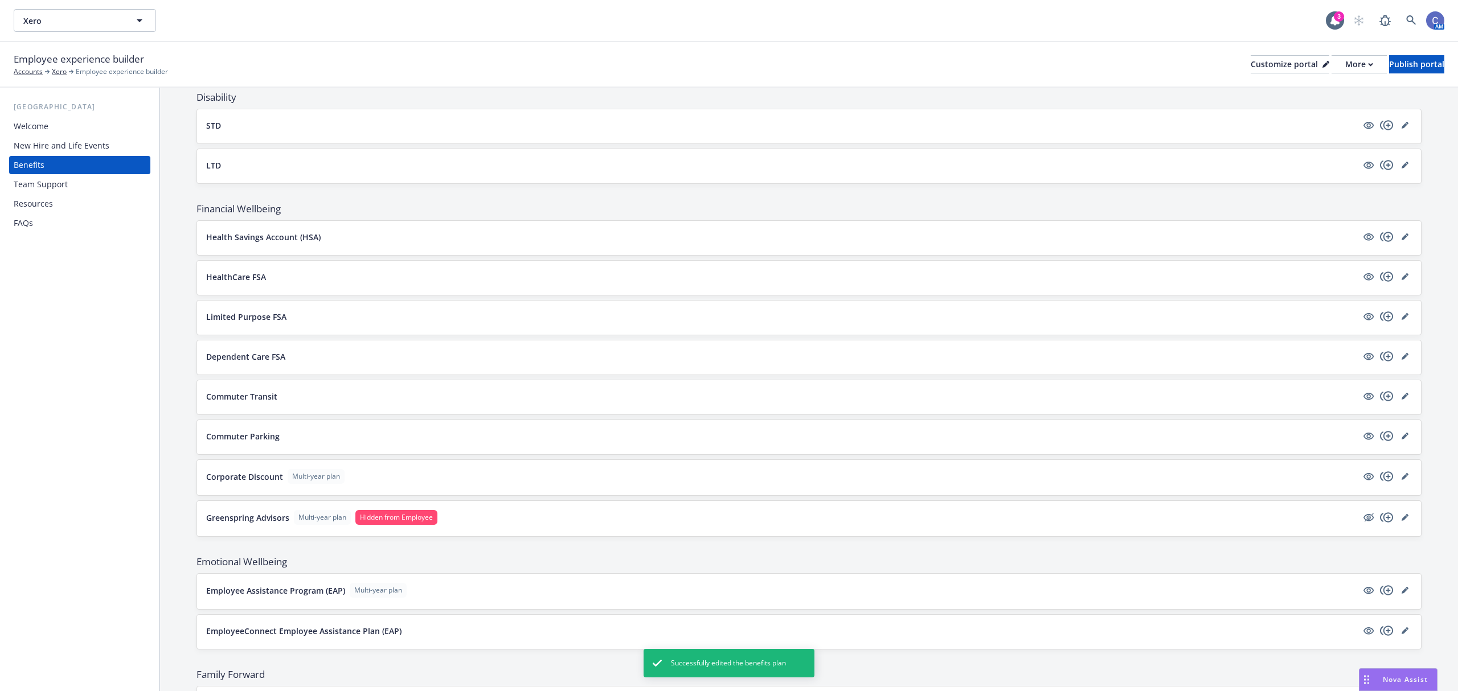
scroll to position [720, 0]
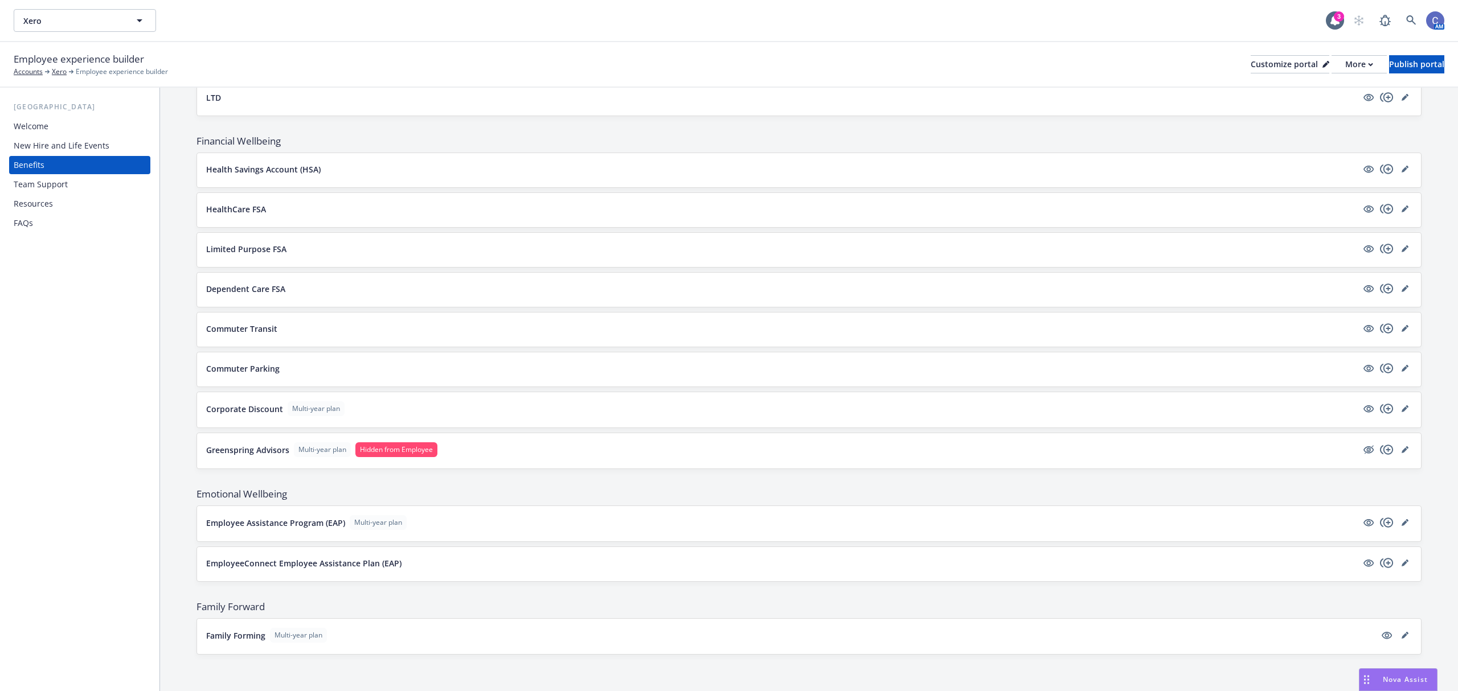
click at [1424, 602] on div "The base plan is pre-populated from Force and can be edited there . This accoun…" at bounding box center [809, 34] width 1298 height 1315
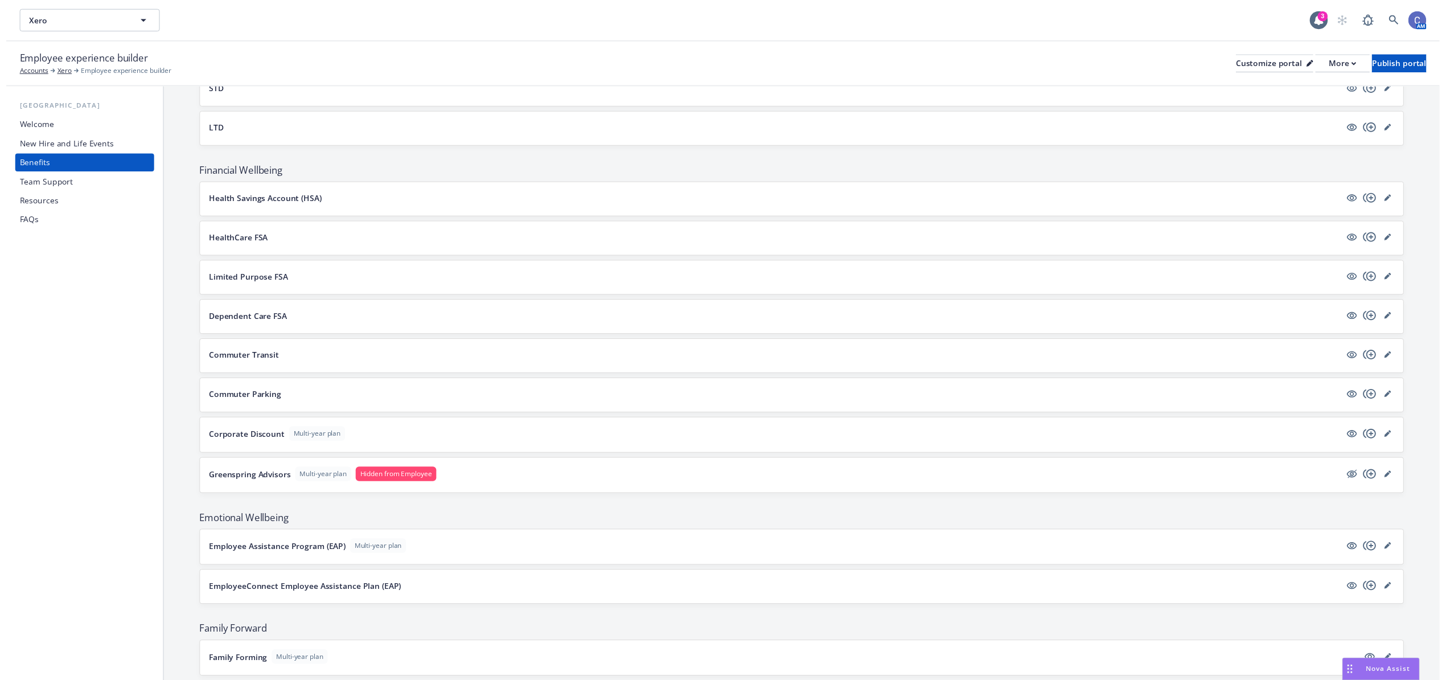
scroll to position [683, 0]
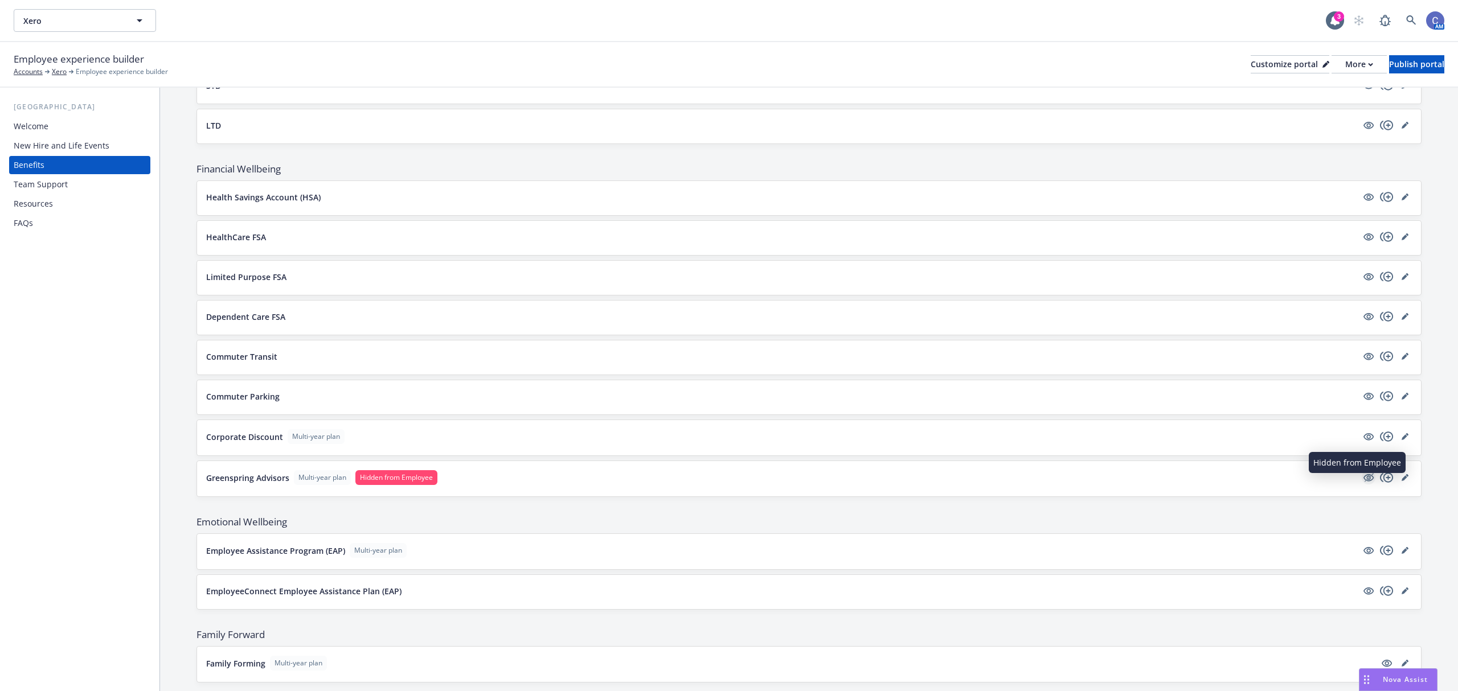
click at [1363, 482] on icon "hidden" at bounding box center [1368, 477] width 10 height 7
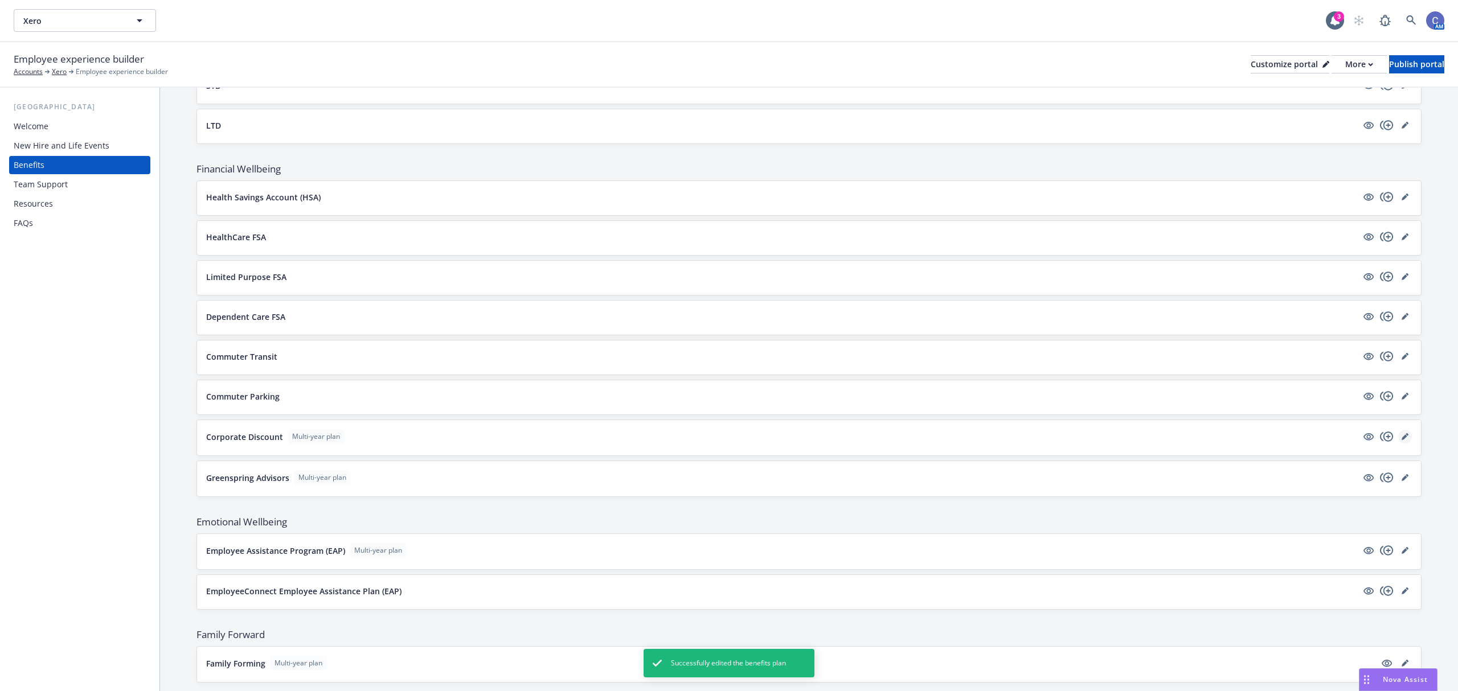
click at [1401, 440] on icon "editPencil" at bounding box center [1404, 436] width 7 height 7
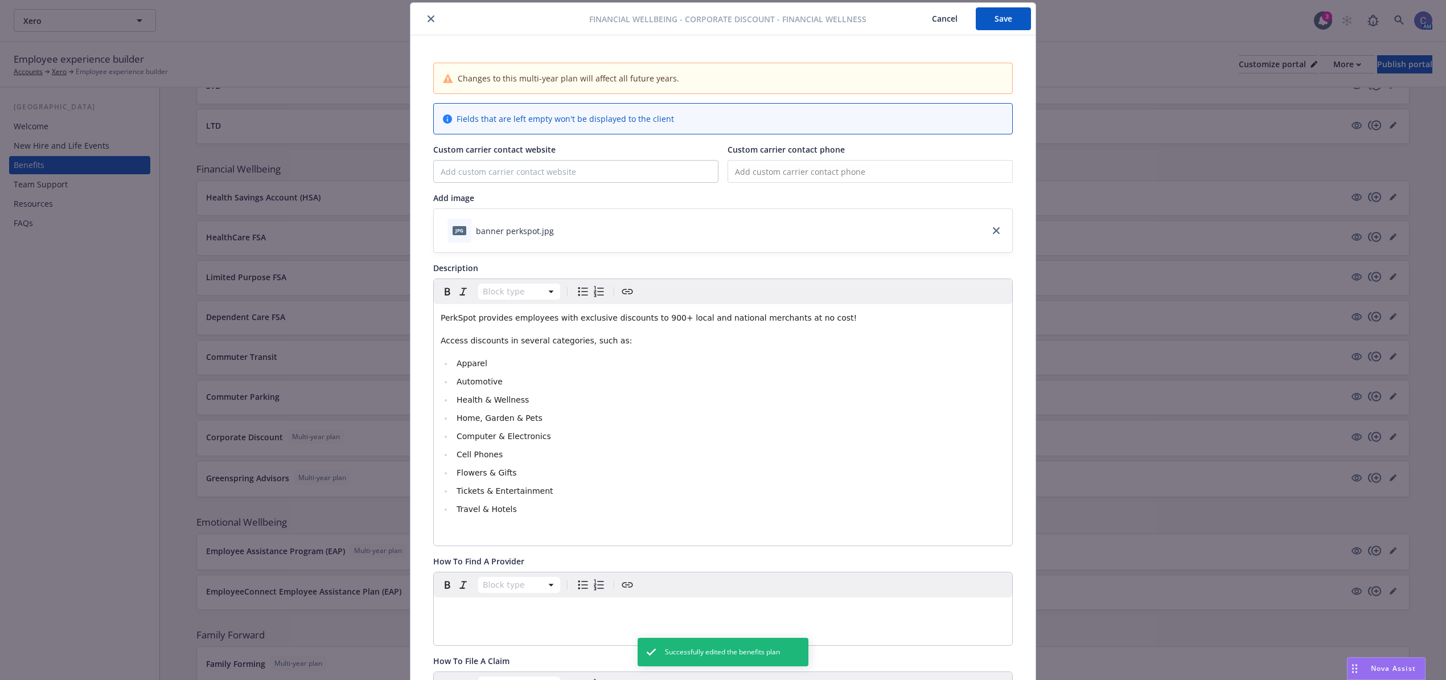
scroll to position [262, 0]
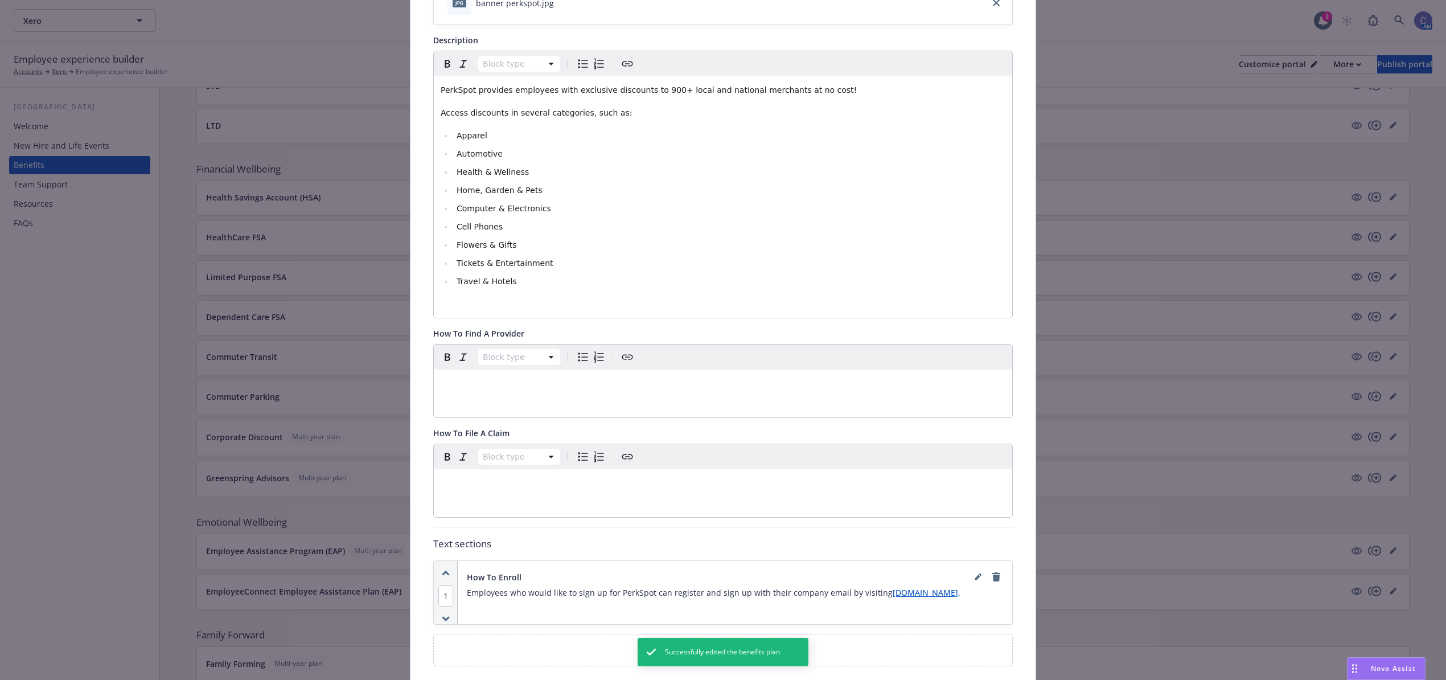
click at [973, 599] on p "Employees who would like to sign up for PerkSpot can register and sign up with …" at bounding box center [735, 593] width 536 height 14
drag, startPoint x: 964, startPoint y: 599, endPoint x: 871, endPoint y: 595, distance: 94.0
click at [871, 595] on p "Employees who would like to sign up for PerkSpot can register and sign up with …" at bounding box center [735, 593] width 536 height 14
click at [963, 605] on div "Employees who would like to sign up for PerkSpot can register and sign up with …" at bounding box center [735, 597] width 536 height 23
click at [966, 600] on p "Employees who would like to sign up for PerkSpot can register and sign up with …" at bounding box center [735, 593] width 536 height 14
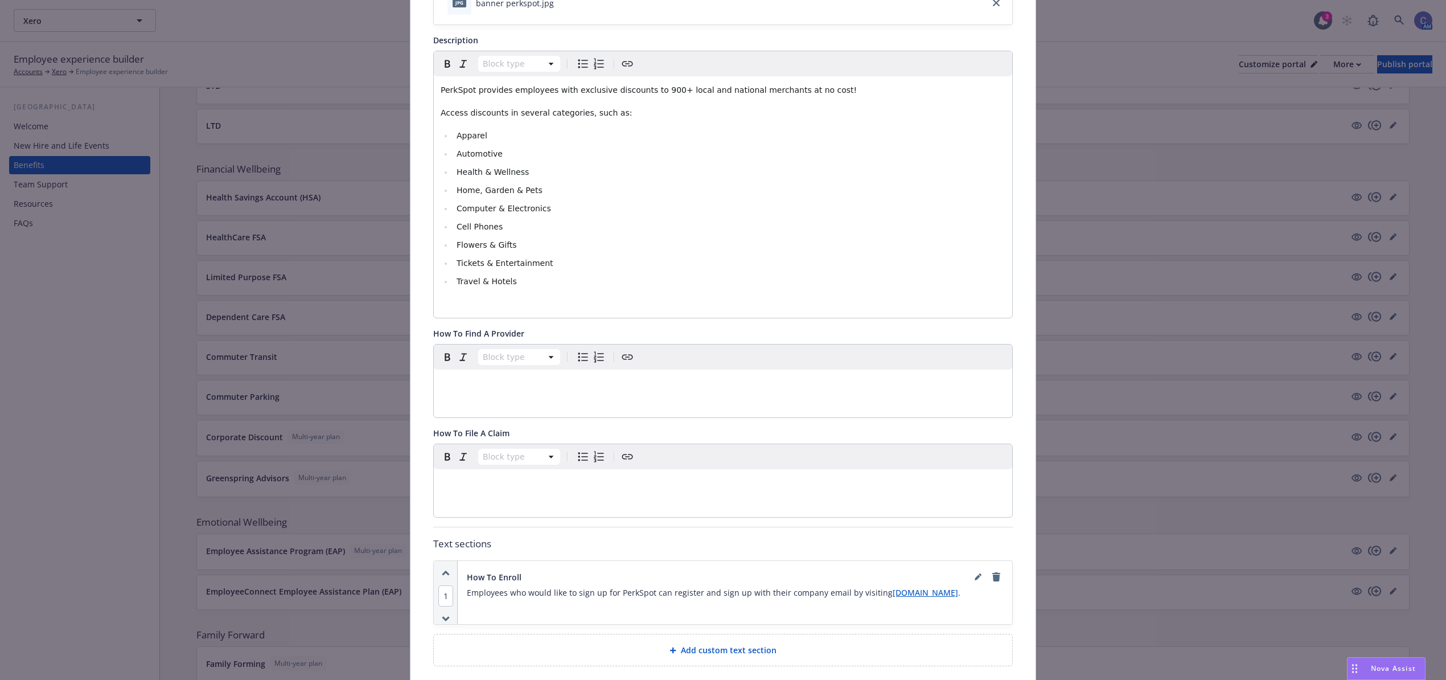
drag, startPoint x: 963, startPoint y: 599, endPoint x: 873, endPoint y: 597, distance: 90.0
click at [873, 597] on p "Employees who would like to sign up for PerkSpot can register and sign up with …" at bounding box center [735, 593] width 536 height 14
copy link "newfront.perkspot.com"
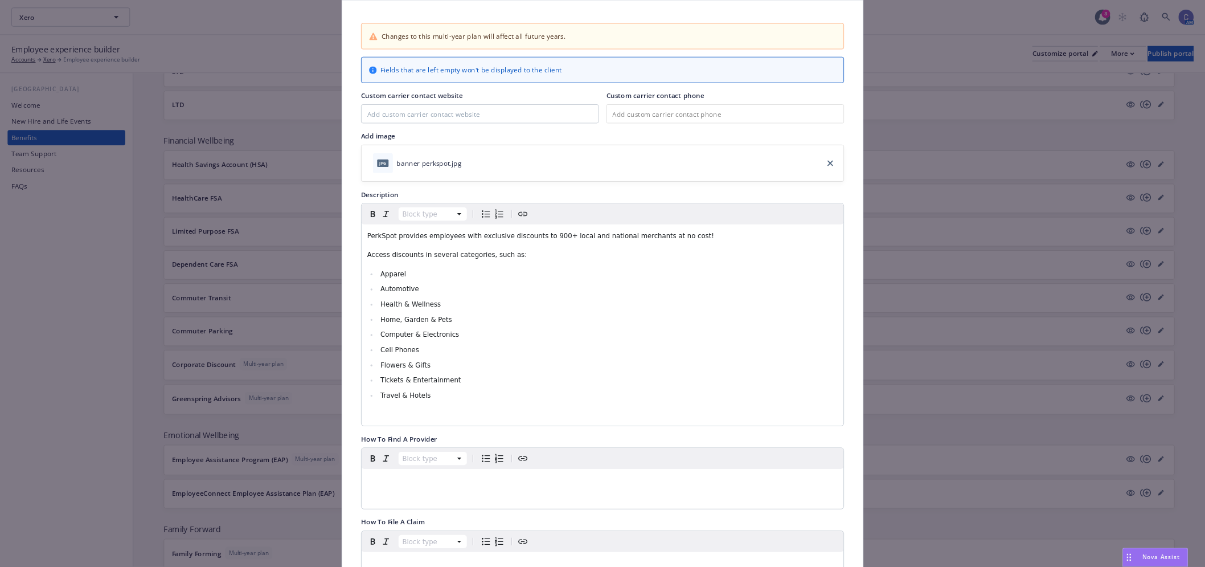
scroll to position [0, 0]
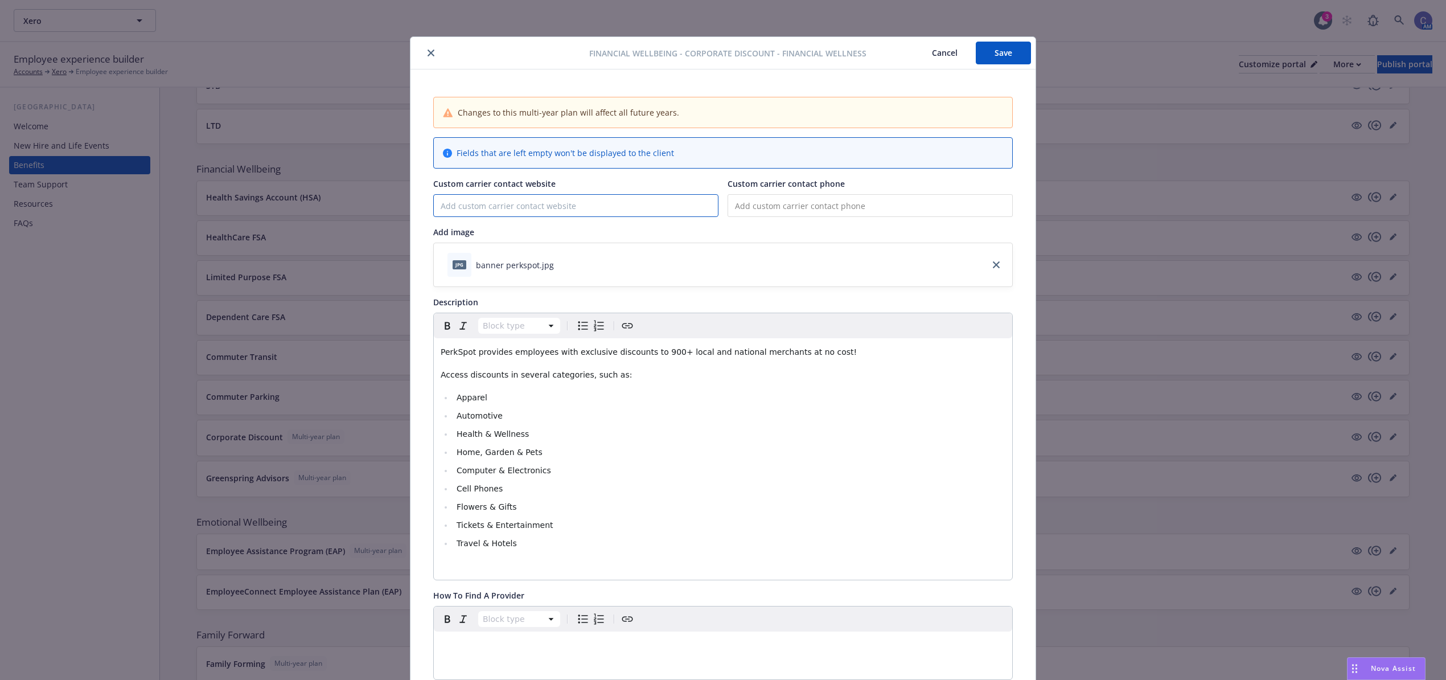
click at [506, 210] on input "Custom carrier contact website" at bounding box center [576, 206] width 284 height 22
paste input "newfront.perkspot.com"
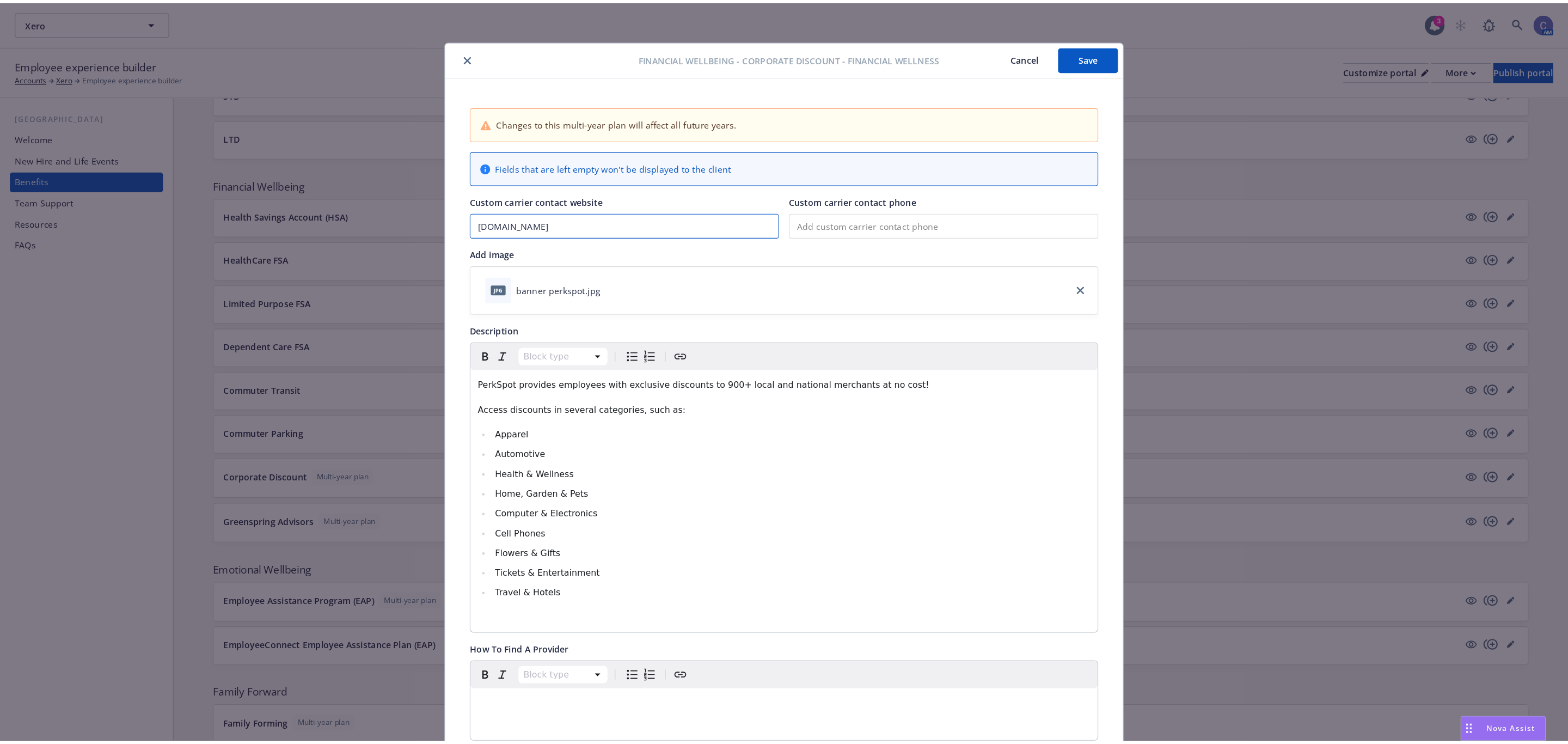
scroll to position [609, 0]
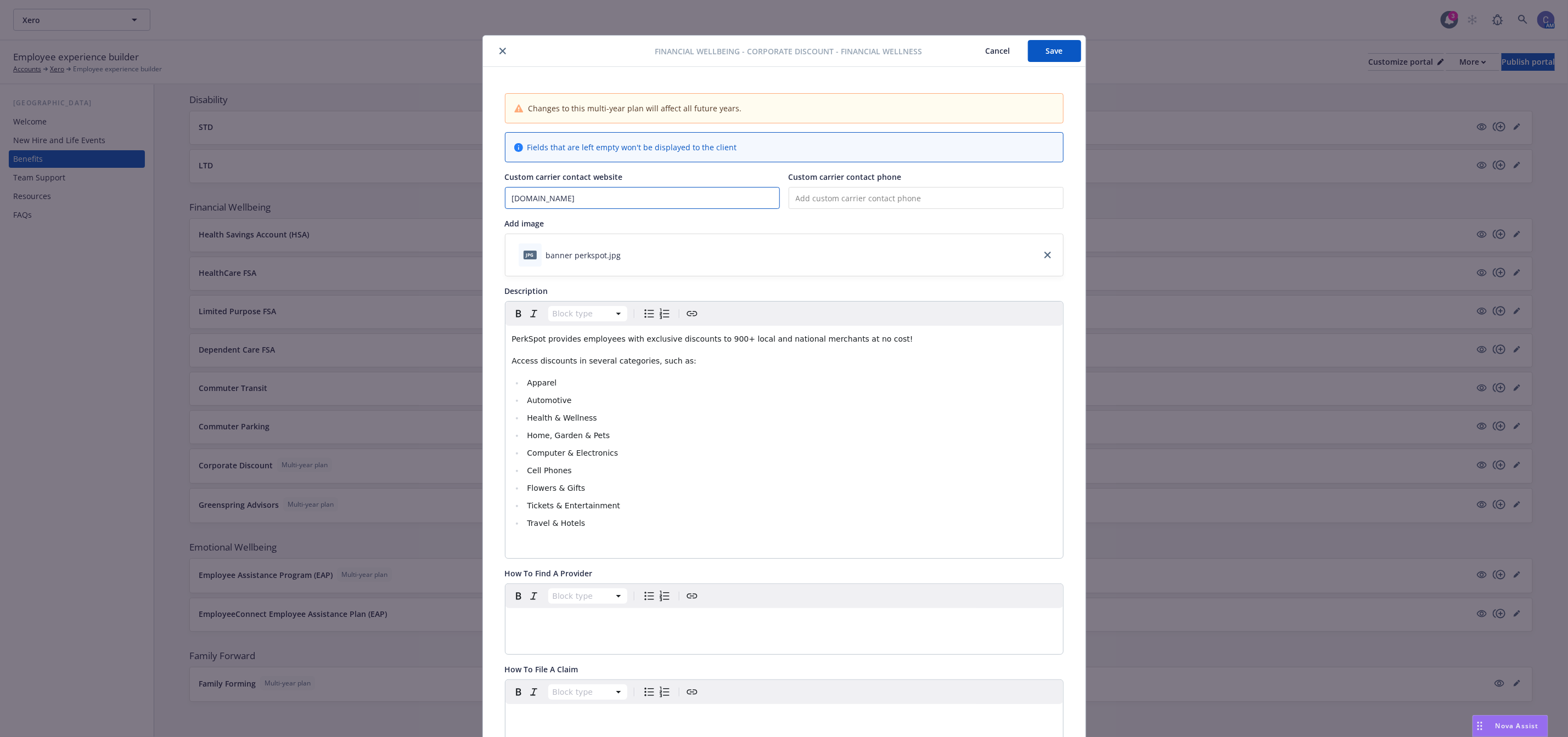
type input "newfront.perkspot.com"
click at [1052, 46] on button "Save" at bounding box center [1053, 51] width 53 height 22
click at [995, 53] on button "Cancel" at bounding box center [997, 51] width 60 height 22
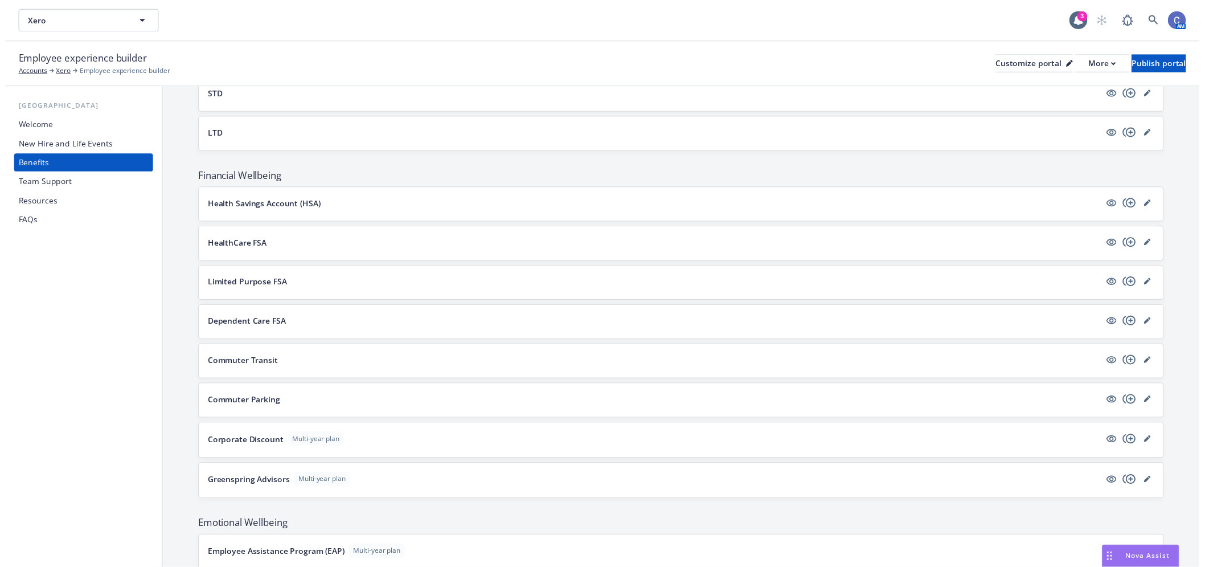
scroll to position [678, 0]
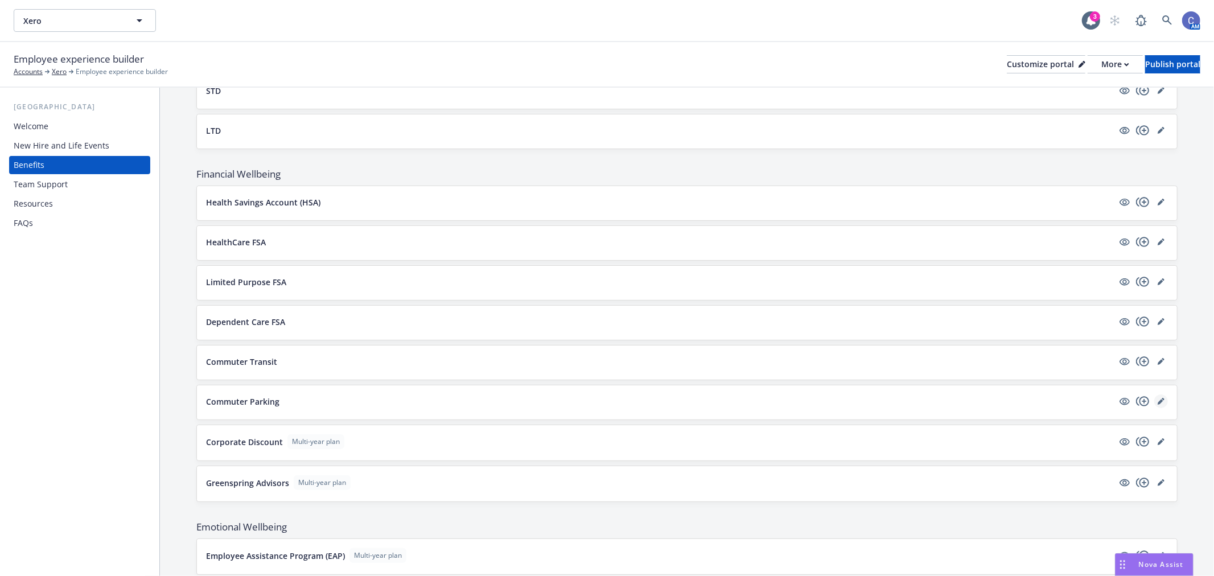
click at [1155, 403] on link "editPencil" at bounding box center [1162, 402] width 14 height 14
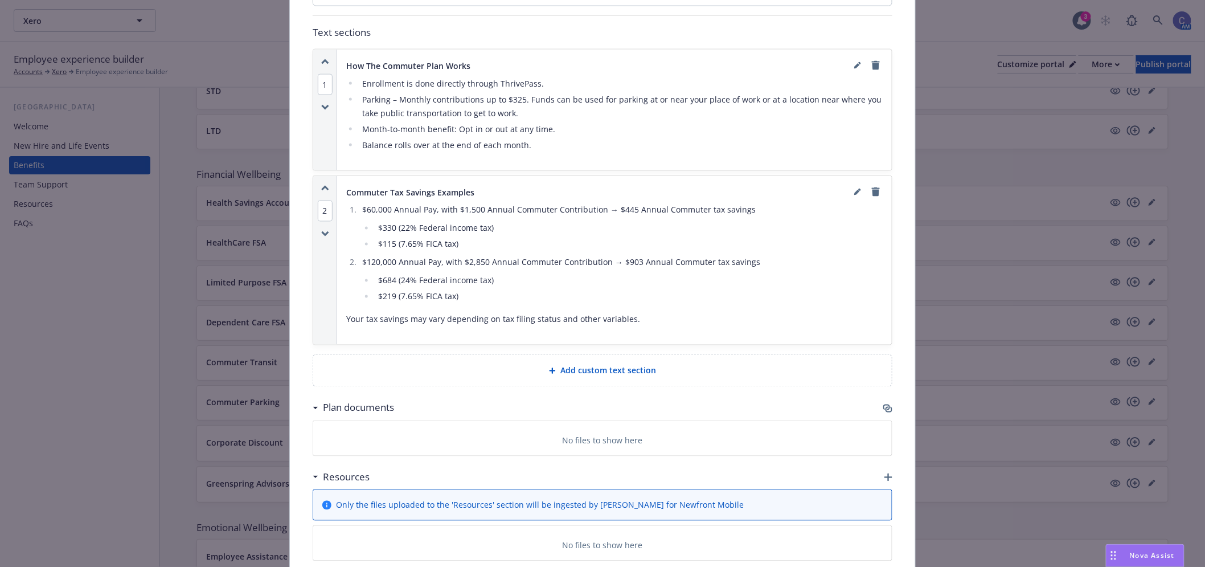
scroll to position [730, 0]
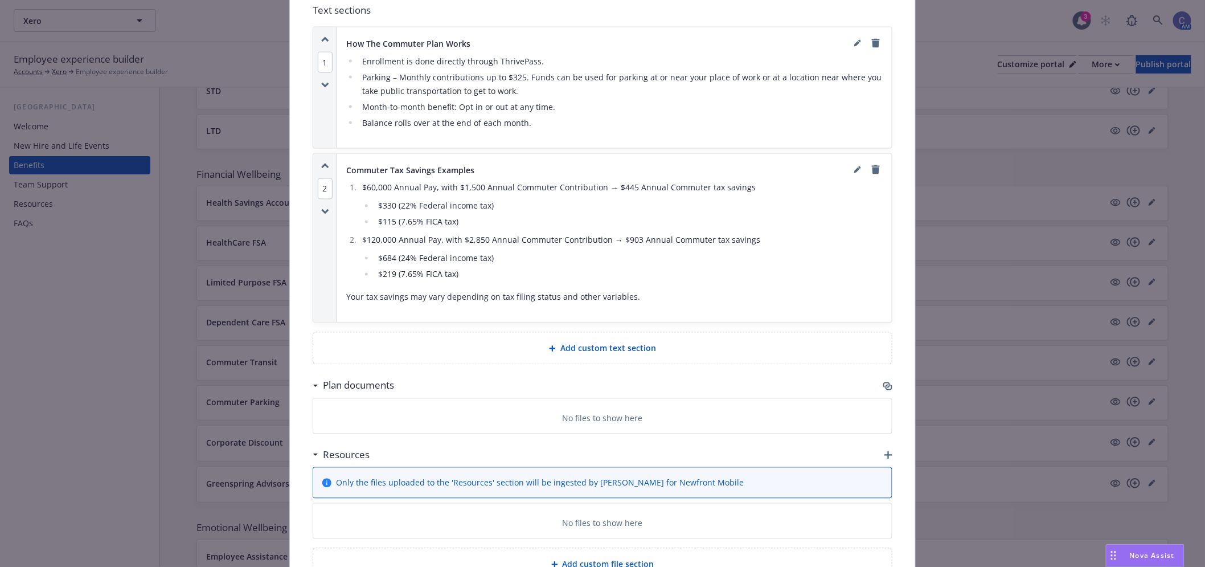
click at [885, 384] on icon "button" at bounding box center [888, 387] width 7 height 6
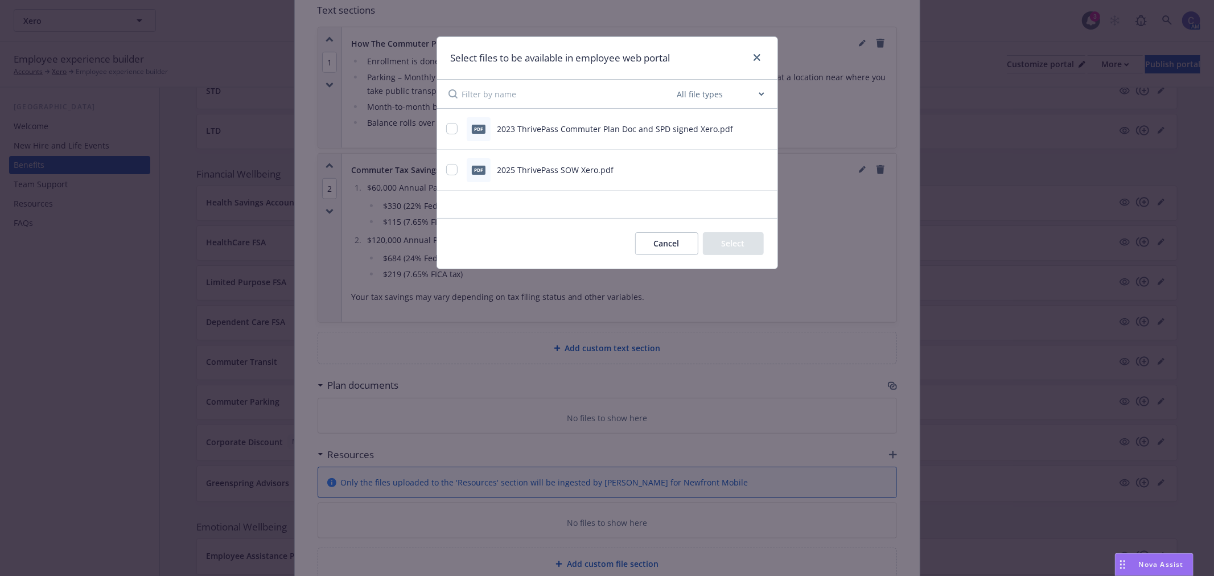
click at [459, 126] on div "pdf 2023 ThrivePass Commuter Plan Doc and SPD signed Xero.pdf" at bounding box center [593, 129] width 294 height 24
click at [448, 129] on input "checkbox" at bounding box center [451, 128] width 11 height 11
checkbox input "true"
click at [717, 248] on button "Select 1 file" at bounding box center [723, 243] width 82 height 23
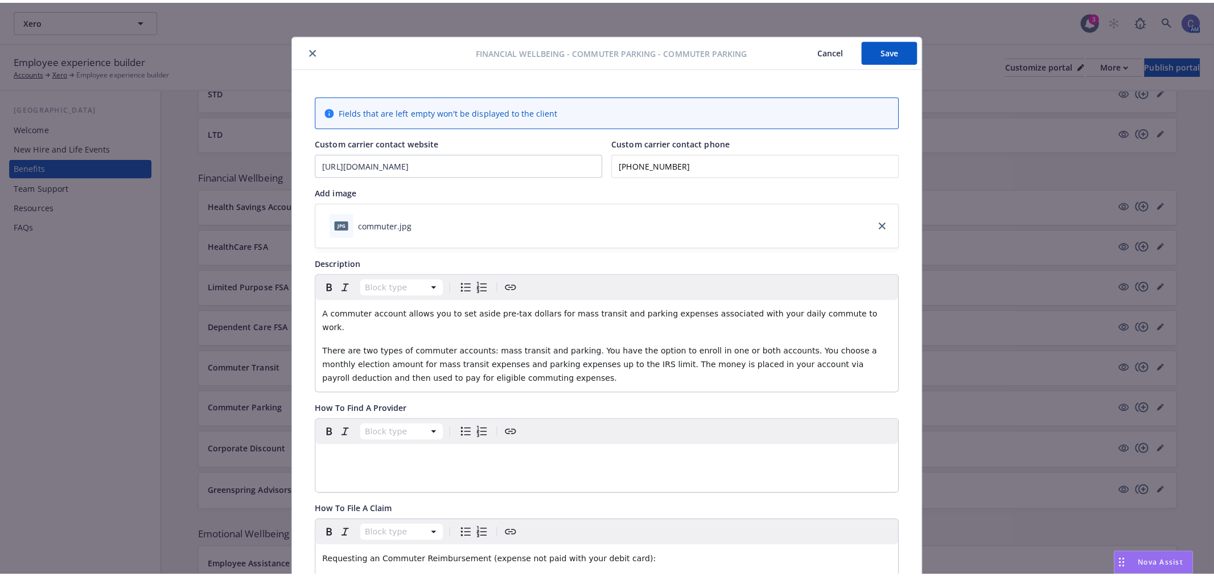
scroll to position [0, 0]
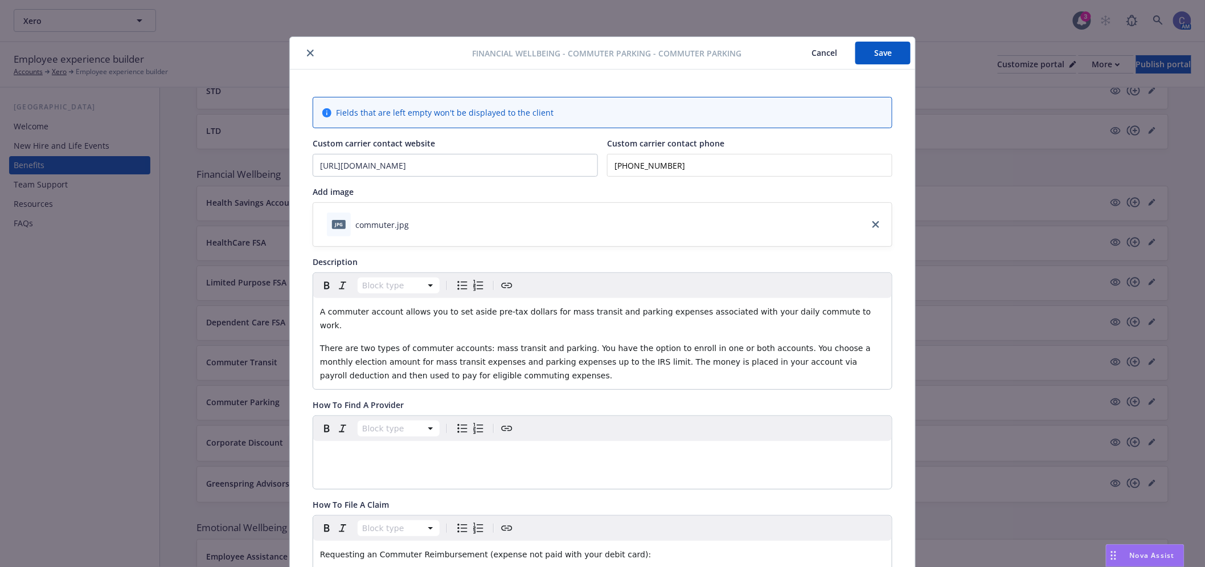
click at [883, 56] on button "Save" at bounding box center [882, 53] width 55 height 23
click at [811, 56] on button "Cancel" at bounding box center [824, 53] width 62 height 23
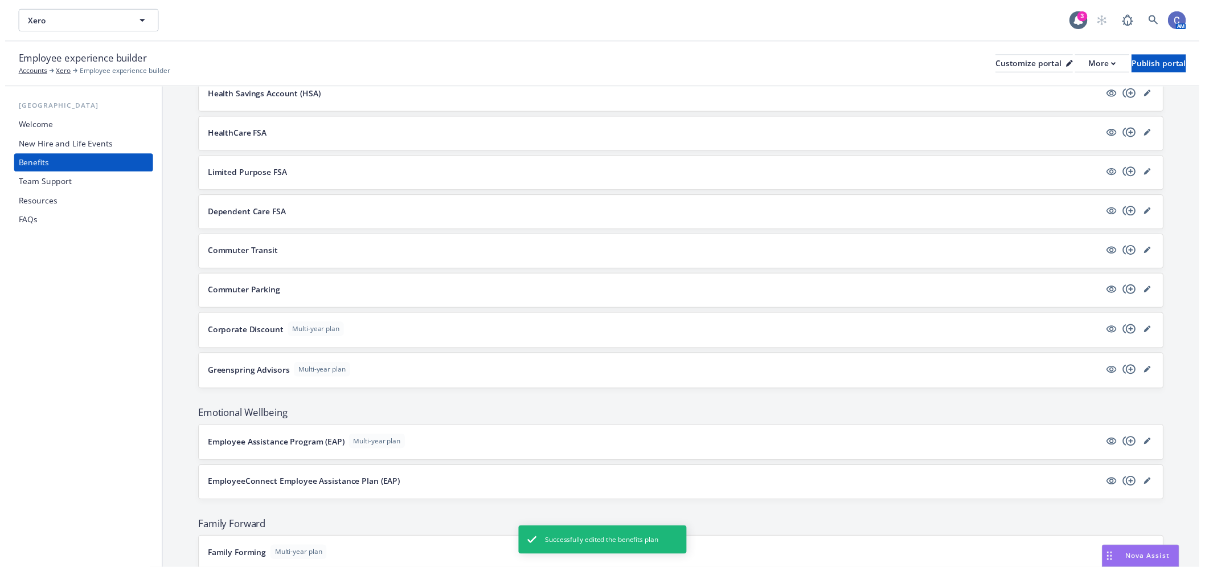
scroll to position [765, 0]
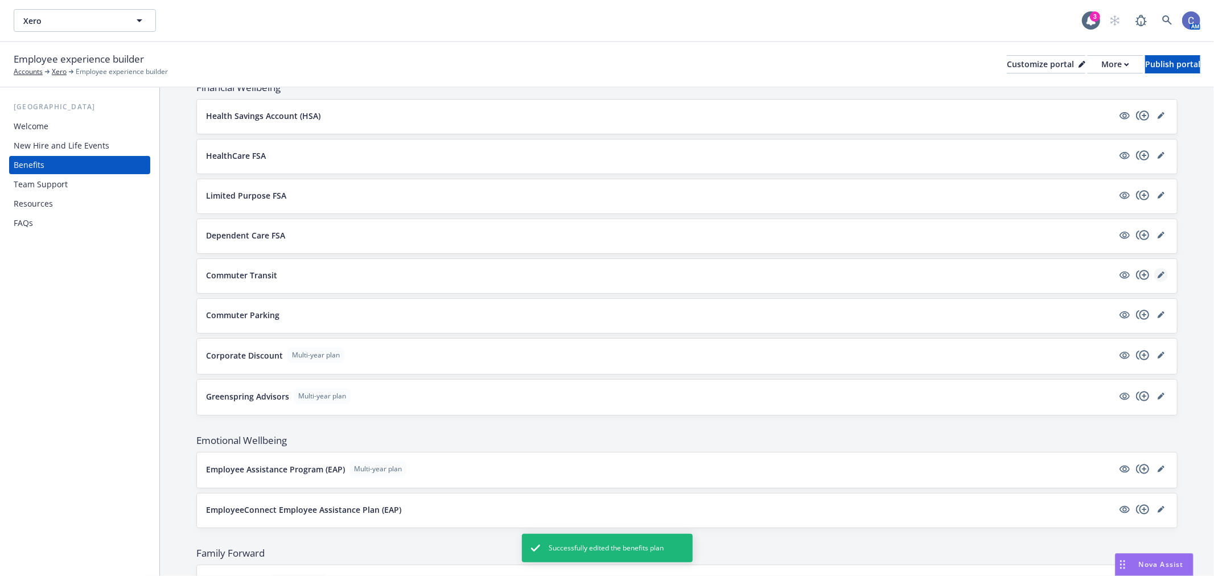
click at [1158, 276] on icon "editPencil" at bounding box center [1161, 276] width 6 height 6
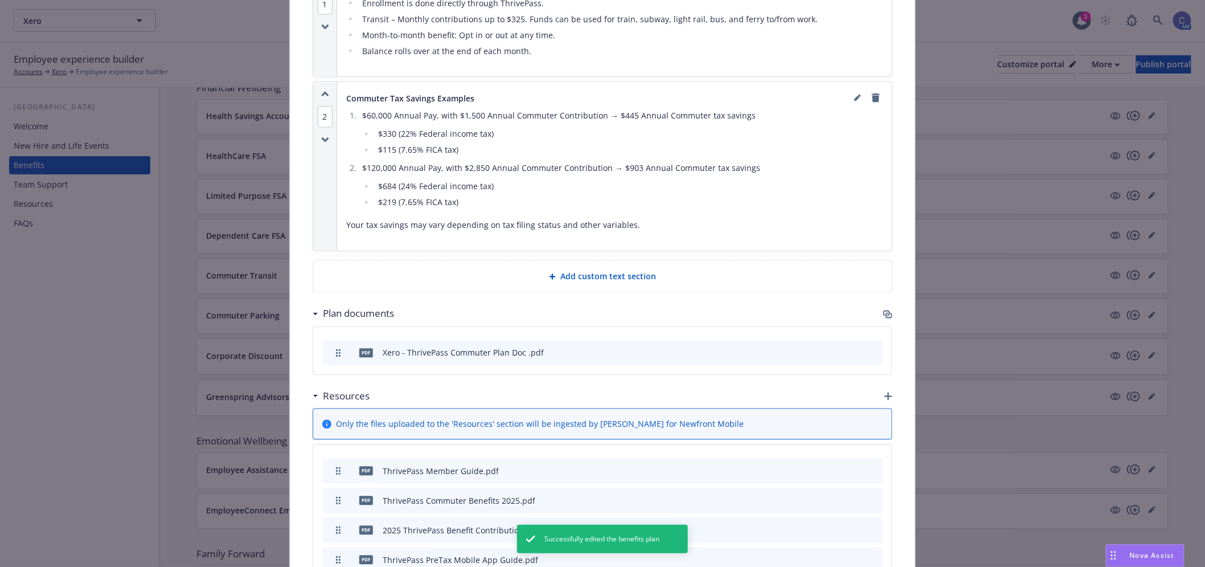
scroll to position [896, 0]
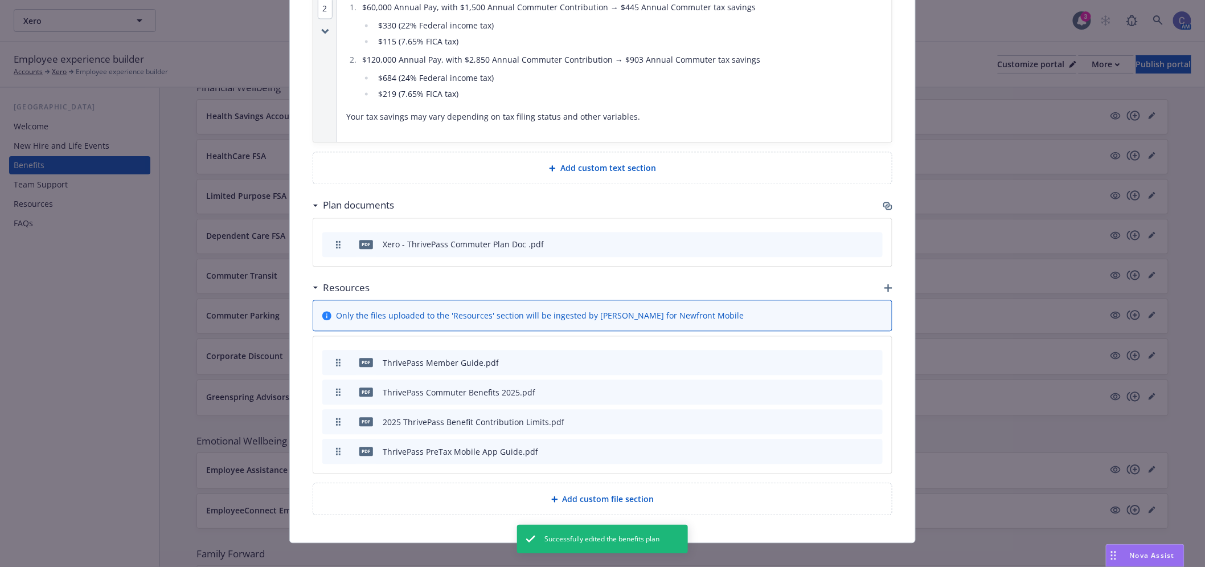
click at [830, 358] on icon "download file" at bounding box center [834, 362] width 9 height 9
click at [830, 387] on icon "download file" at bounding box center [834, 391] width 9 height 9
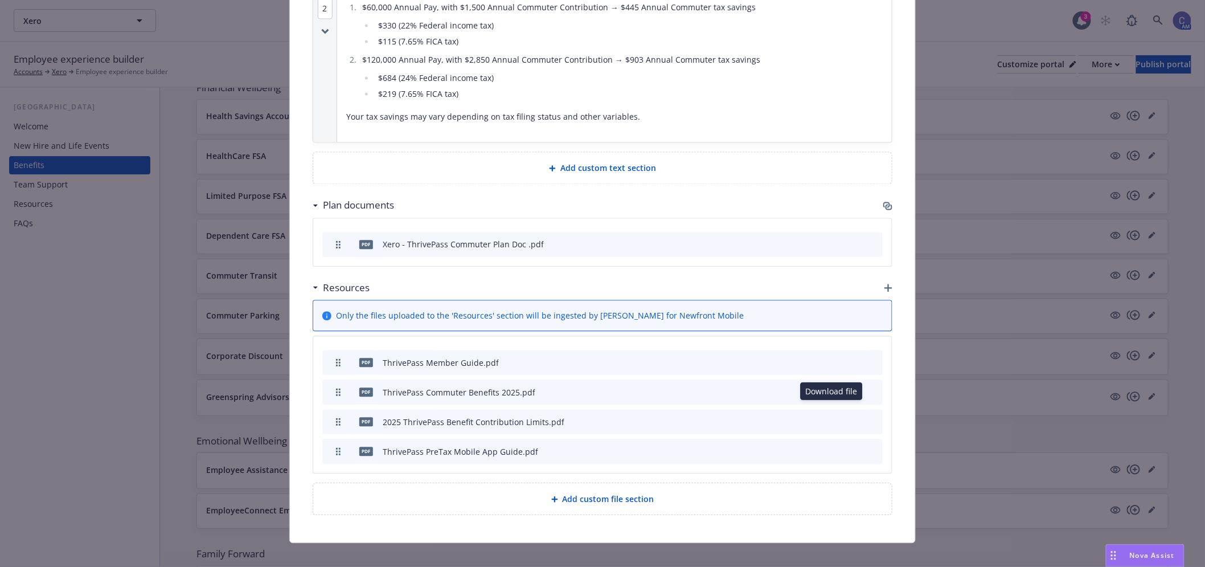
click at [830, 417] on icon "download file" at bounding box center [834, 421] width 9 height 9
click at [831, 446] on icon "download file" at bounding box center [834, 449] width 7 height 7
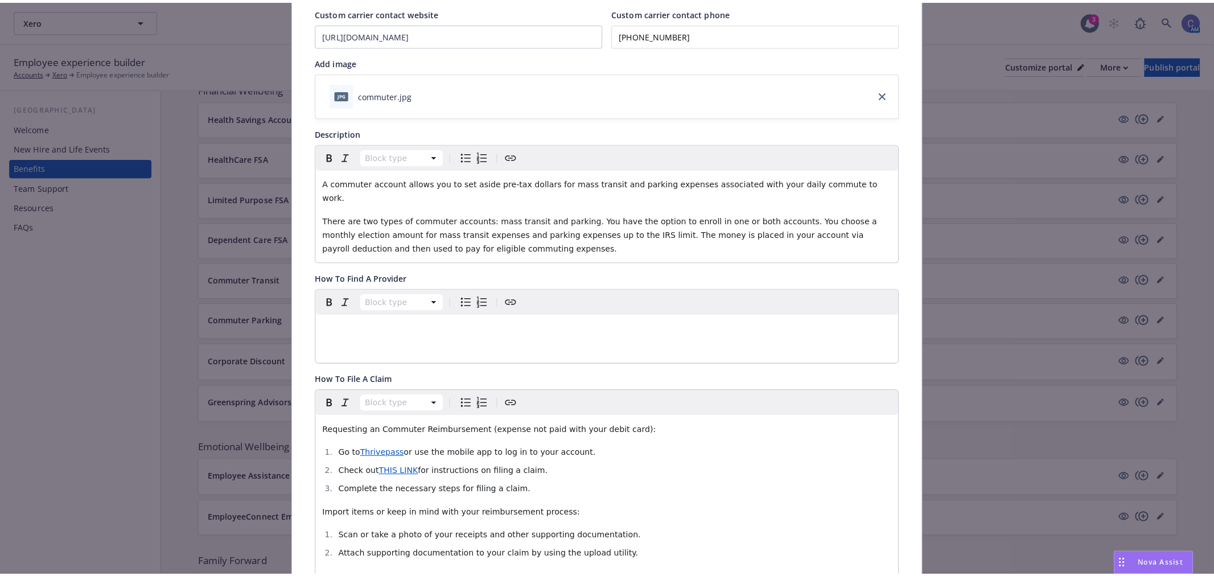
scroll to position [0, 0]
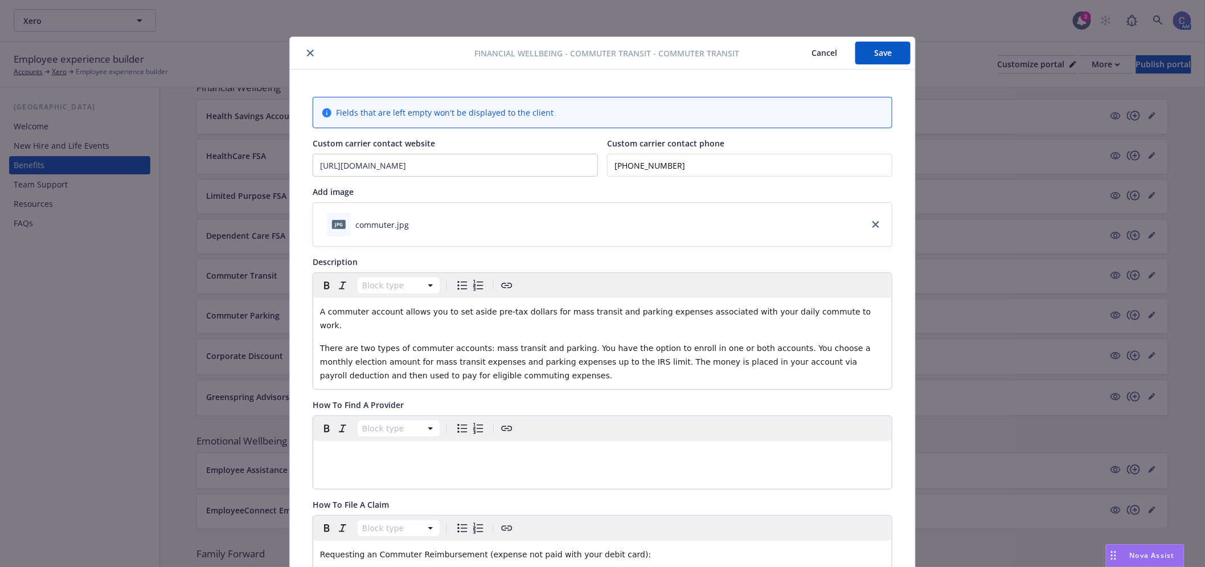
click at [820, 59] on button "Cancel" at bounding box center [824, 53] width 62 height 23
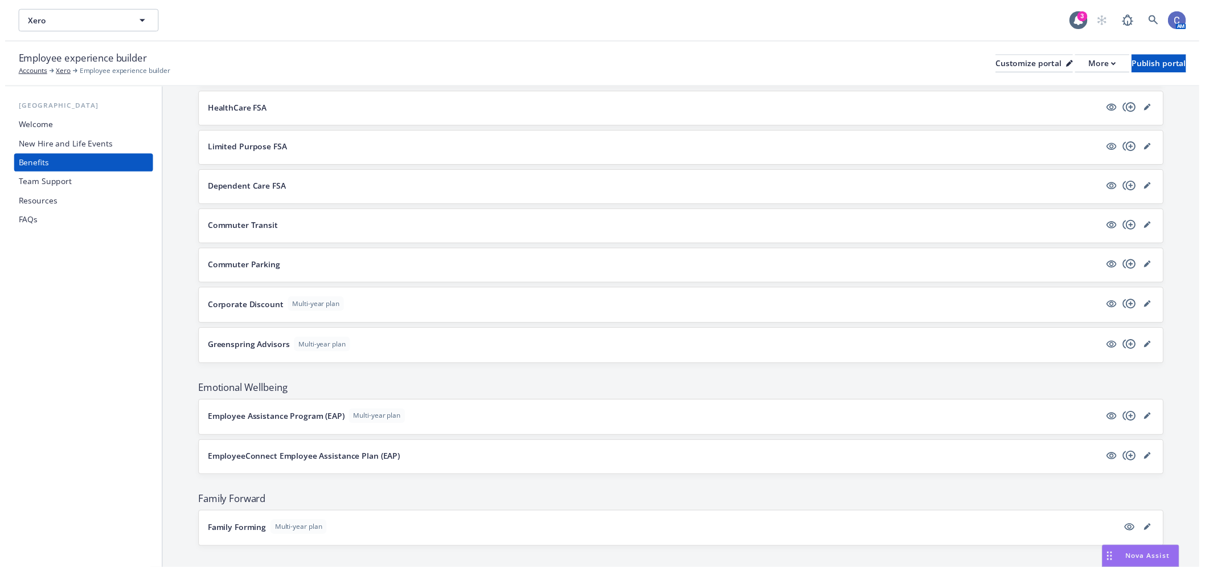
scroll to position [828, 0]
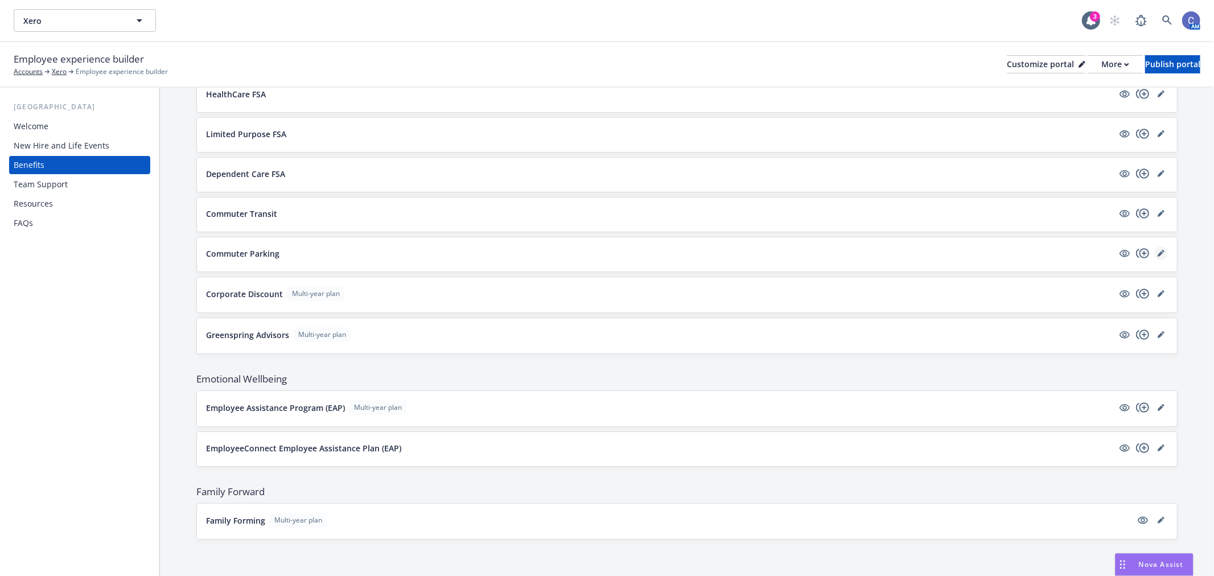
click at [1158, 254] on icon "editPencil" at bounding box center [1161, 254] width 6 height 6
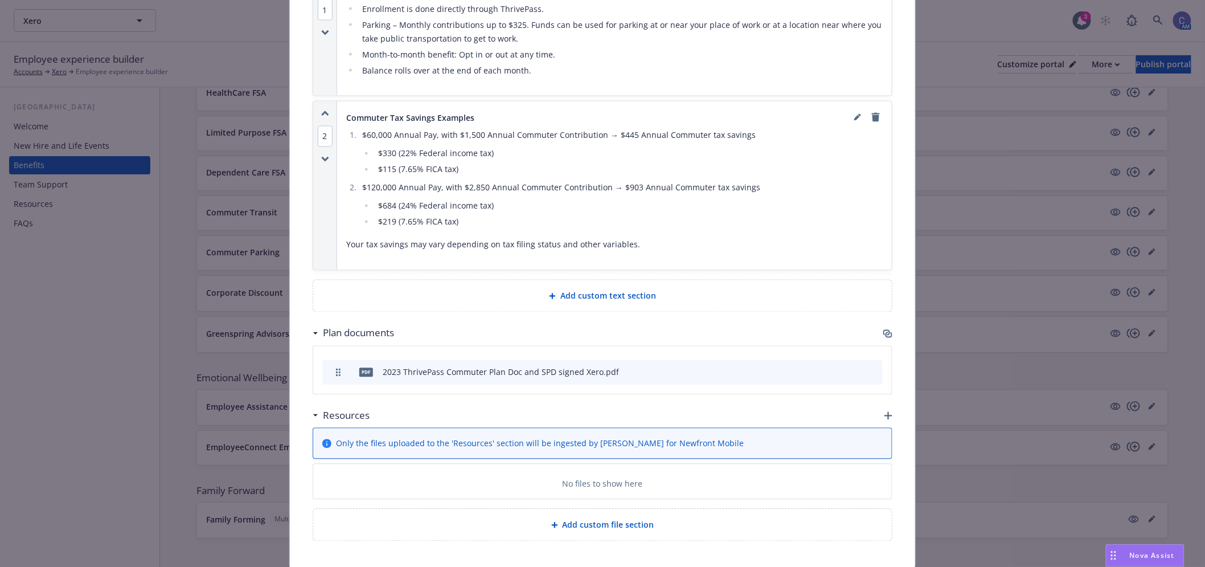
scroll to position [807, 0]
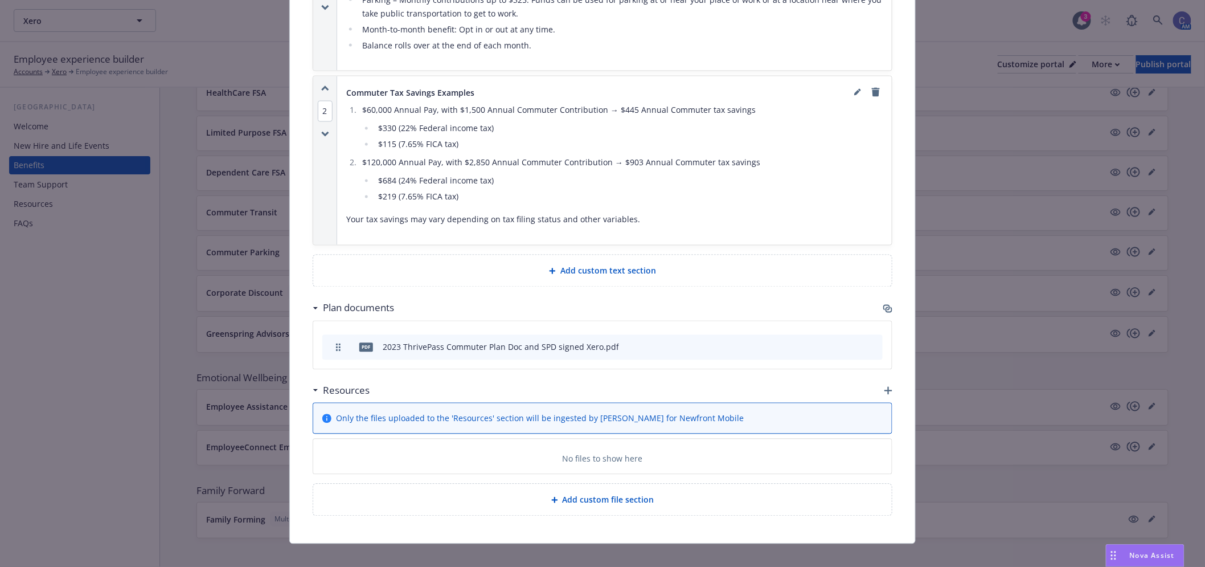
click at [886, 387] on icon "button" at bounding box center [888, 391] width 8 height 8
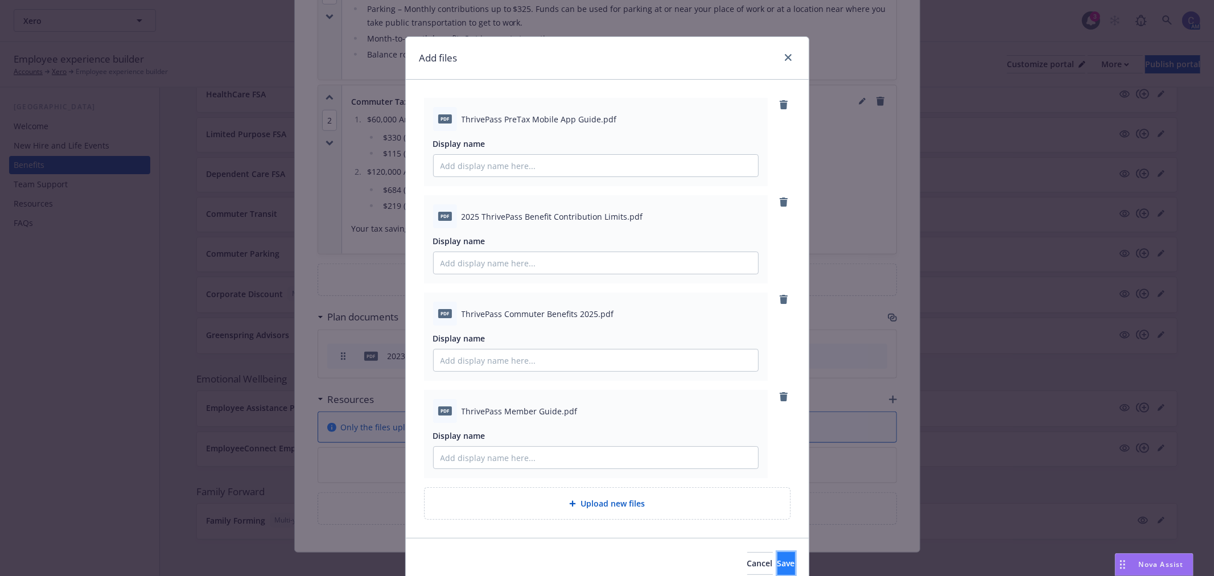
click at [778, 561] on span "Save" at bounding box center [787, 563] width 18 height 11
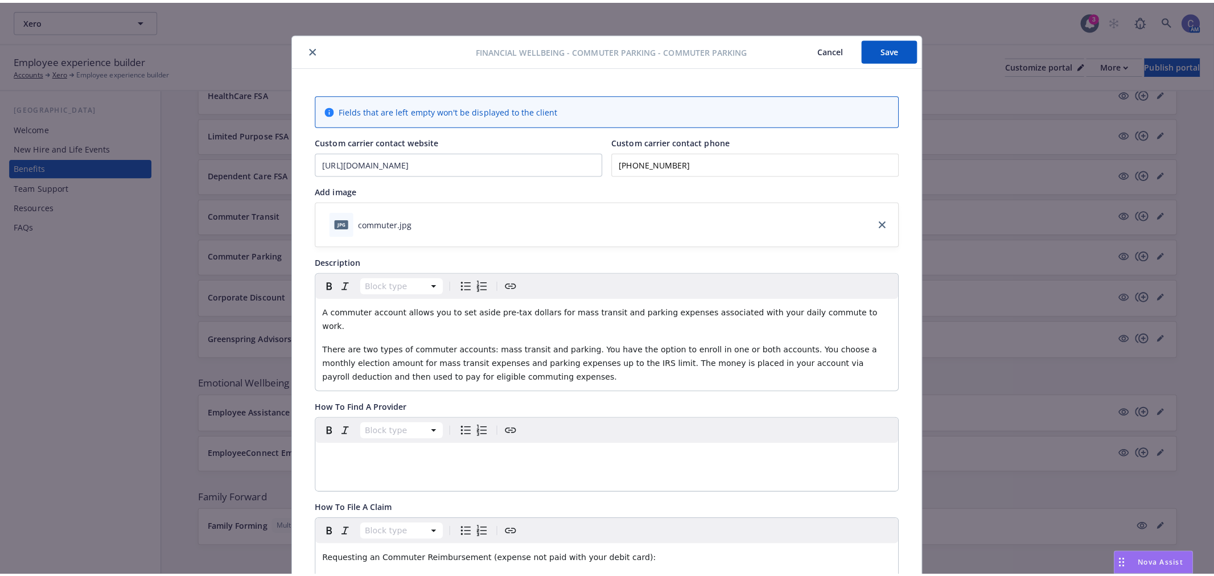
scroll to position [0, 0]
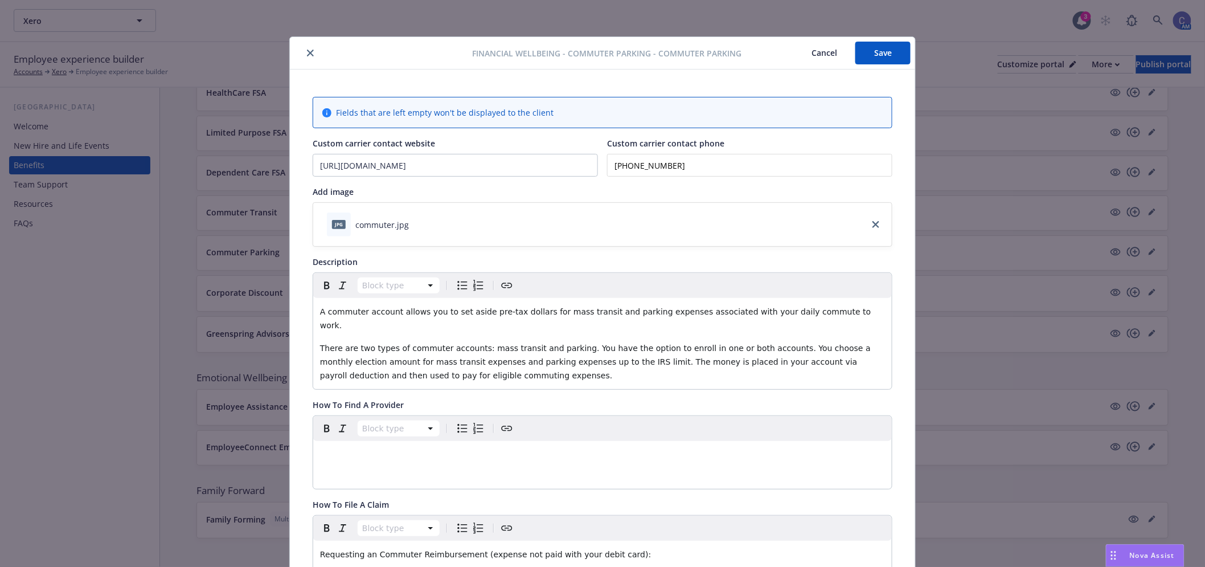
click at [875, 55] on button "Save" at bounding box center [882, 53] width 55 height 23
click at [806, 55] on button "Cancel" at bounding box center [824, 53] width 62 height 23
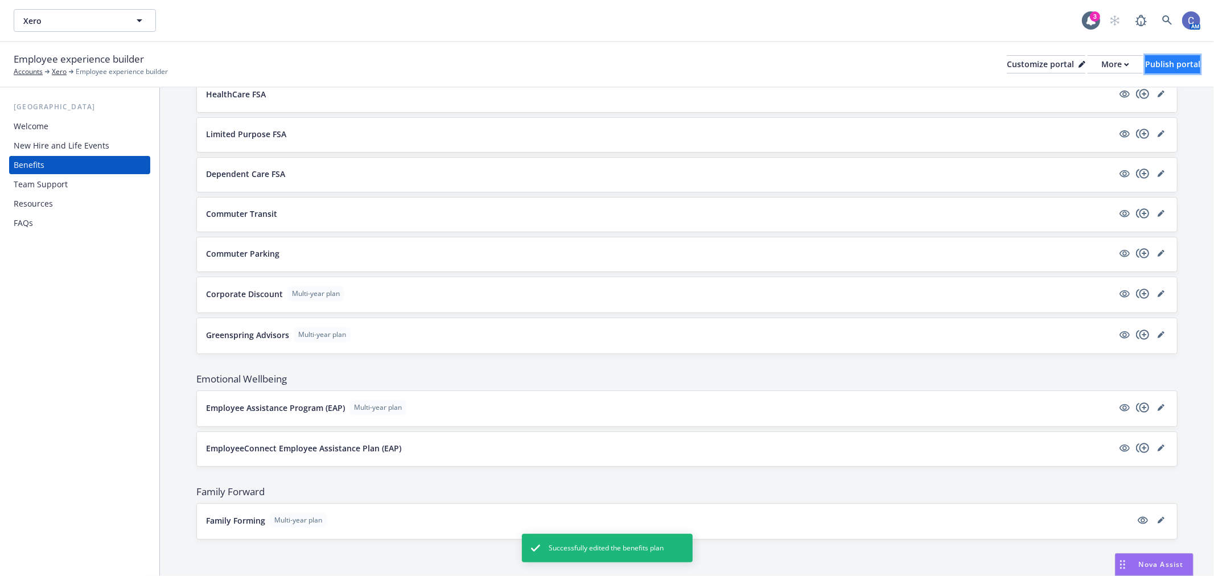
click at [1148, 60] on div "Publish portal" at bounding box center [1173, 64] width 55 height 17
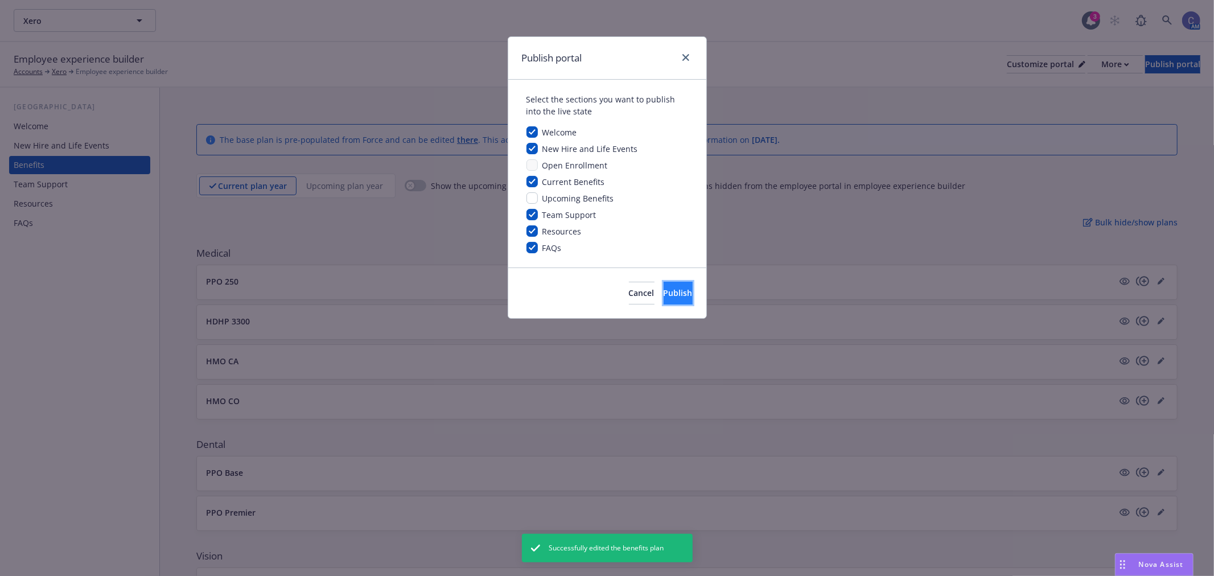
click at [676, 286] on button "Publish" at bounding box center [678, 293] width 29 height 23
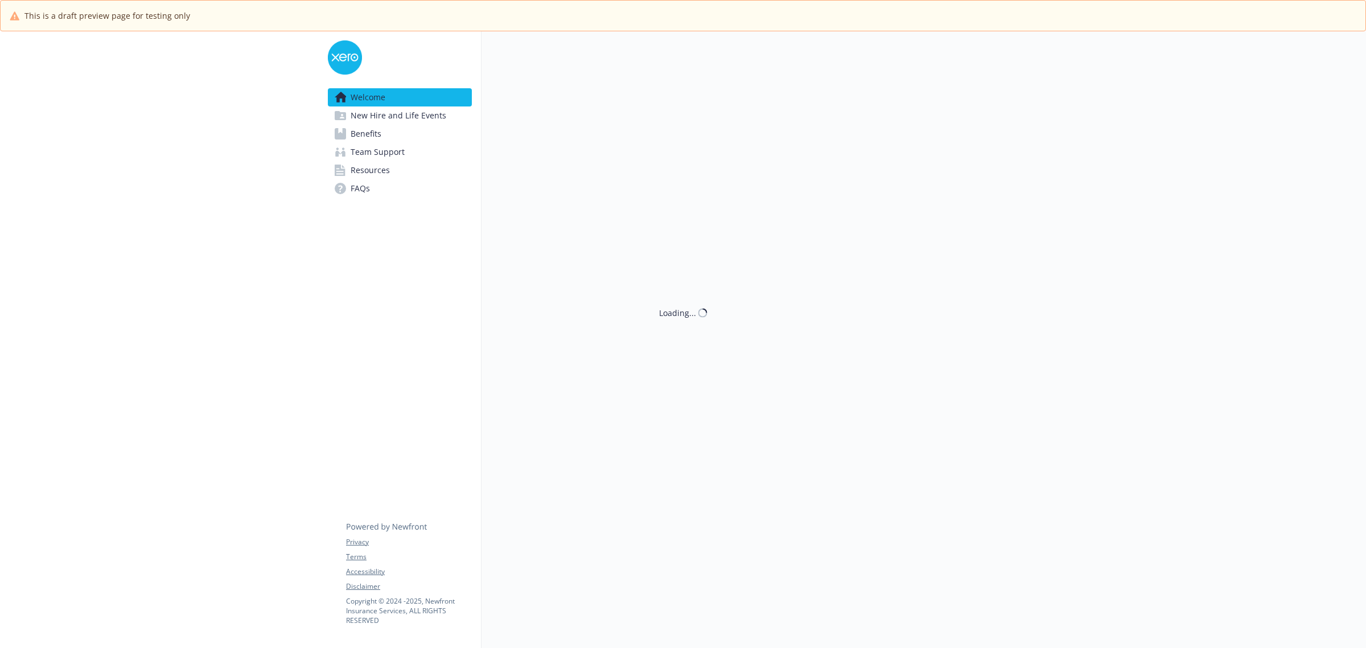
click at [354, 137] on span "Benefits" at bounding box center [366, 134] width 31 height 18
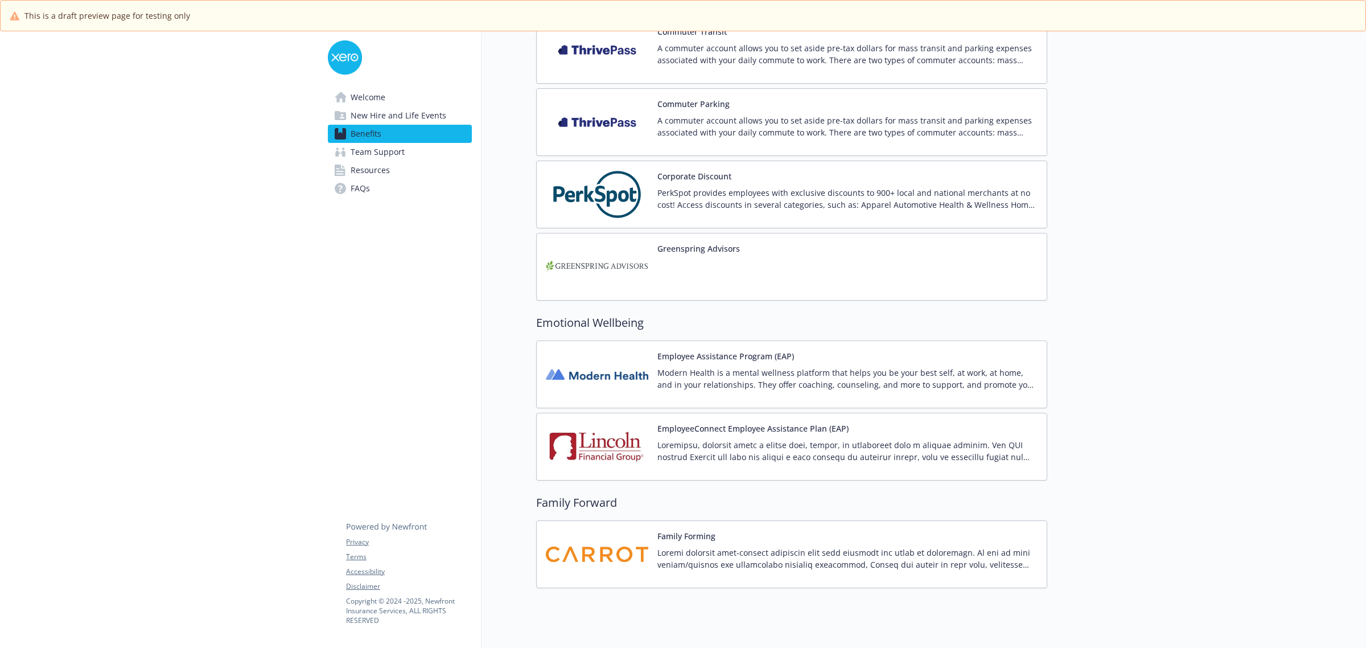
scroll to position [1441, 0]
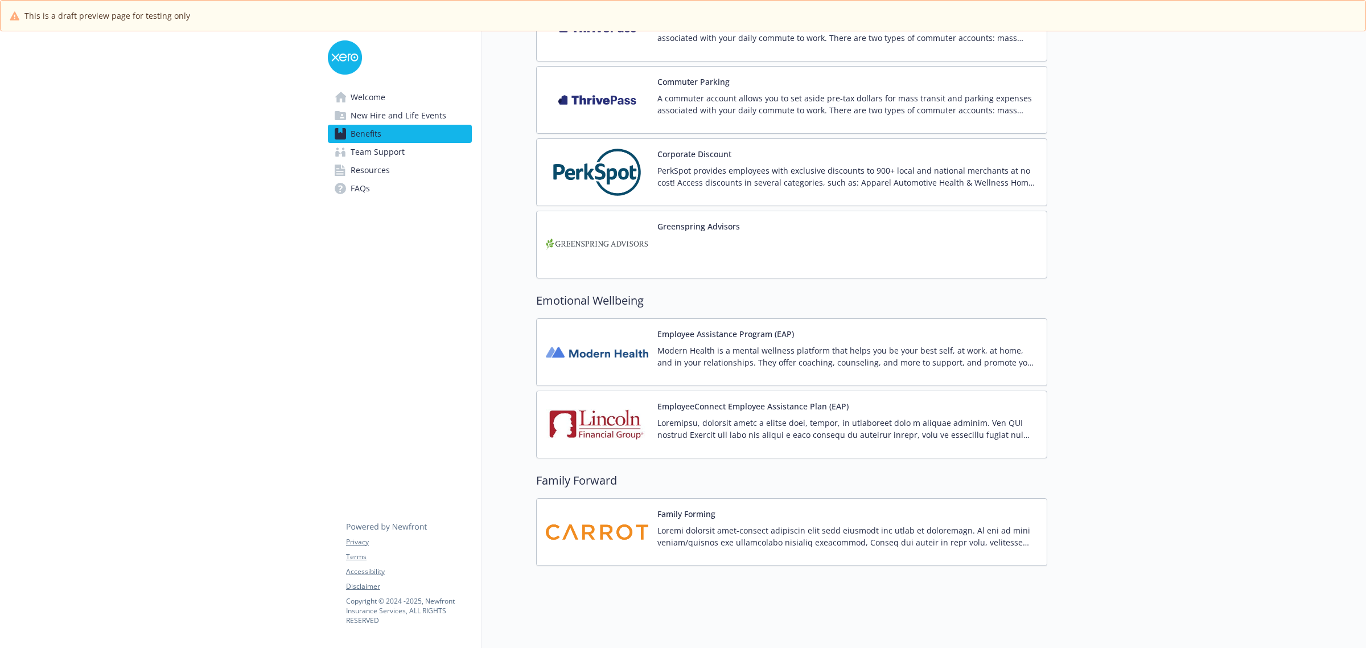
click at [878, 167] on p "PerkSpot provides employees with exclusive discounts to 900+ local and national…" at bounding box center [848, 177] width 380 height 24
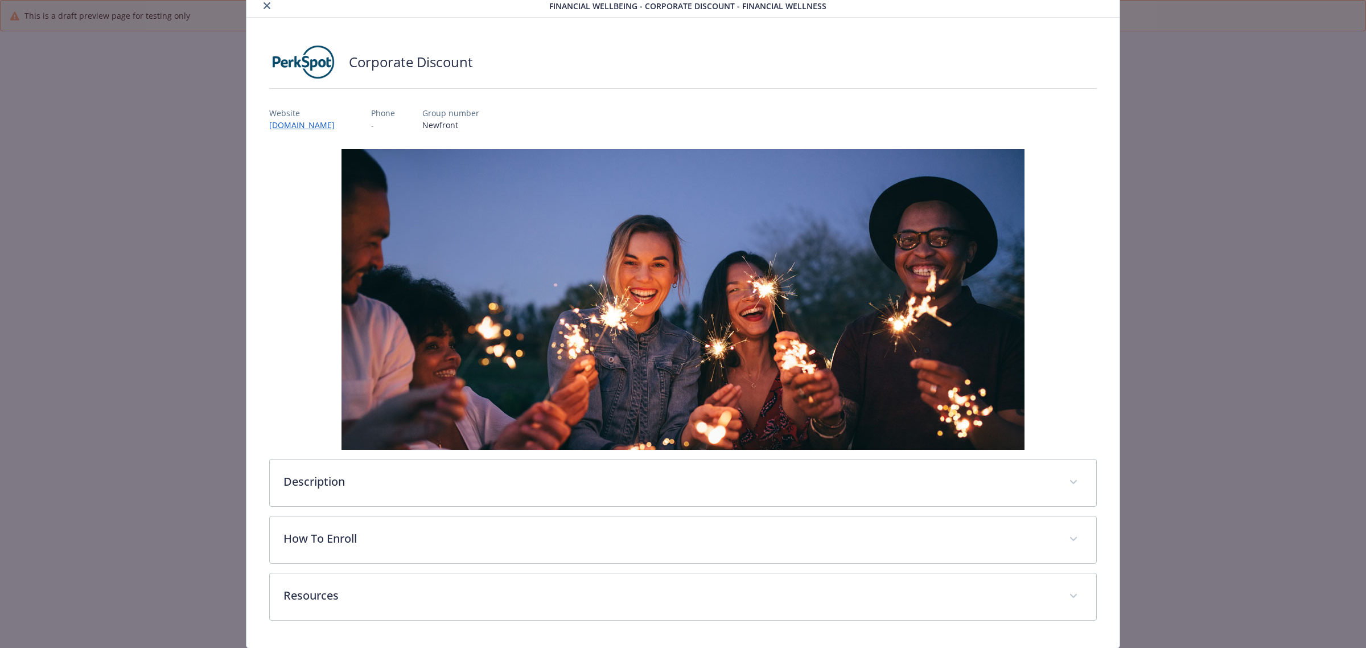
scroll to position [80, 0]
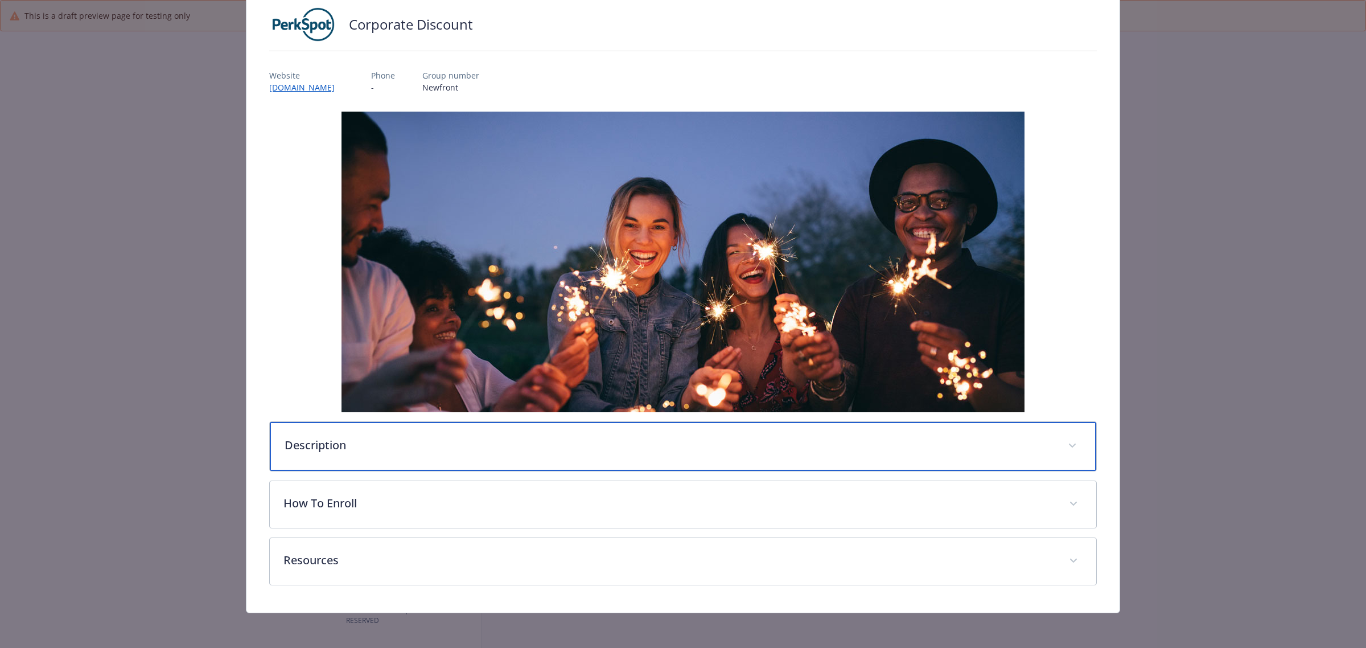
click at [765, 457] on div "Description" at bounding box center [683, 446] width 827 height 49
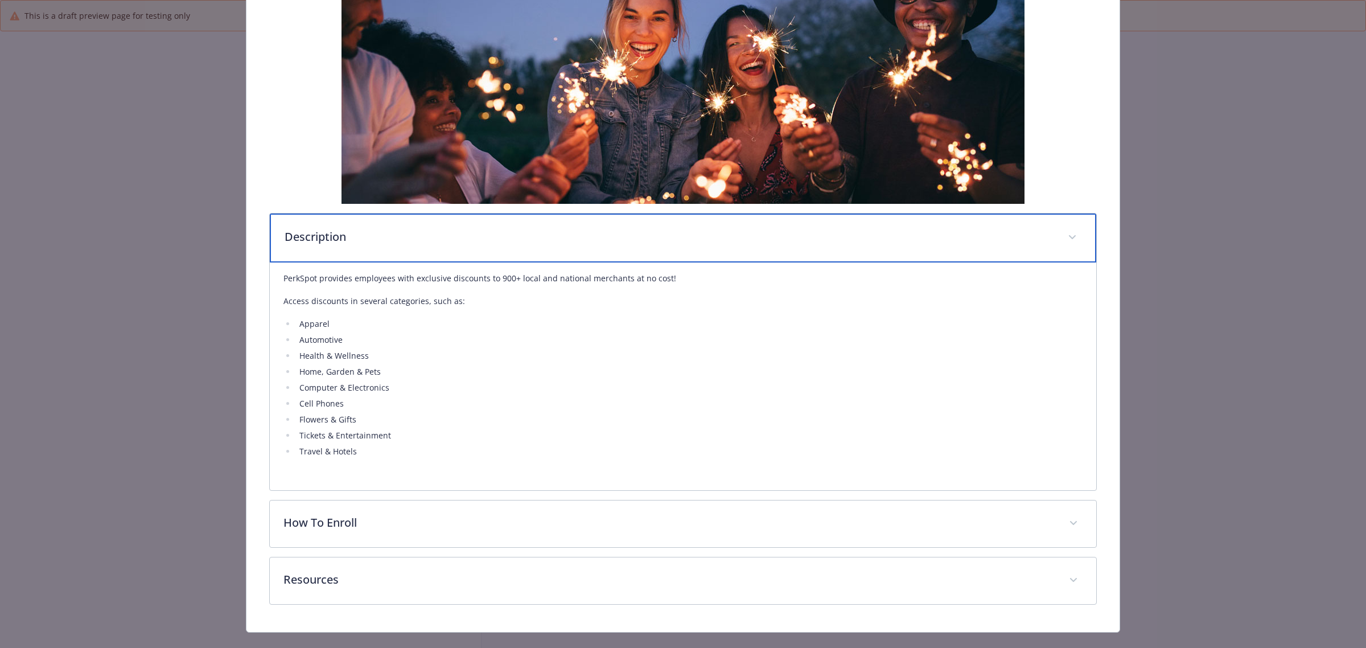
scroll to position [309, 0]
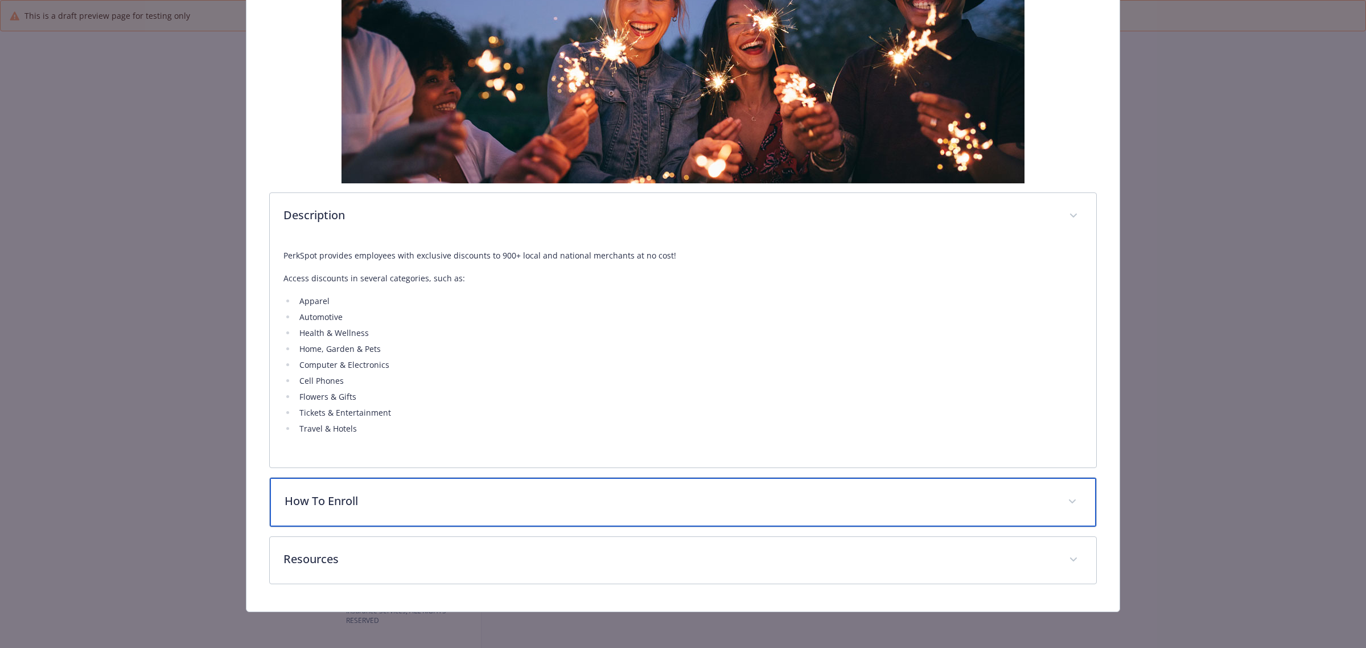
click at [689, 526] on div "How To Enroll" at bounding box center [683, 502] width 827 height 49
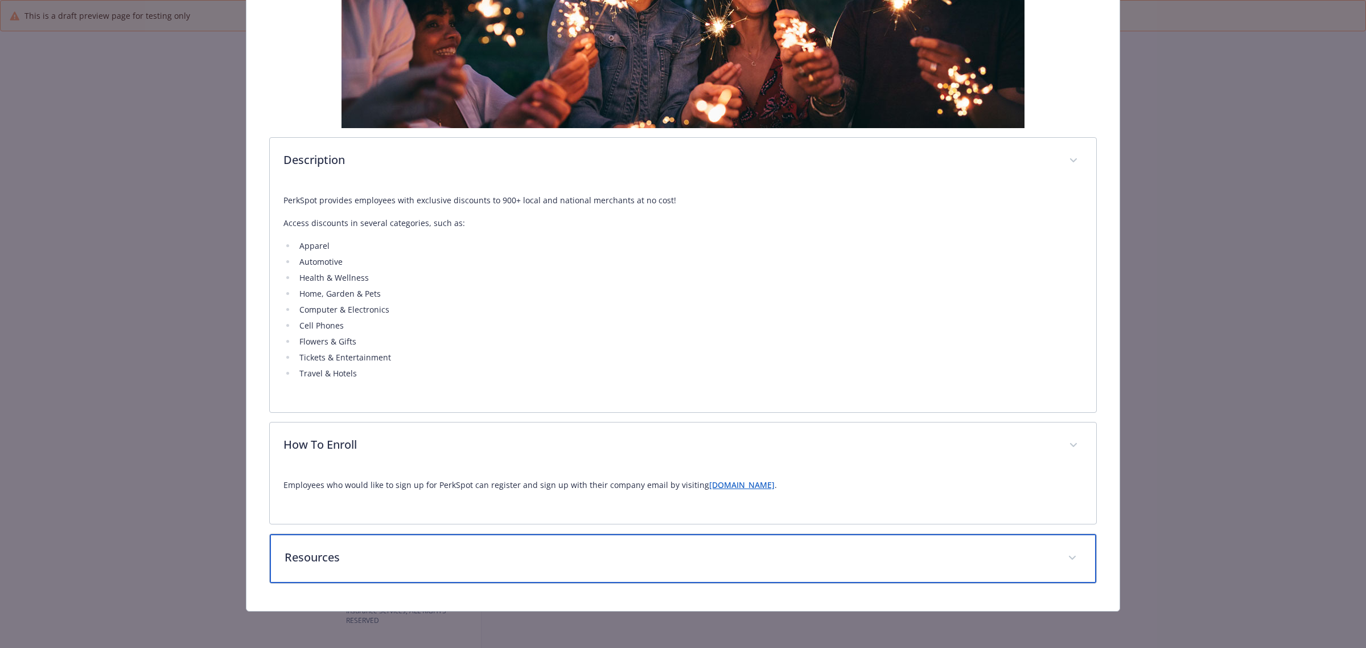
click at [715, 561] on p "Resources" at bounding box center [670, 557] width 770 height 17
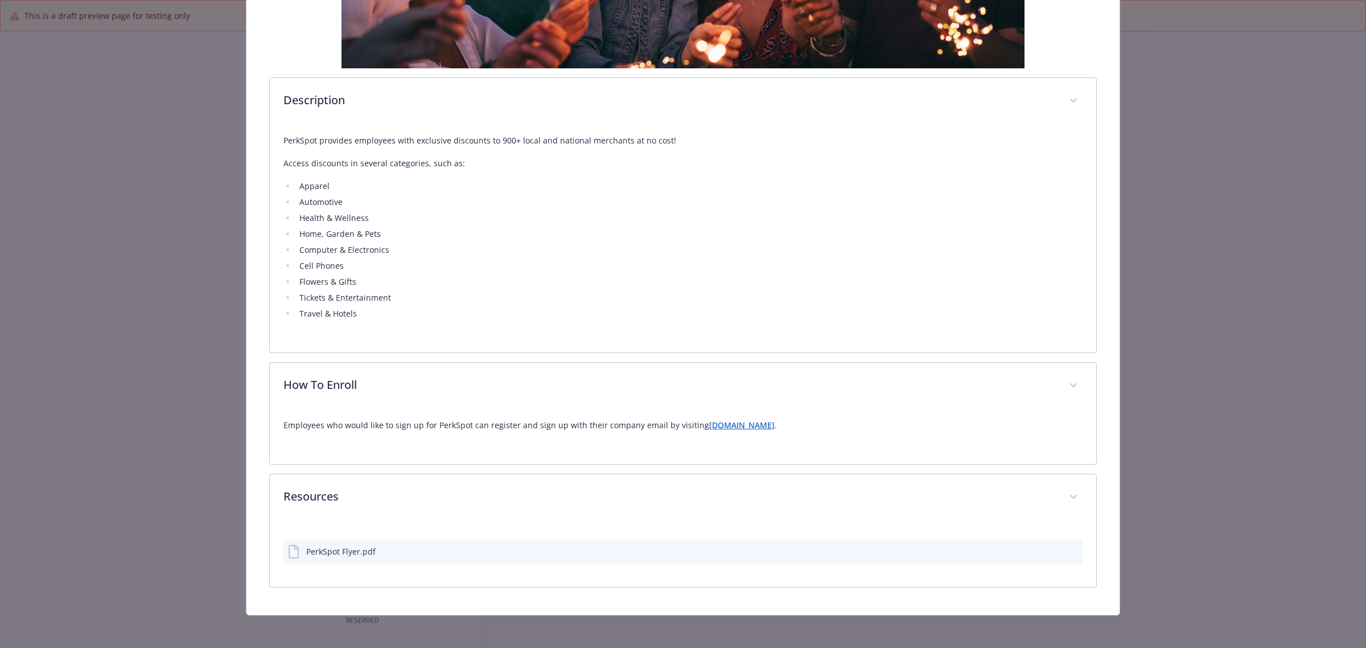
scroll to position [429, 0]
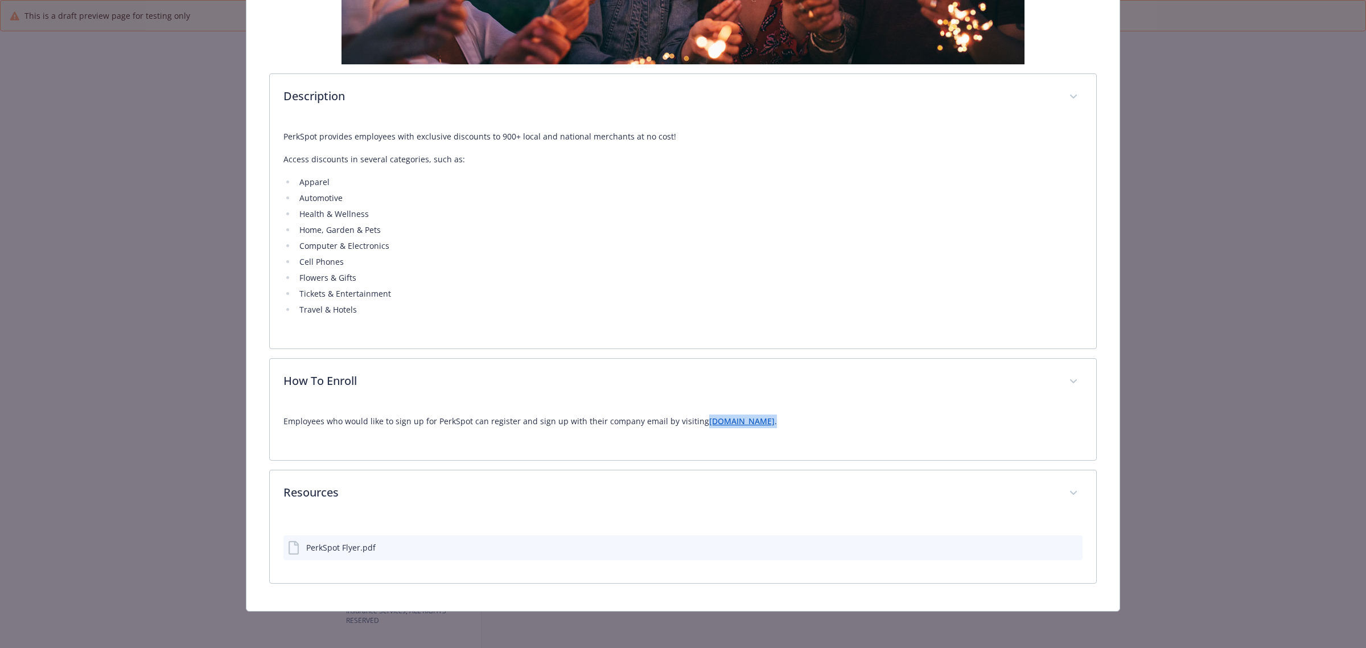
drag, startPoint x: 785, startPoint y: 420, endPoint x: 695, endPoint y: 418, distance: 89.4
click at [695, 418] on p "Employees who would like to sign up for PerkSpot can register and sign up with …" at bounding box center [683, 421] width 799 height 14
copy p "newfront.perkspot.com ."
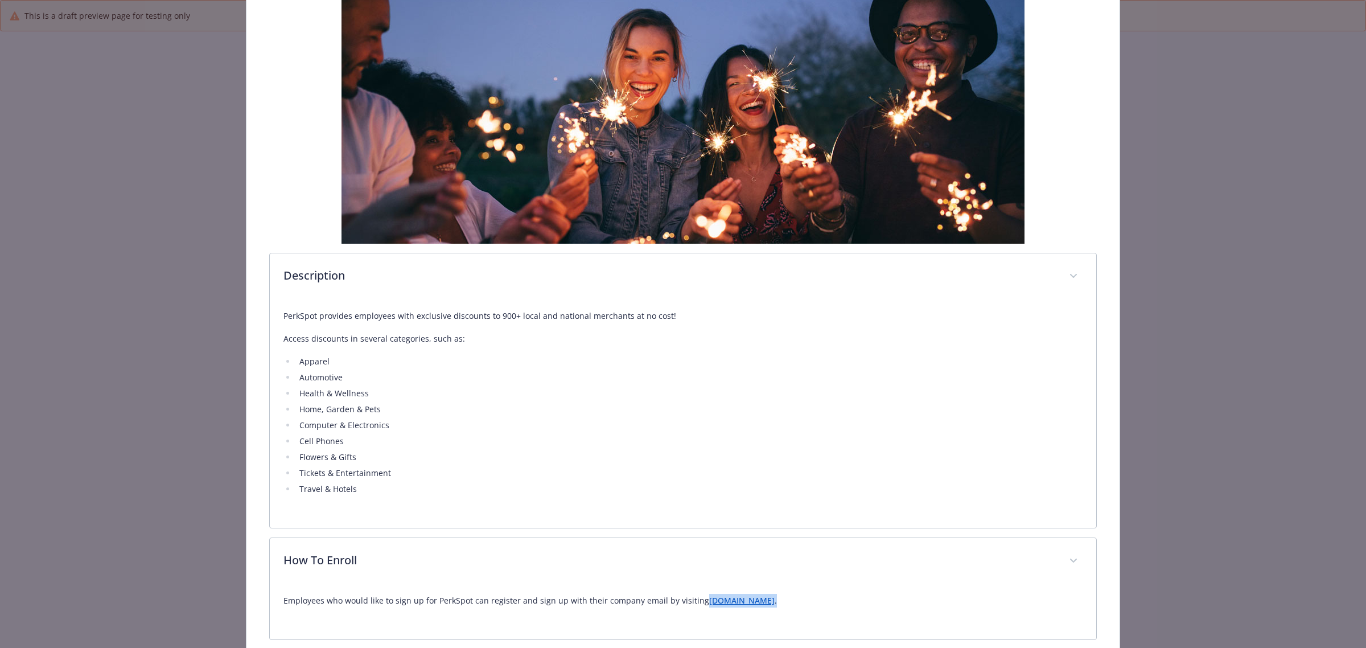
scroll to position [0, 0]
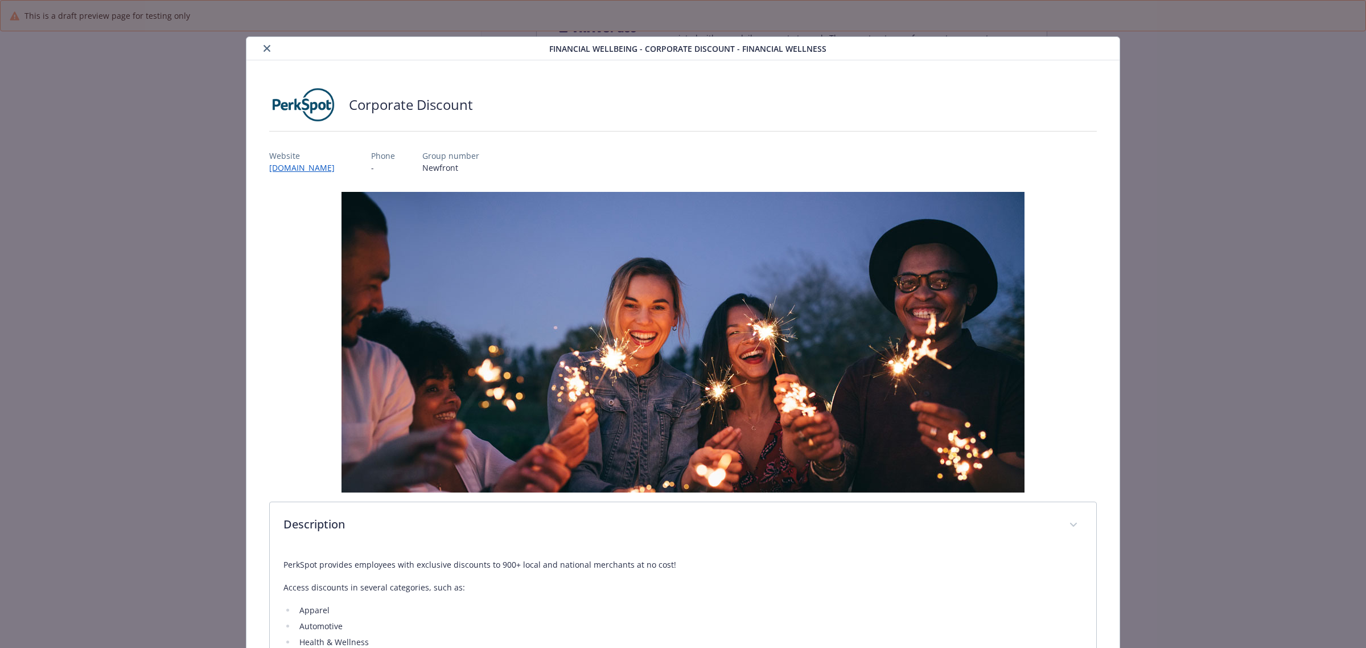
click at [265, 51] on icon "close" at bounding box center [267, 48] width 7 height 7
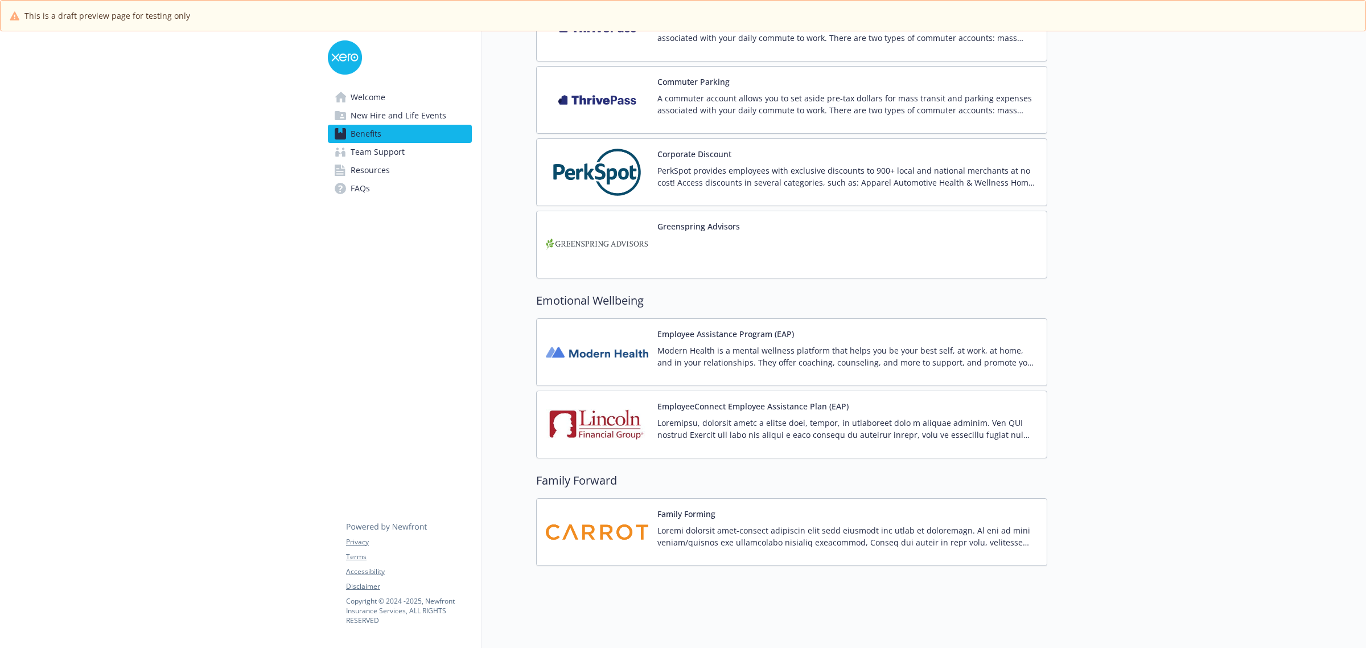
scroll to position [1370, 0]
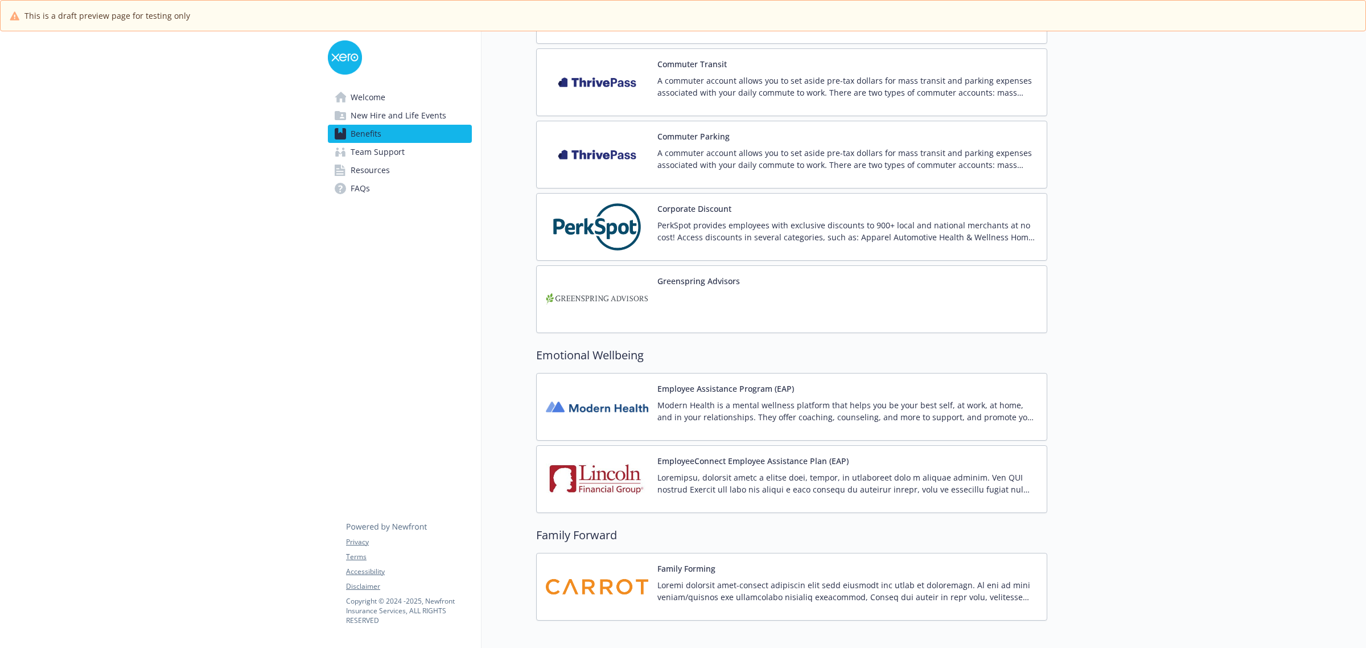
click at [823, 474] on div "EmployeeConnect Employee Assistance Plan (EAP)" at bounding box center [848, 479] width 380 height 48
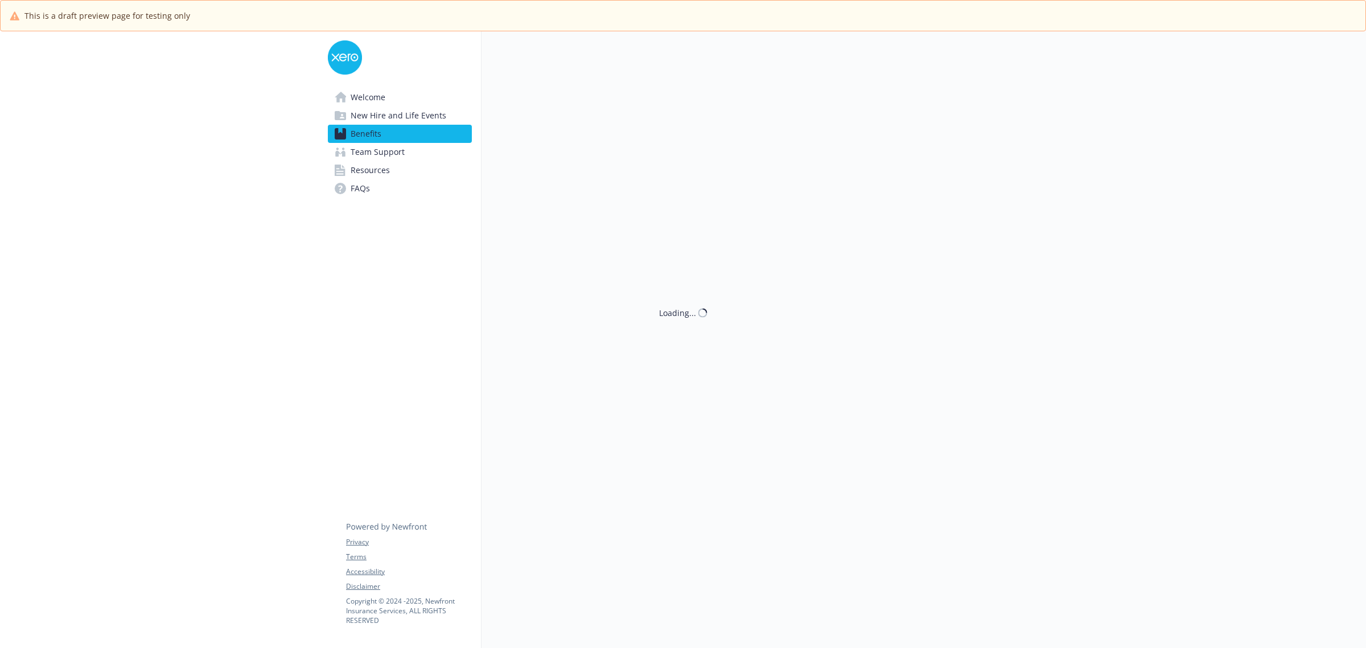
scroll to position [1370, 0]
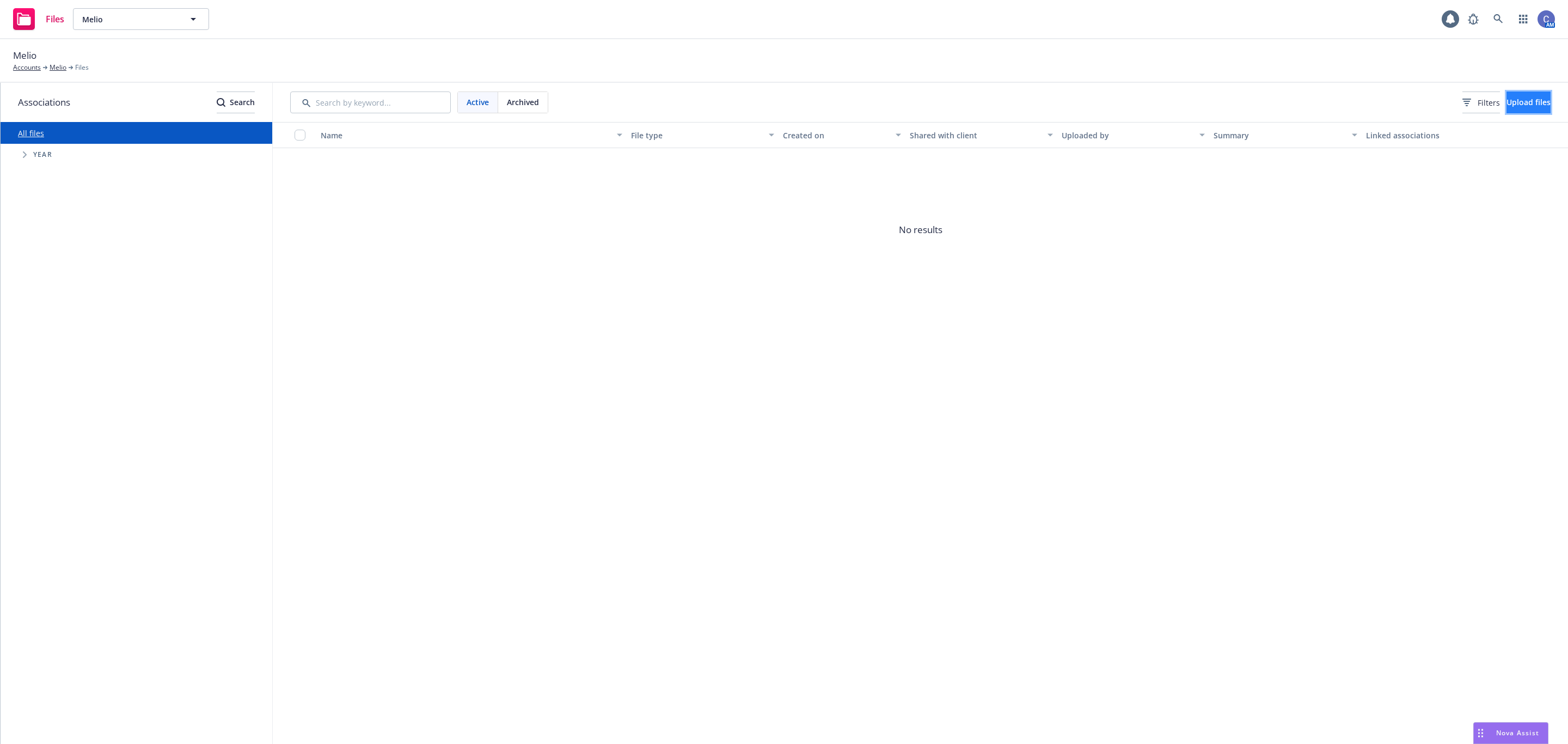
click at [1506, 93] on button "Upload files" at bounding box center [1528, 102] width 44 height 22
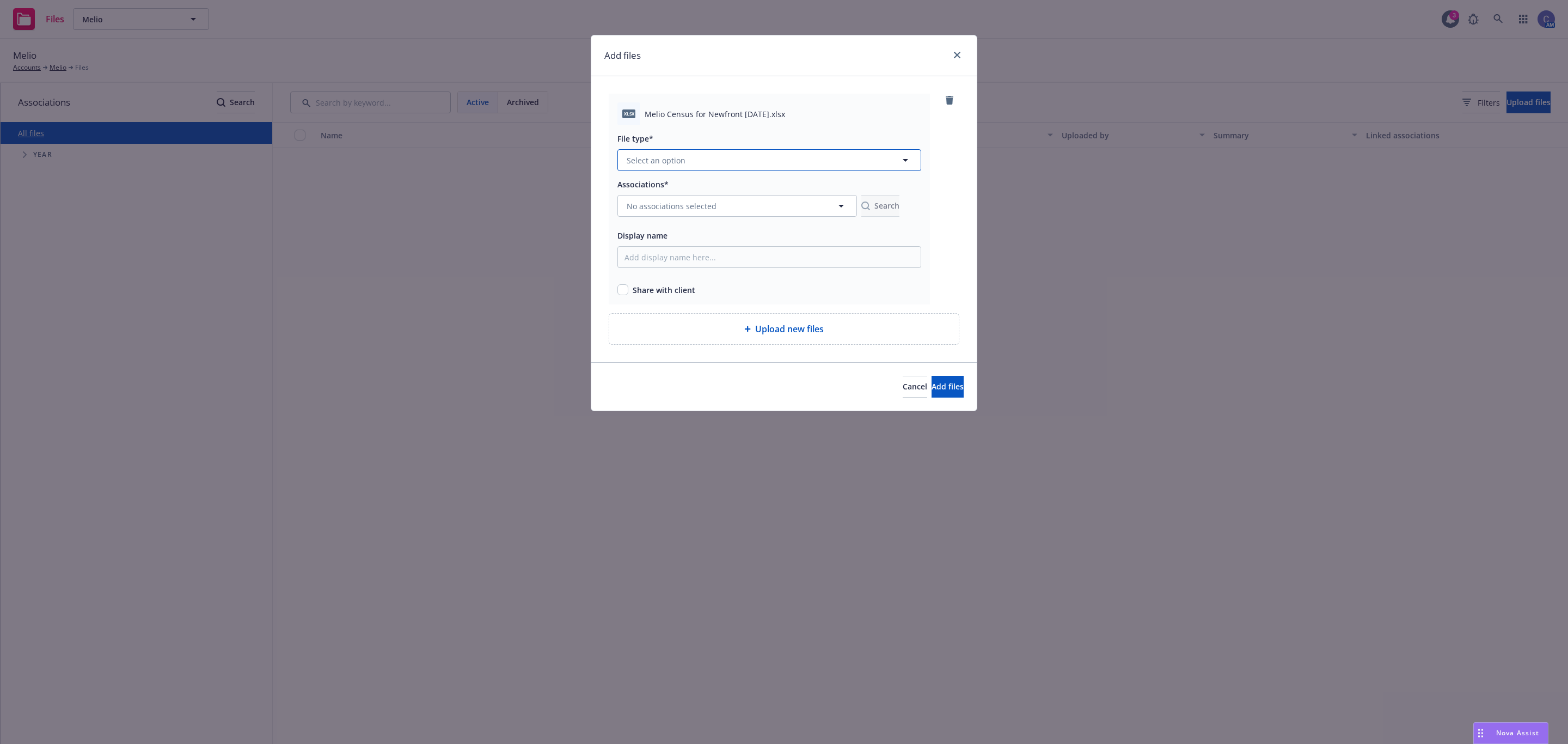
click at [652, 152] on button "Select an option" at bounding box center [770, 160] width 304 height 22
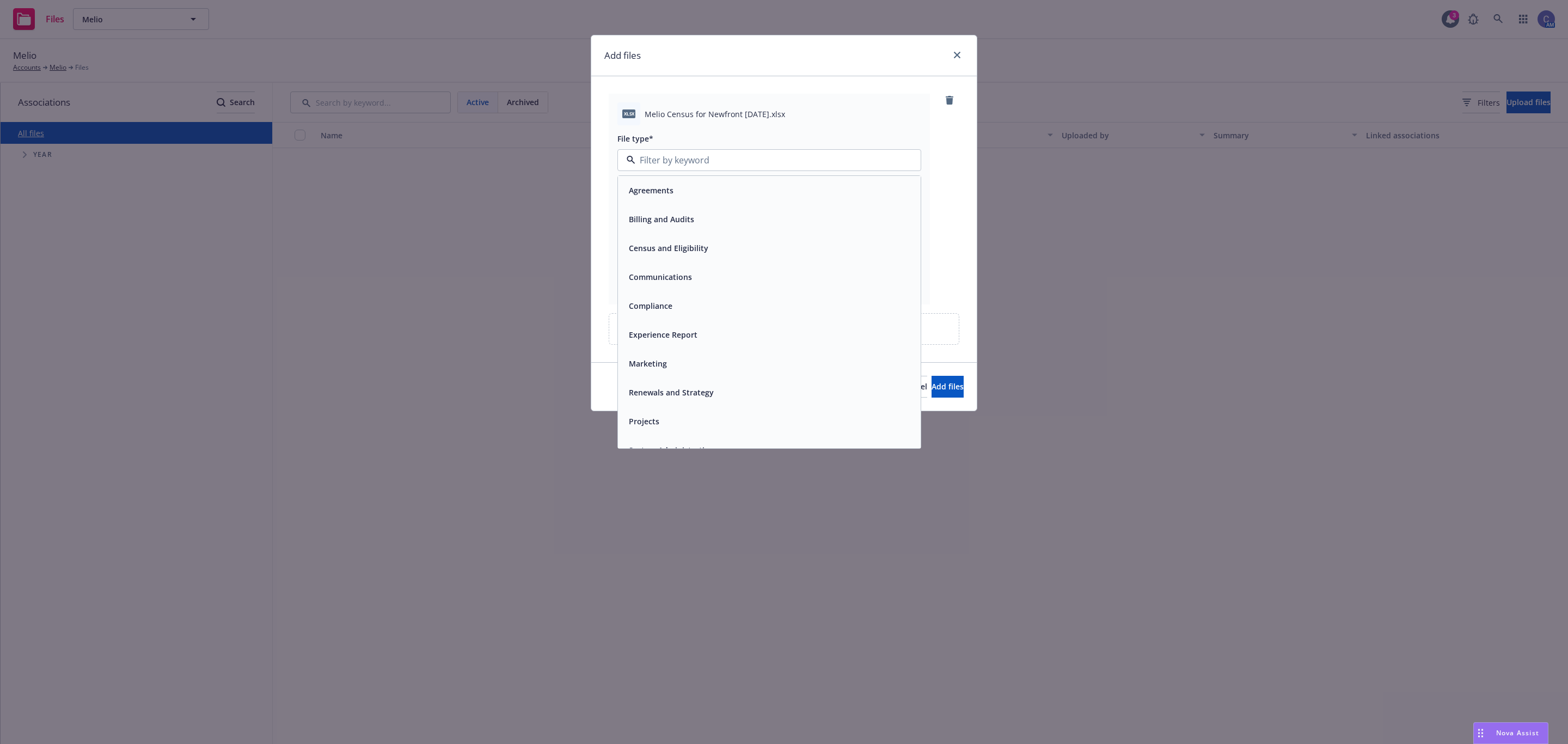
click at [684, 390] on span "Renewals and Strategy" at bounding box center [671, 392] width 85 height 11
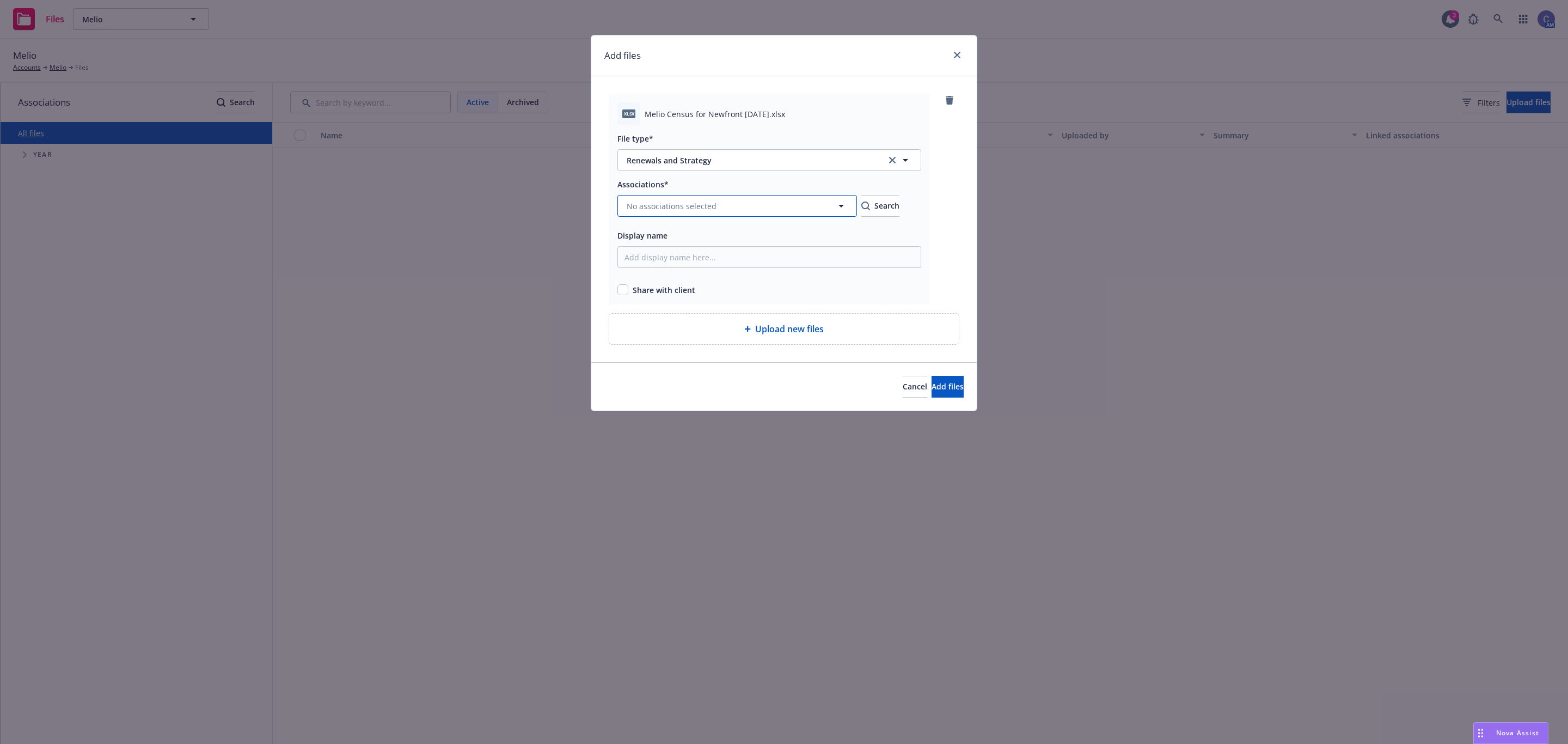
click at [684, 207] on span "No associations selected" at bounding box center [671, 207] width 90 height 11
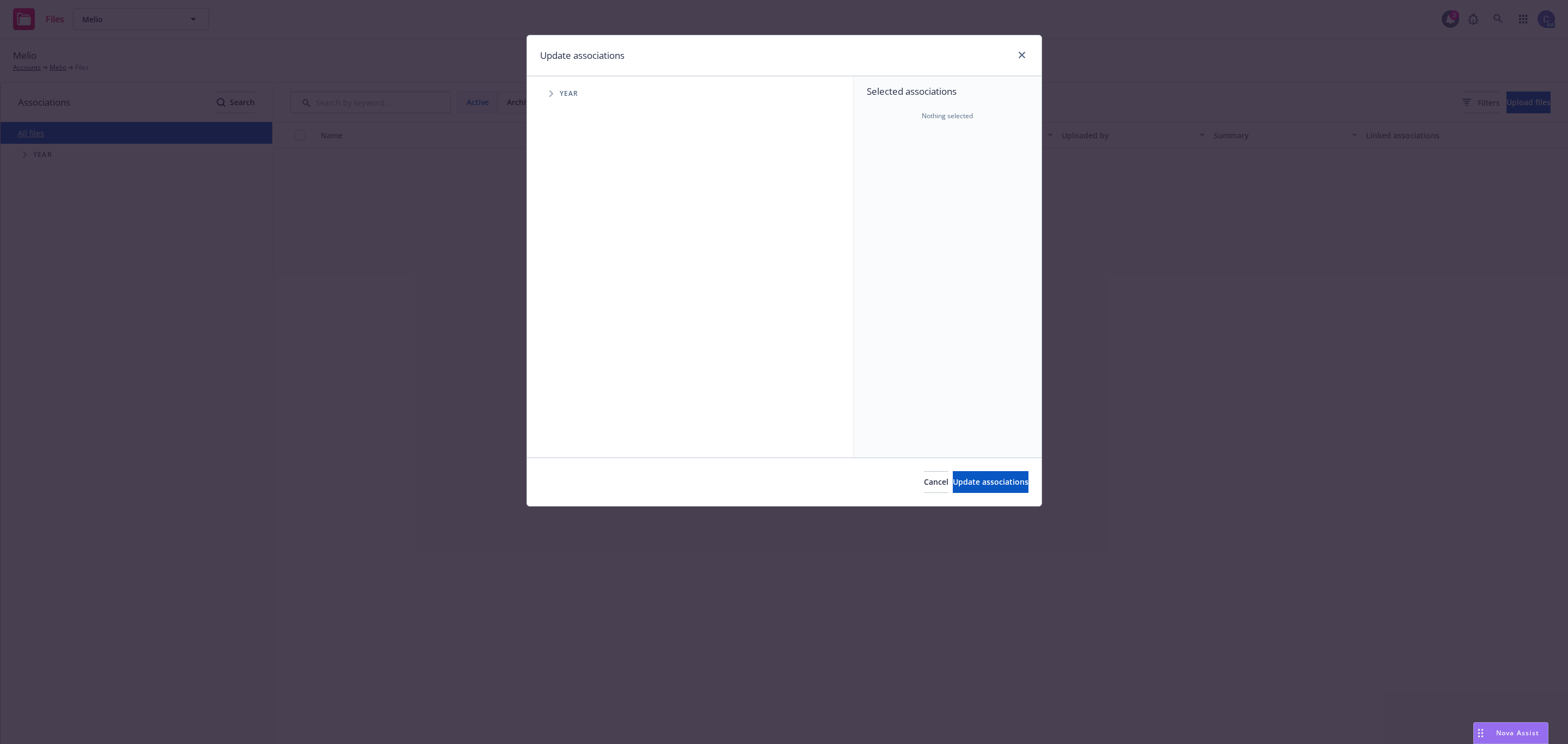
click at [555, 100] on span "Tree Example" at bounding box center [551, 94] width 17 height 17
click at [574, 241] on input "Tree Example" at bounding box center [578, 242] width 11 height 11
checkbox input "true"
click at [974, 484] on span "Update associations" at bounding box center [990, 481] width 76 height 11
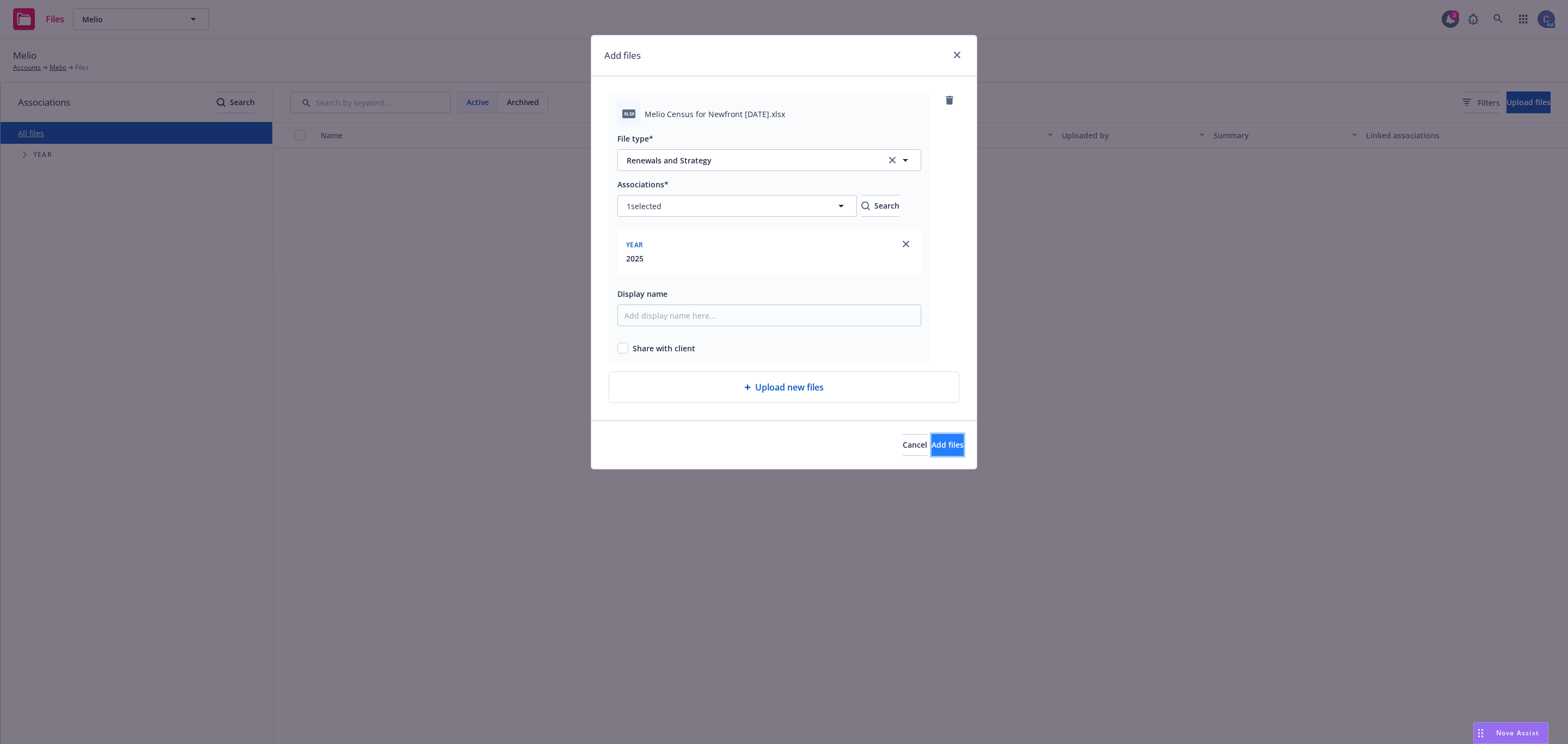
click at [932, 445] on span "Add files" at bounding box center [947, 444] width 33 height 11
